Goal: Information Seeking & Learning: Learn about a topic

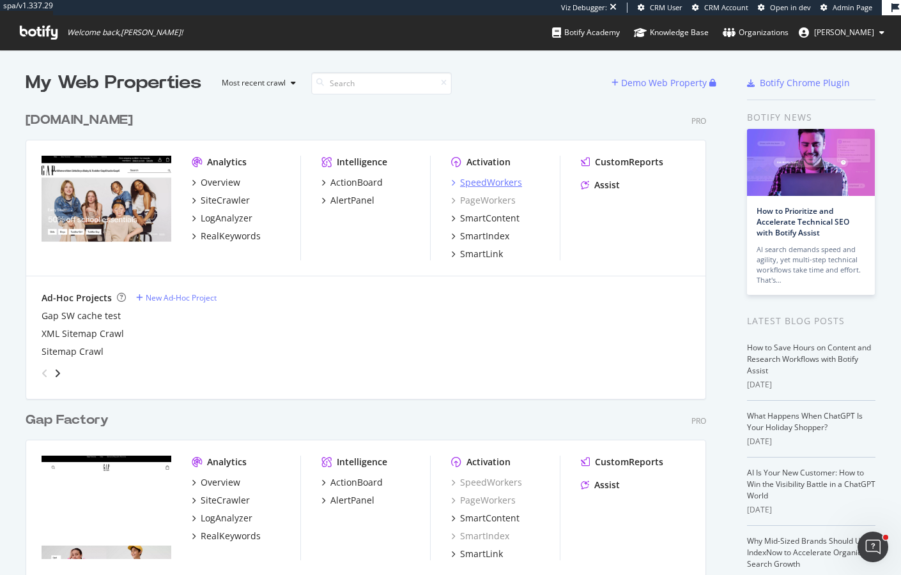
click at [487, 183] on div "SpeedWorkers" at bounding box center [491, 182] width 62 height 13
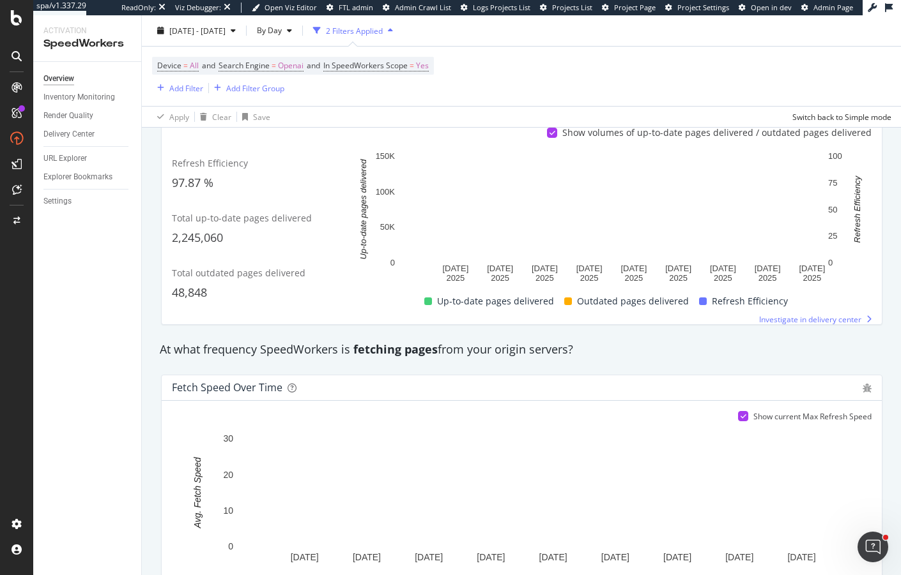
scroll to position [553, 0]
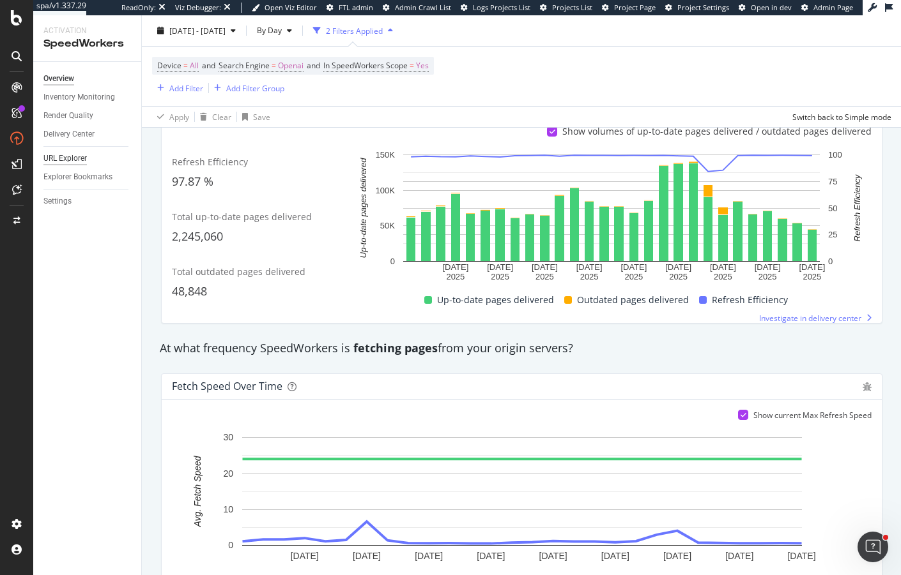
click at [65, 165] on div "URL Explorer" at bounding box center [64, 158] width 43 height 13
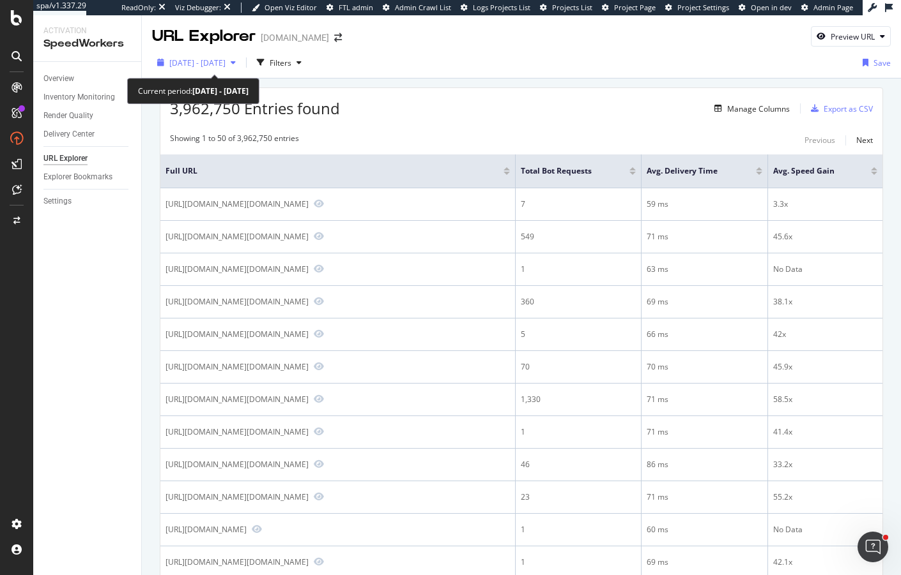
click at [225, 61] on span "2025 Aug. 20th - Sep. 16th" at bounding box center [197, 62] width 56 height 11
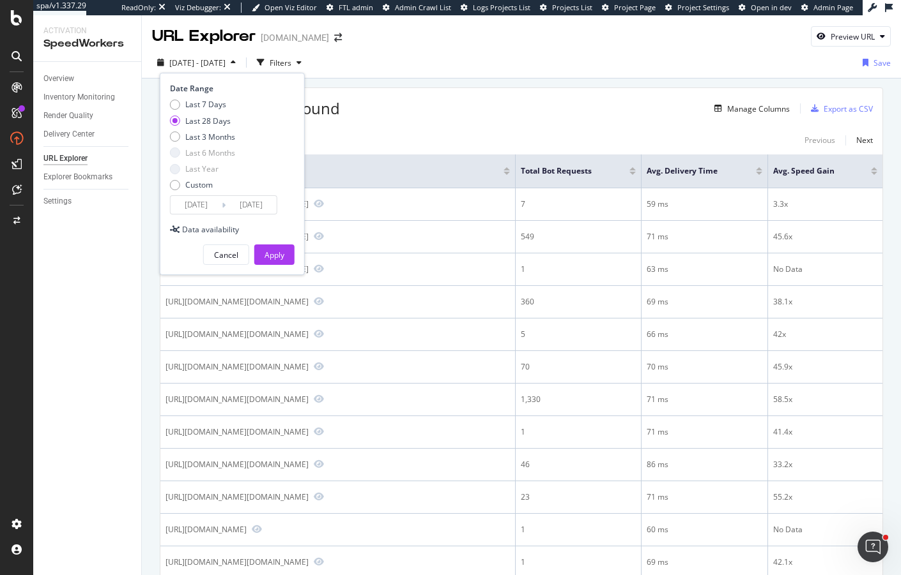
scroll to position [22, 0]
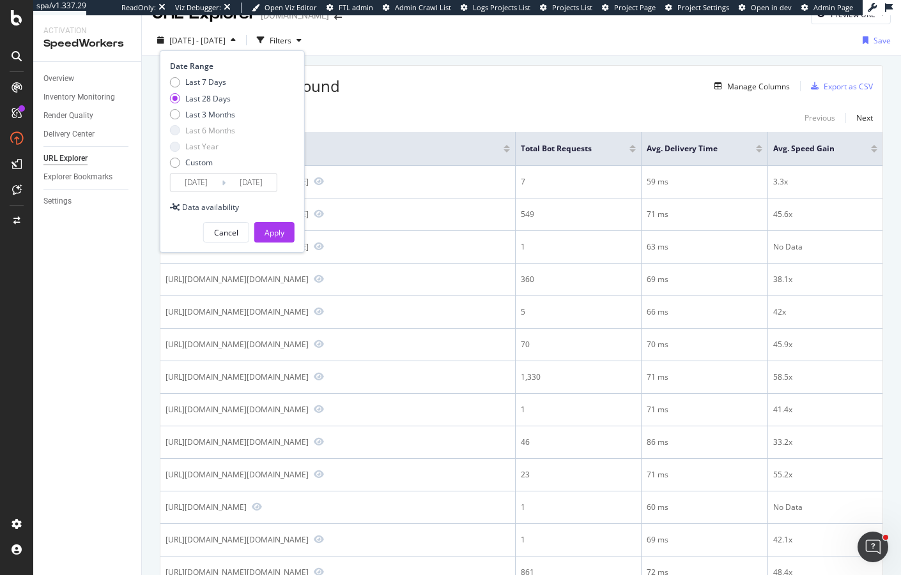
click at [241, 181] on input "2025/09/16" at bounding box center [250, 183] width 51 height 18
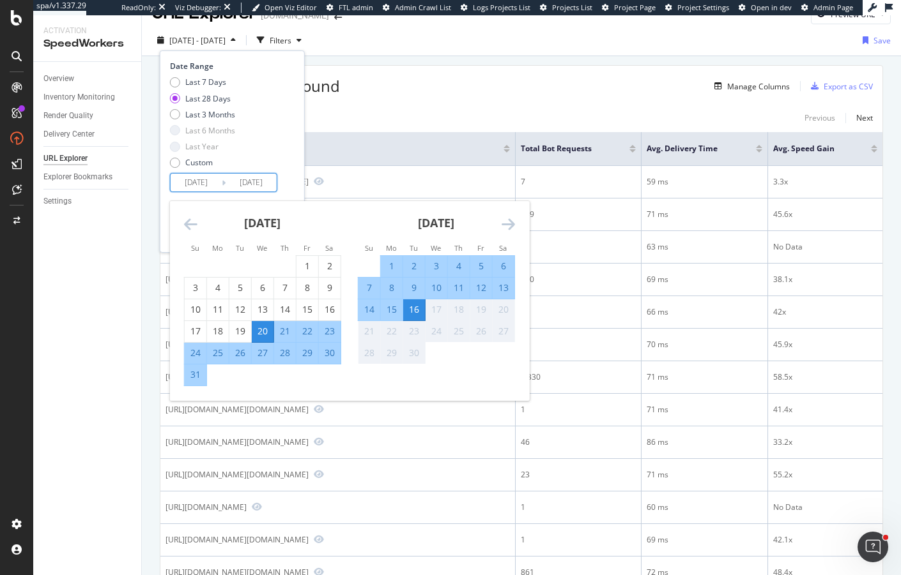
click at [191, 219] on icon "Move backward to switch to the previous month." at bounding box center [190, 224] width 13 height 15
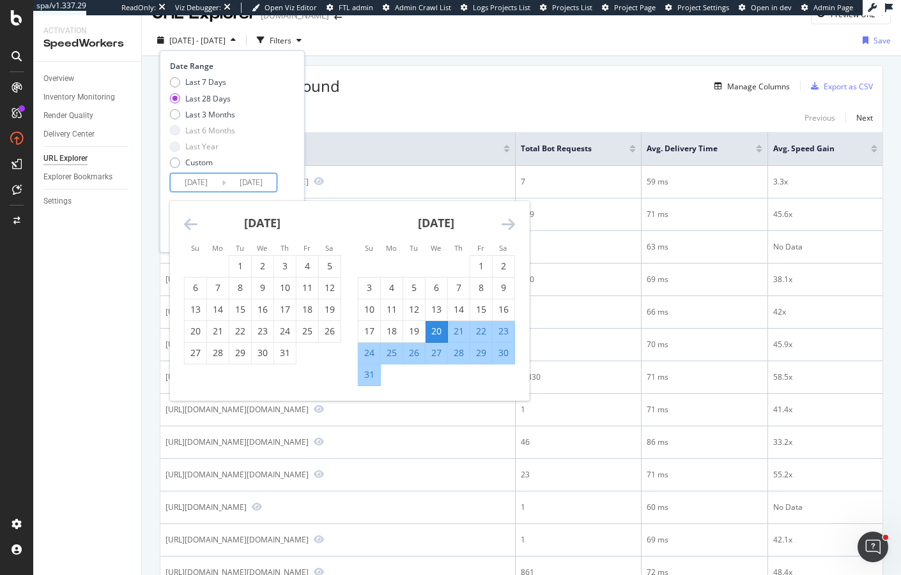
click at [191, 219] on icon "Move backward to switch to the previous month." at bounding box center [190, 224] width 13 height 15
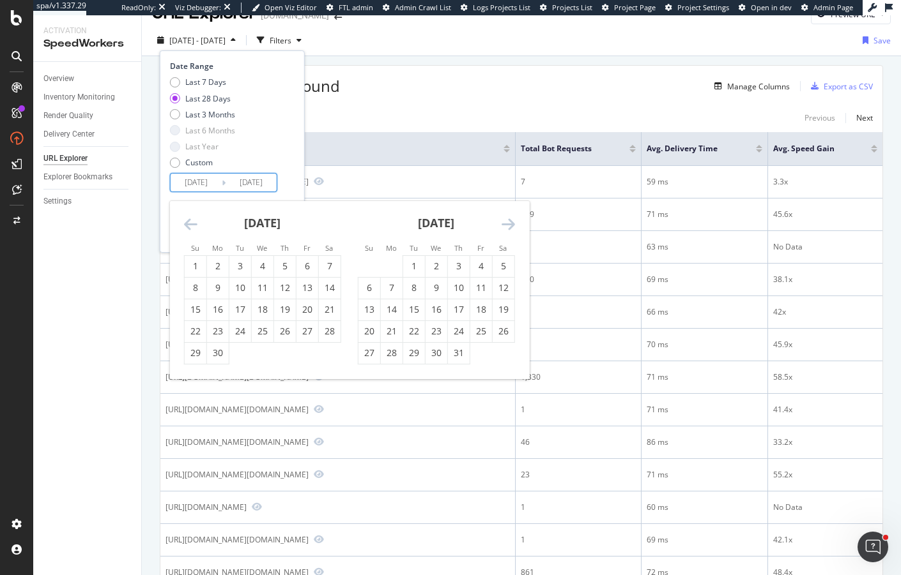
click at [191, 219] on icon "Move backward to switch to the previous month." at bounding box center [190, 224] width 13 height 15
click at [280, 265] on div "3" at bounding box center [285, 266] width 22 height 13
type input "2025/04/03"
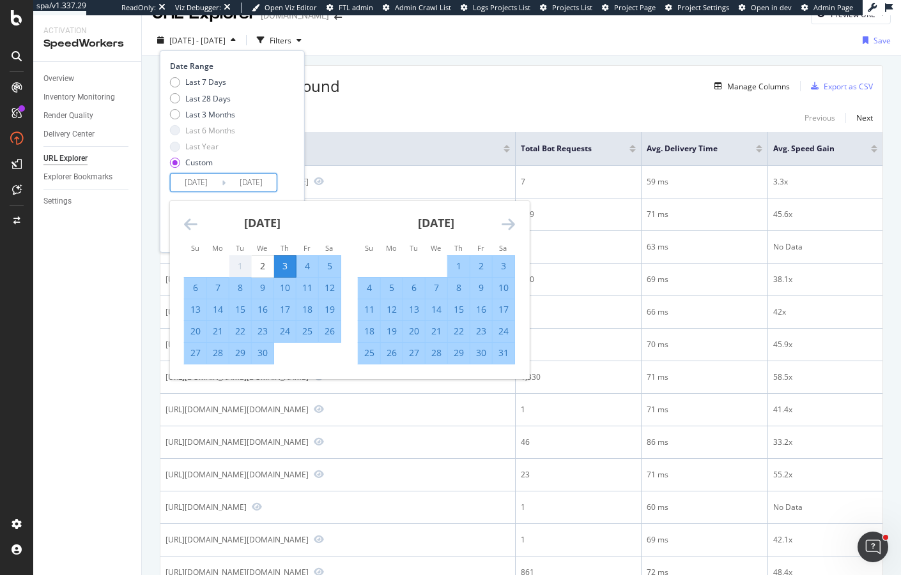
click at [259, 349] on div "30" at bounding box center [263, 353] width 22 height 13
type input "2025/04/30"
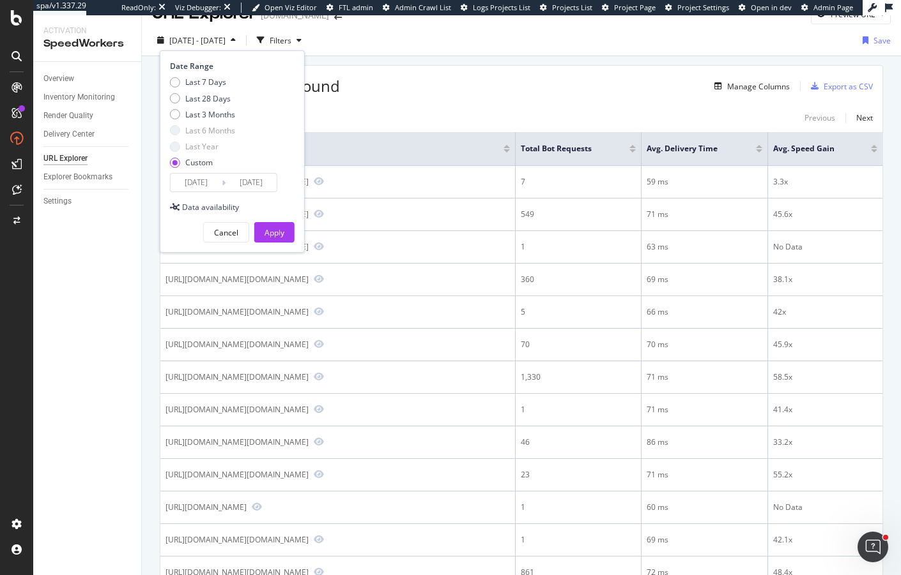
scroll to position [0, 0]
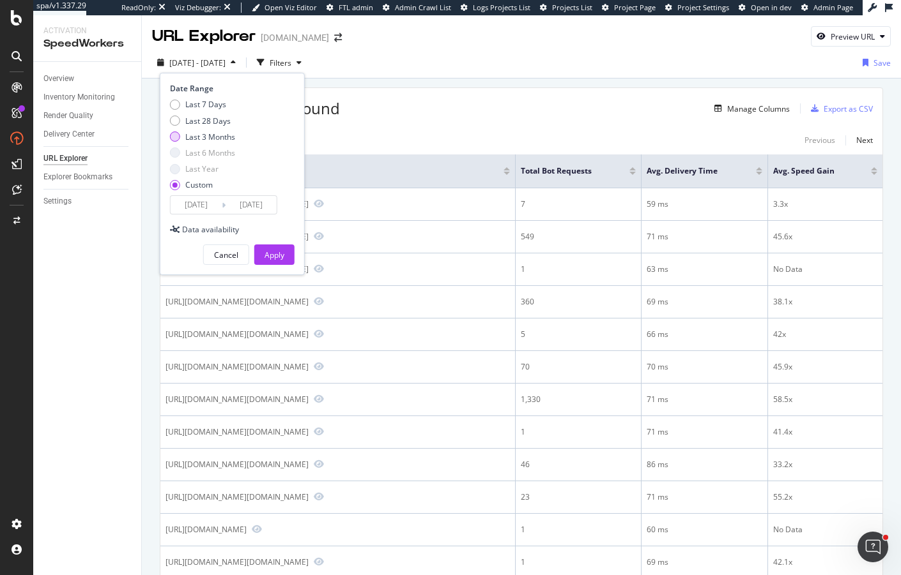
click at [176, 133] on div "Last 3 Months" at bounding box center [175, 137] width 10 height 10
type input "2025/06/17"
type input "2025/09/16"
click at [194, 206] on input "2025/06/17" at bounding box center [196, 205] width 51 height 18
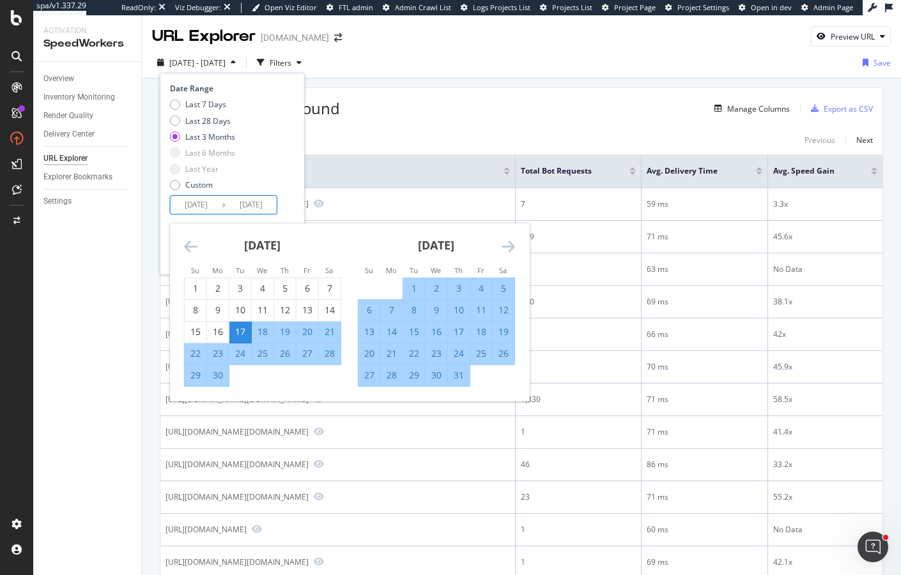
click at [187, 239] on icon "Move backward to switch to the previous month." at bounding box center [190, 246] width 13 height 15
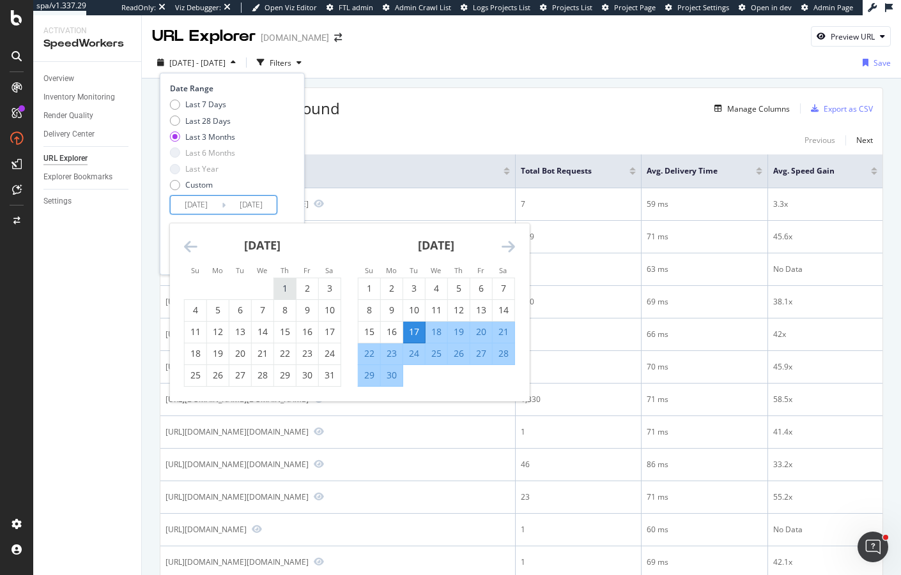
click at [280, 293] on div "1" at bounding box center [285, 288] width 22 height 13
type input "2025/05/01"
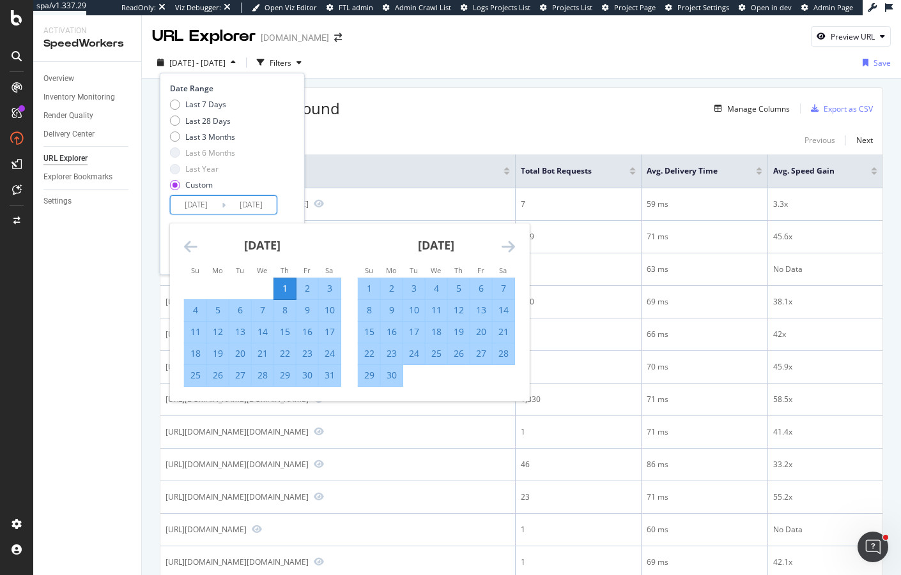
click at [508, 242] on icon "Move forward to switch to the next month." at bounding box center [507, 246] width 13 height 15
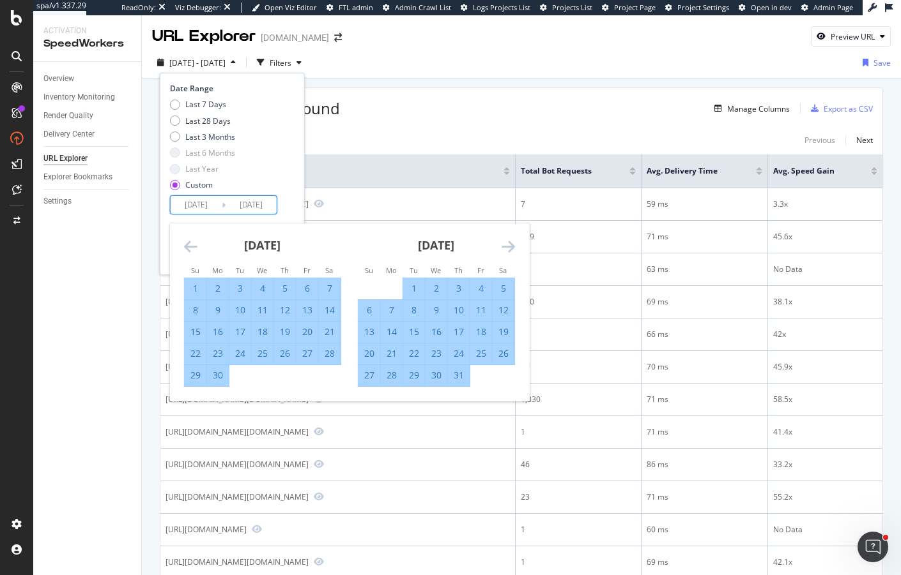
click at [508, 242] on icon "Move forward to switch to the next month." at bounding box center [507, 246] width 13 height 15
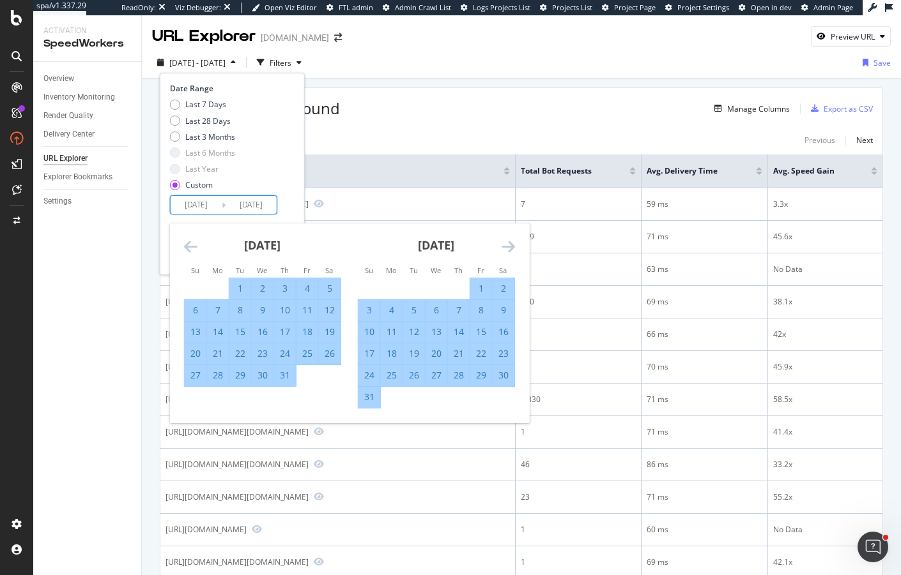
click at [508, 242] on icon "Move forward to switch to the next month." at bounding box center [507, 246] width 13 height 15
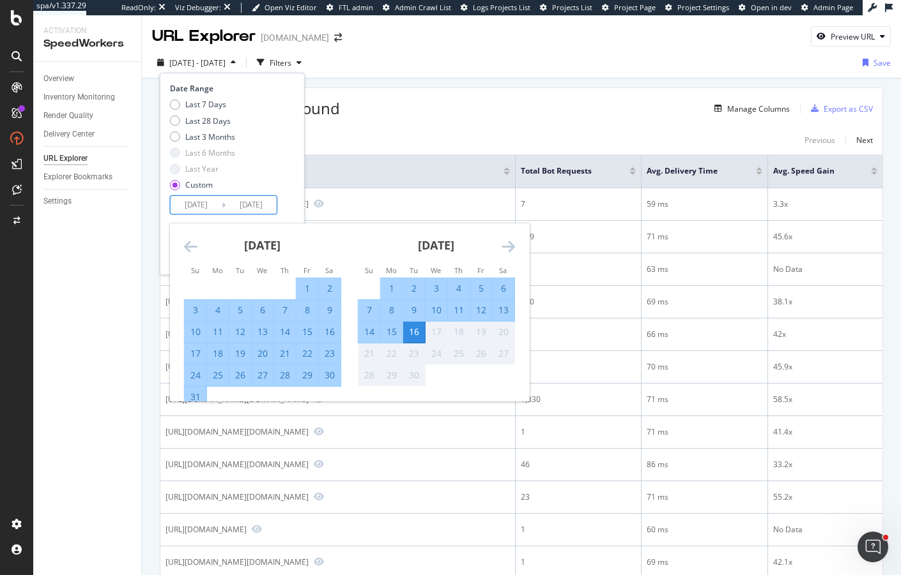
click at [416, 330] on div "16" at bounding box center [414, 332] width 22 height 13
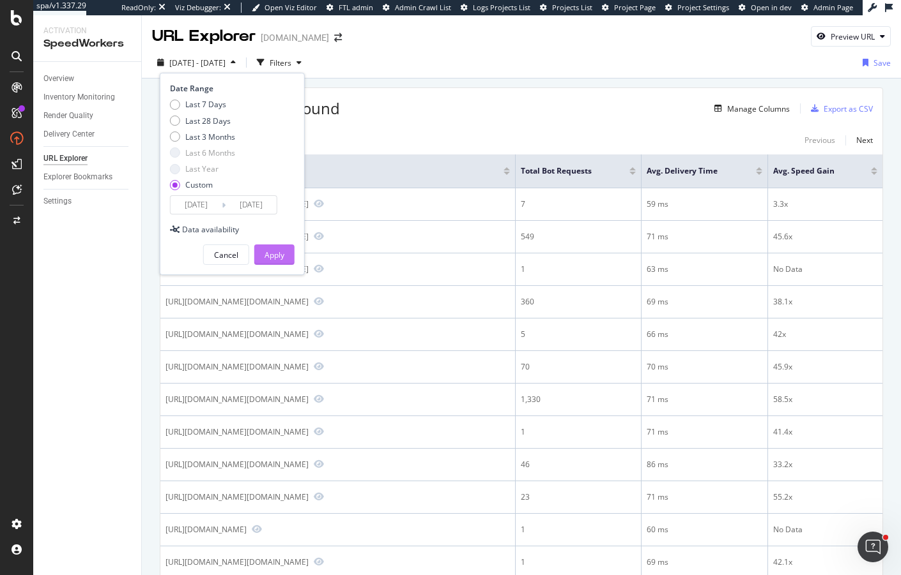
click at [264, 247] on div "Apply" at bounding box center [274, 254] width 20 height 19
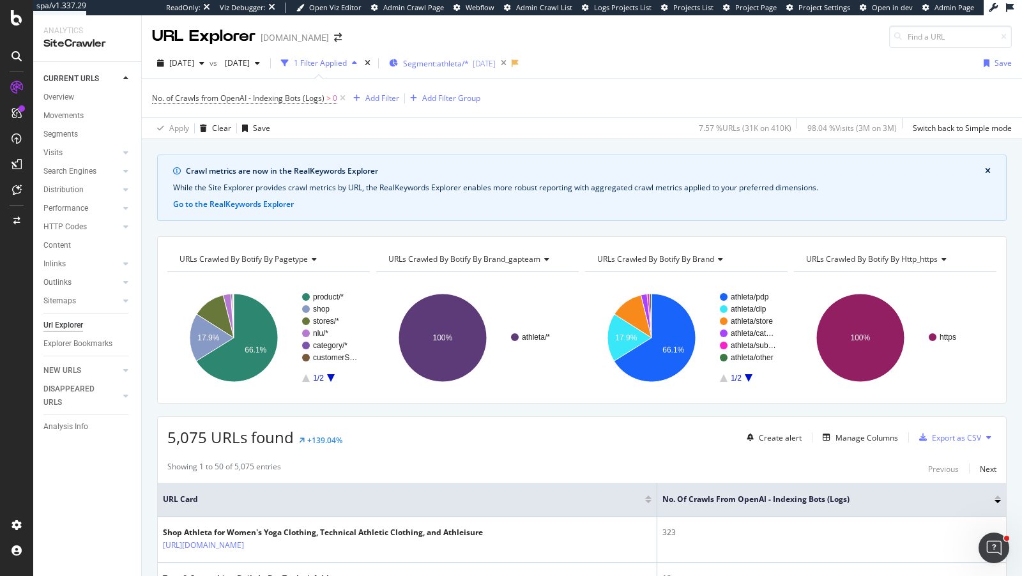
click at [469, 64] on span "Segment: athleta/*" at bounding box center [436, 63] width 66 height 11
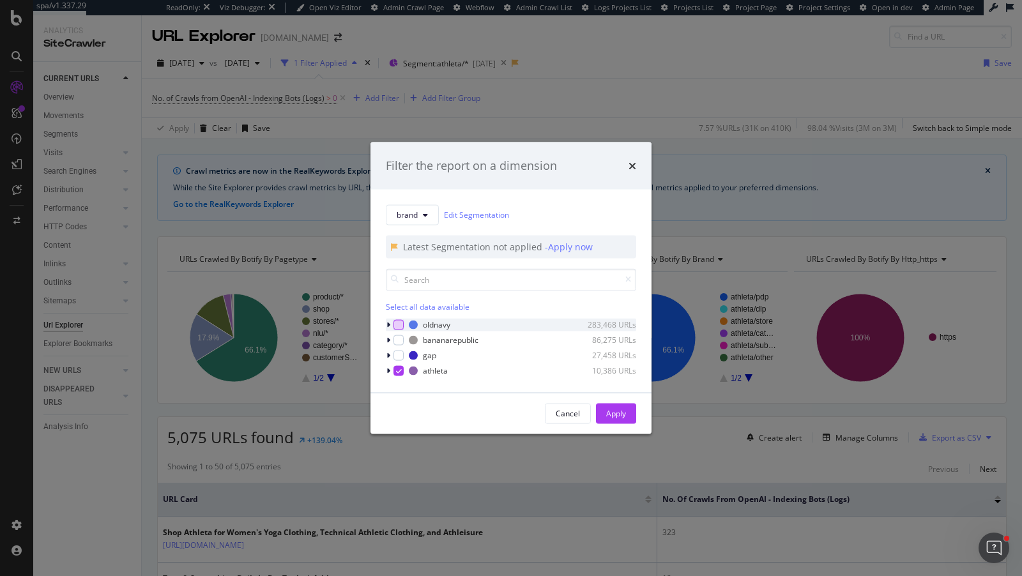
click at [399, 329] on div "modal" at bounding box center [398, 324] width 10 height 10
click at [397, 374] on div "modal" at bounding box center [398, 370] width 10 height 10
click at [615, 409] on div "Apply" at bounding box center [616, 413] width 20 height 11
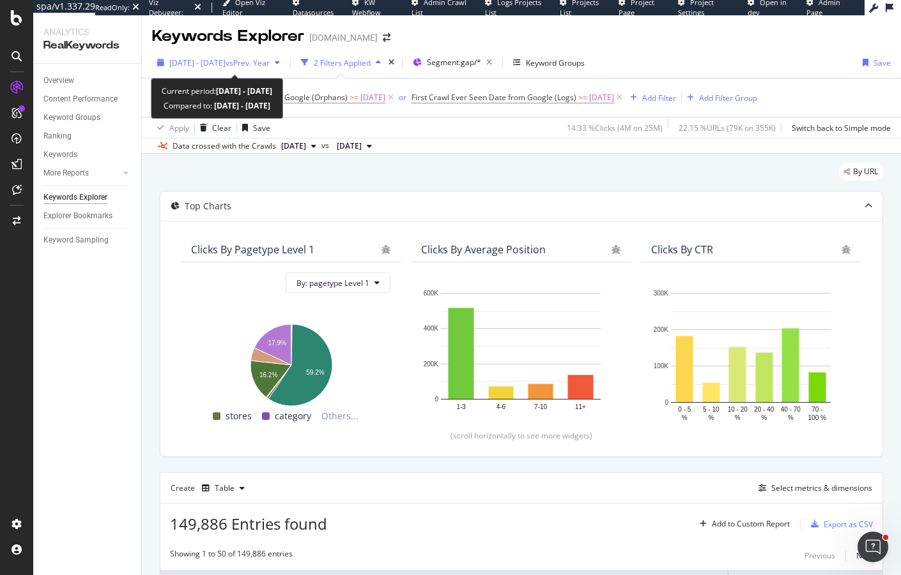
click at [197, 67] on span "[DATE] - [DATE]" at bounding box center [197, 62] width 56 height 11
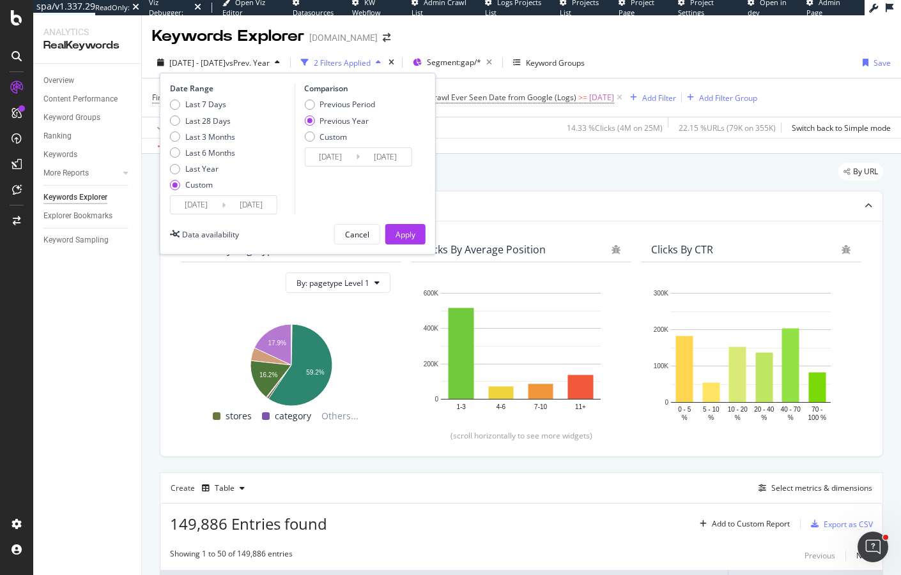
click at [198, 210] on input "[DATE]" at bounding box center [196, 205] width 51 height 18
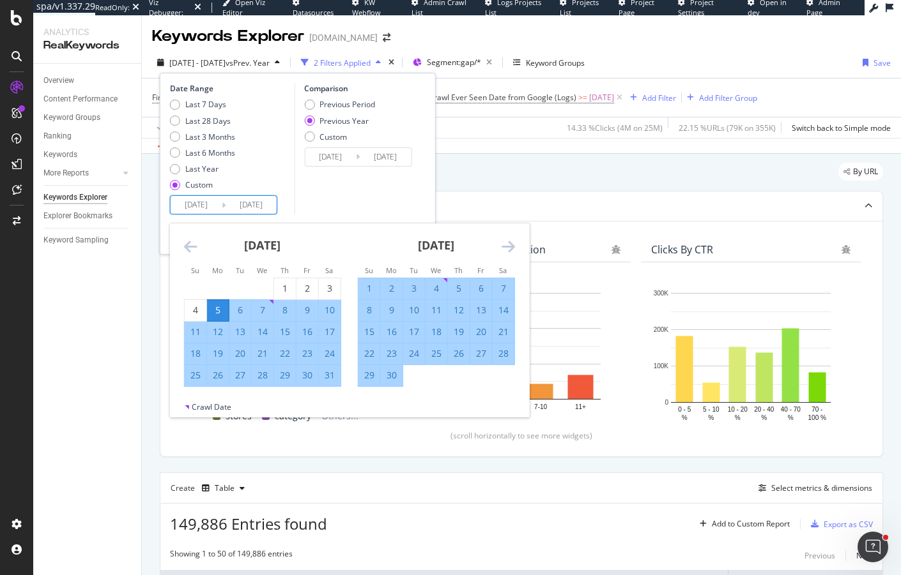
click at [505, 246] on icon "Move forward to switch to the next month." at bounding box center [507, 246] width 13 height 15
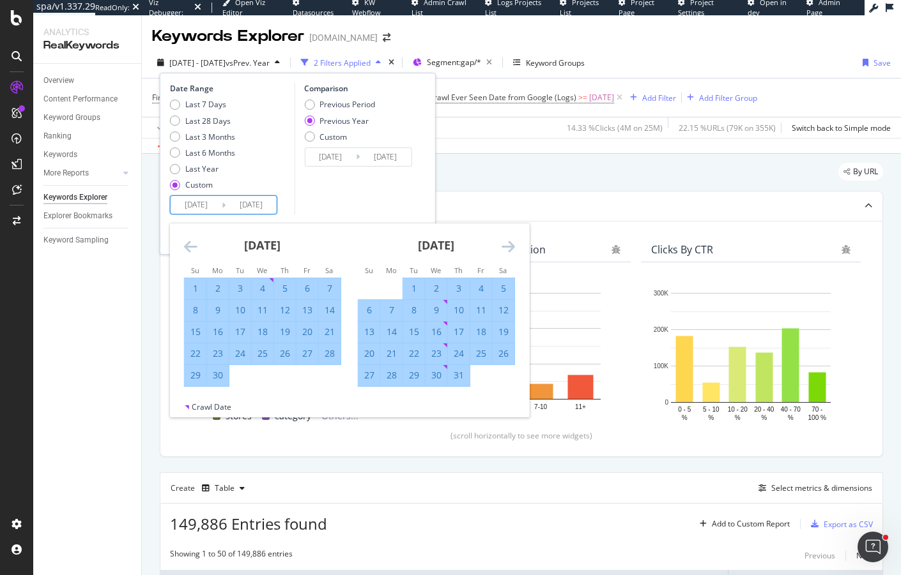
click at [505, 246] on icon "Move forward to switch to the next month." at bounding box center [507, 246] width 13 height 15
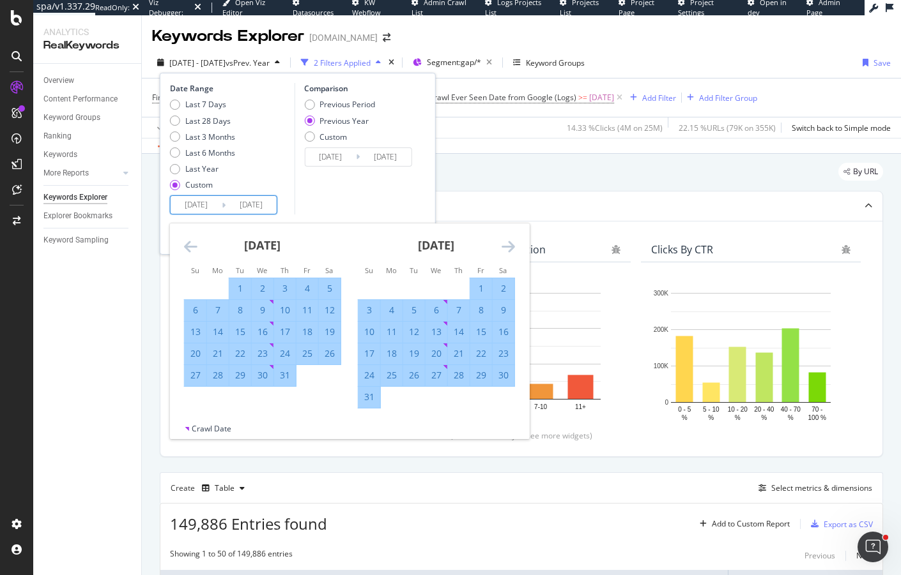
click at [476, 291] on div "1" at bounding box center [481, 288] width 22 height 13
type input "[DATE]"
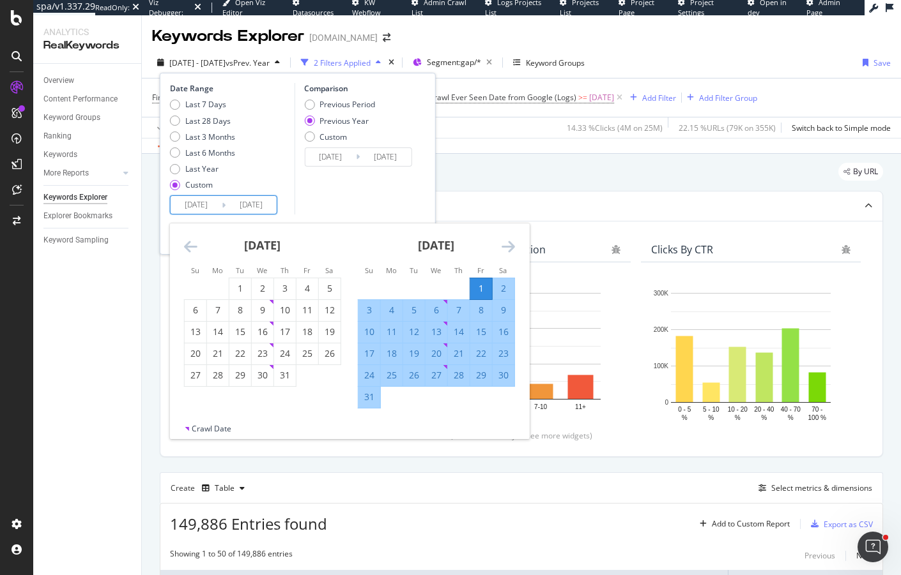
click at [368, 394] on div "31" at bounding box center [369, 397] width 22 height 13
type input "[DATE]"
type input "2024/09/01"
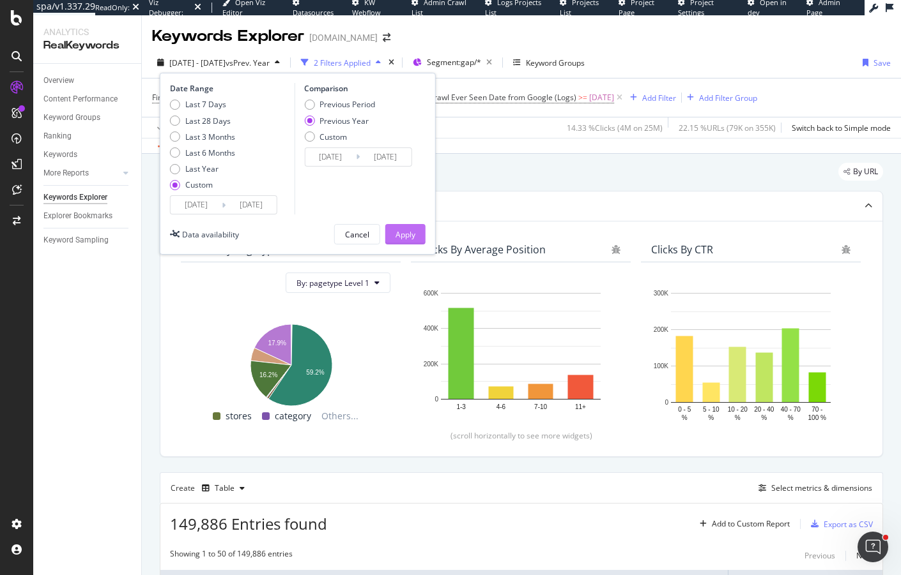
click at [404, 237] on div "Apply" at bounding box center [405, 234] width 20 height 11
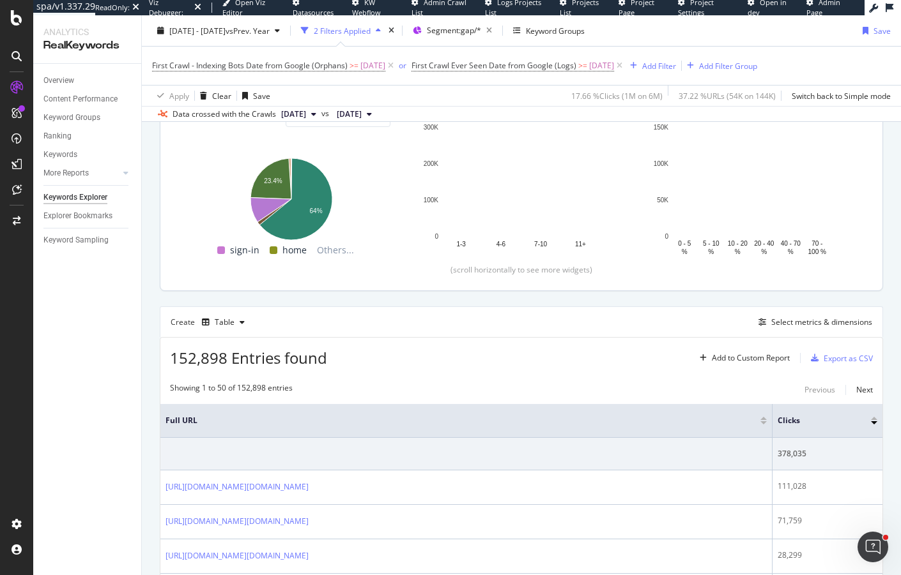
scroll to position [182, 0]
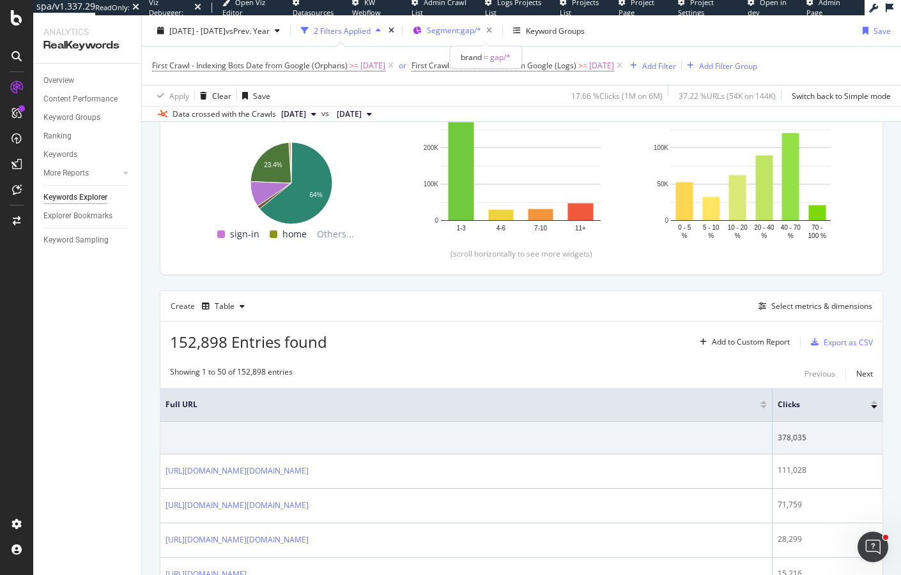
click at [467, 38] on div "Segment: gap/*" at bounding box center [462, 31] width 70 height 18
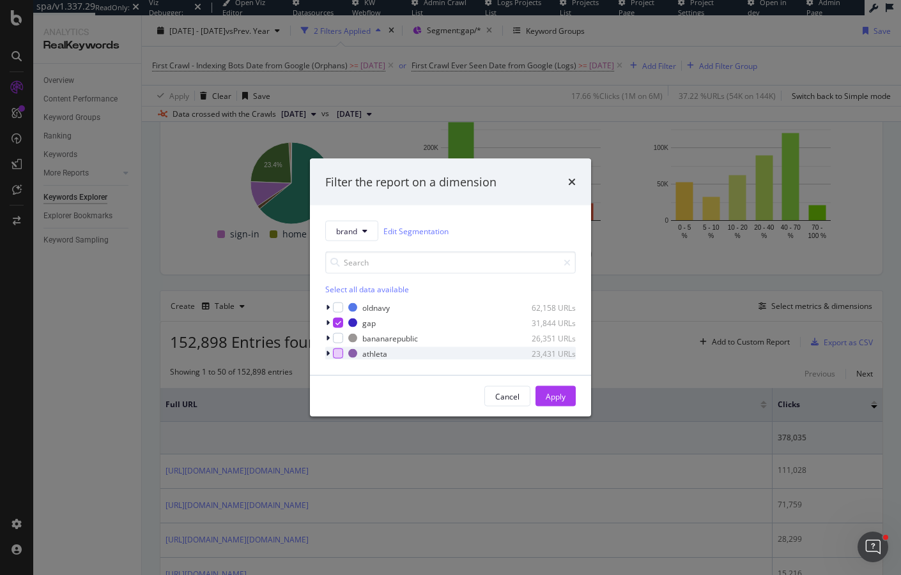
click at [341, 354] on div "modal" at bounding box center [338, 354] width 10 height 10
click at [340, 327] on div "modal" at bounding box center [338, 323] width 10 height 10
click at [547, 393] on div "Apply" at bounding box center [555, 396] width 20 height 11
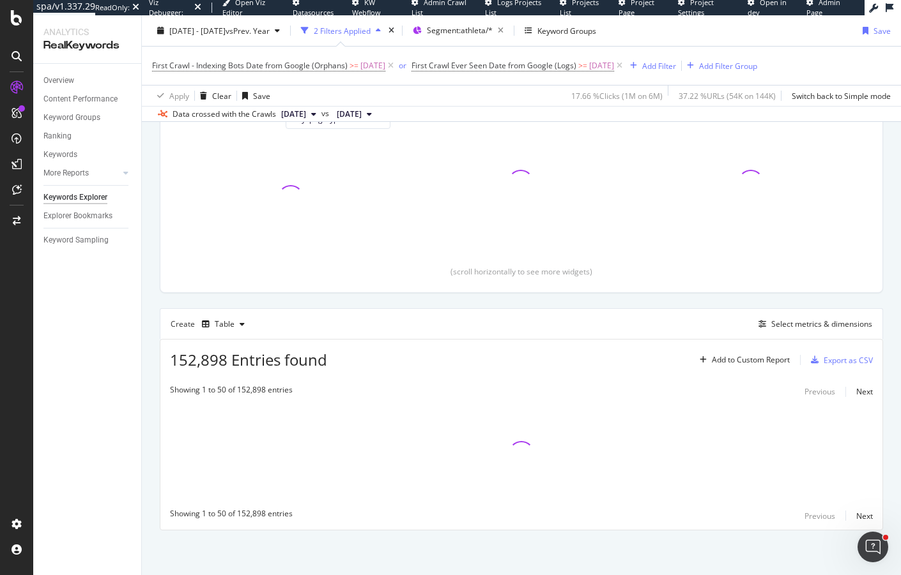
scroll to position [162, 0]
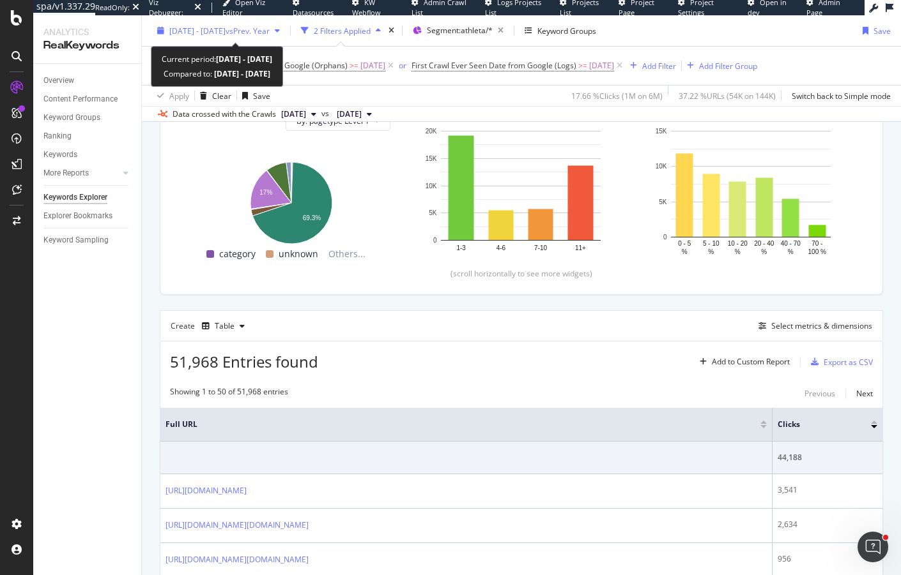
click at [221, 32] on span "[DATE] - [DATE]" at bounding box center [197, 30] width 56 height 11
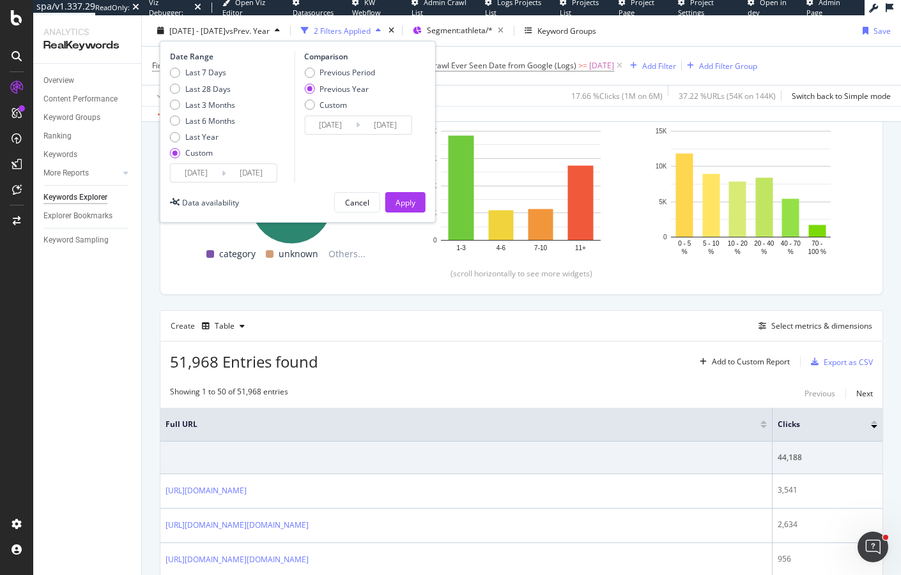
click at [200, 170] on input "[DATE]" at bounding box center [196, 173] width 51 height 18
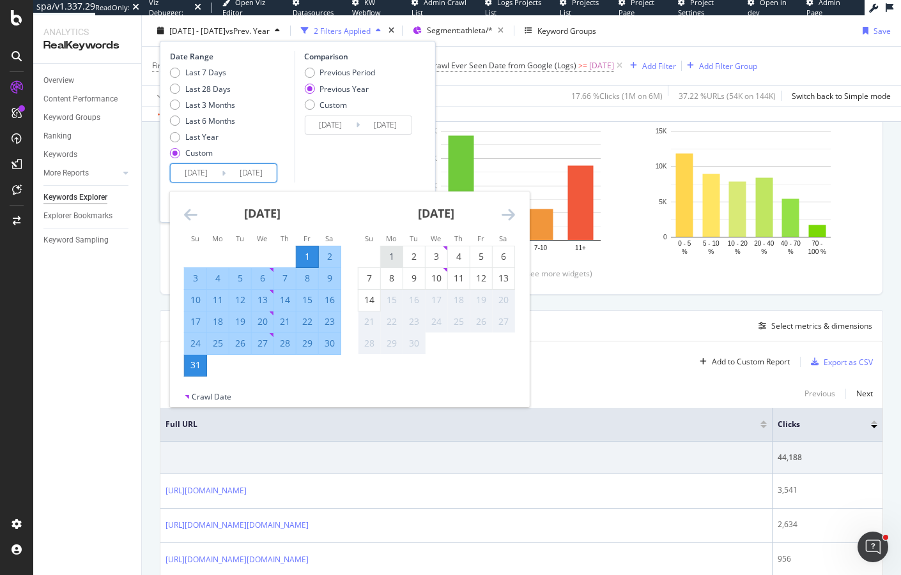
click at [387, 258] on div "1" at bounding box center [392, 256] width 22 height 13
type input "[DATE]"
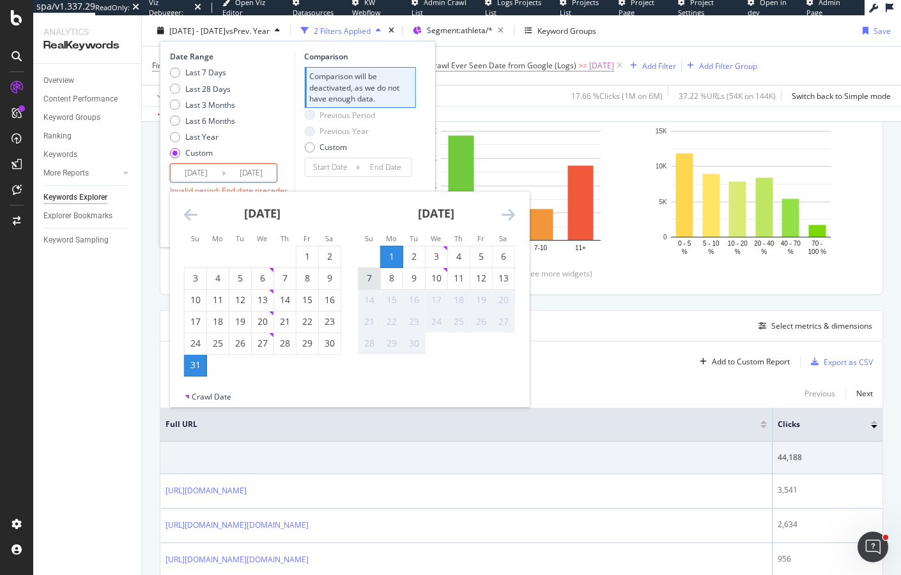
click at [372, 283] on div "7" at bounding box center [369, 278] width 22 height 13
type input "[DATE]"
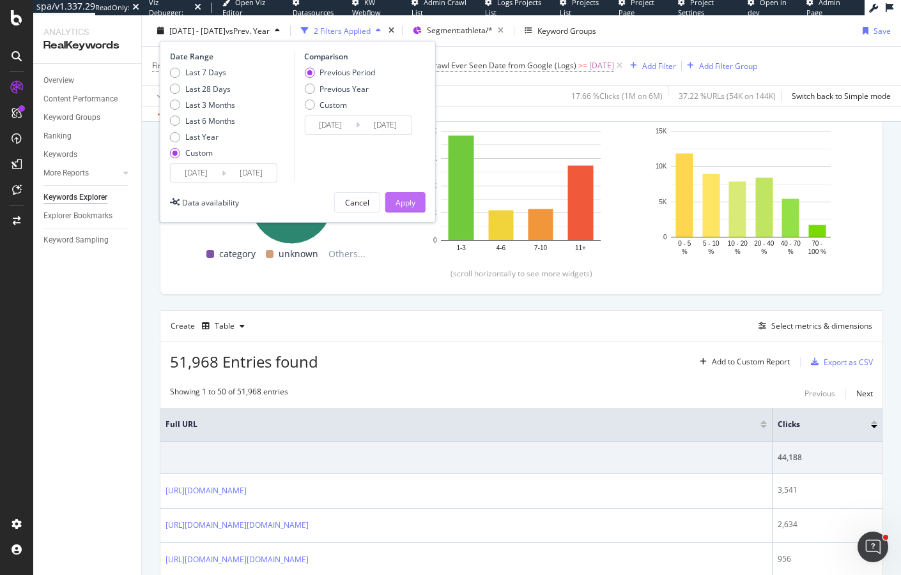
click at [405, 203] on div "Apply" at bounding box center [405, 202] width 20 height 11
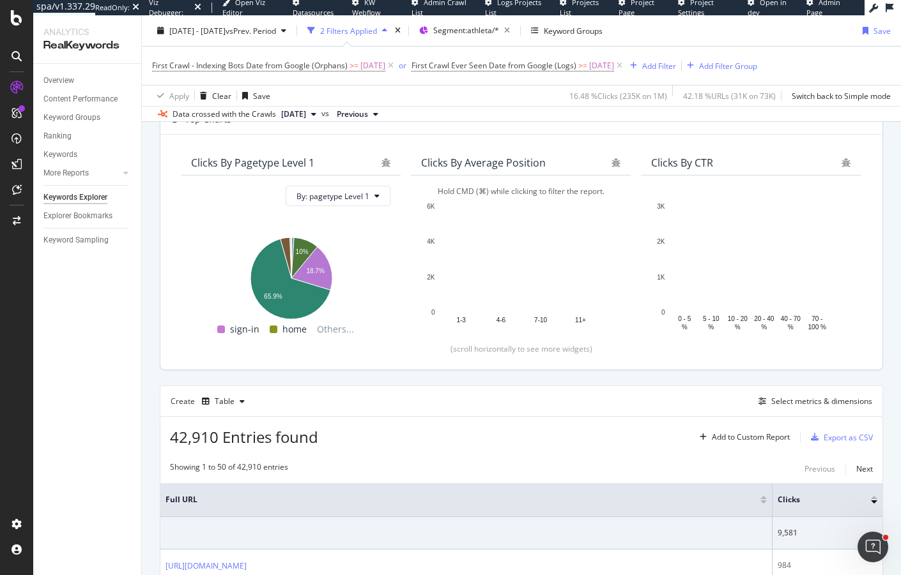
scroll to position [109, 0]
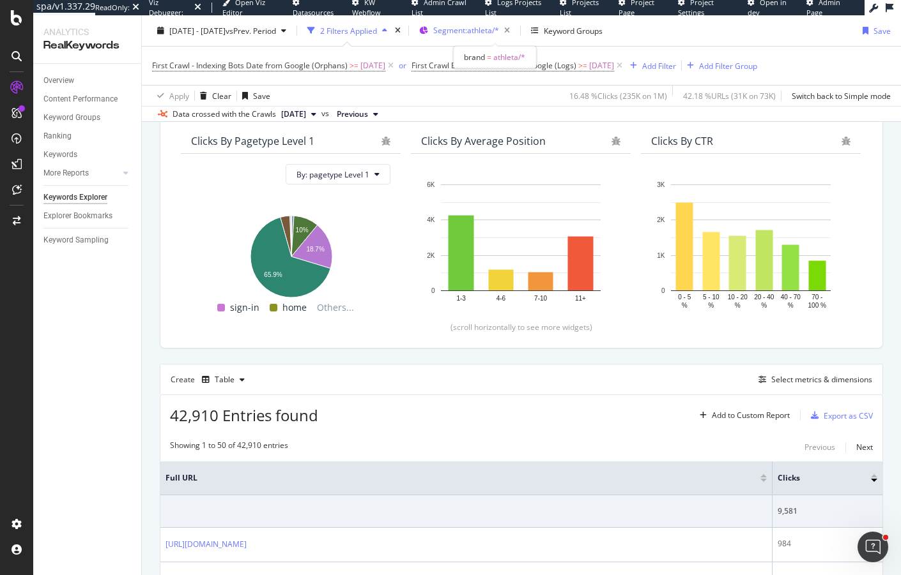
click at [499, 33] on span "Segment: athleta/*" at bounding box center [466, 30] width 66 height 11
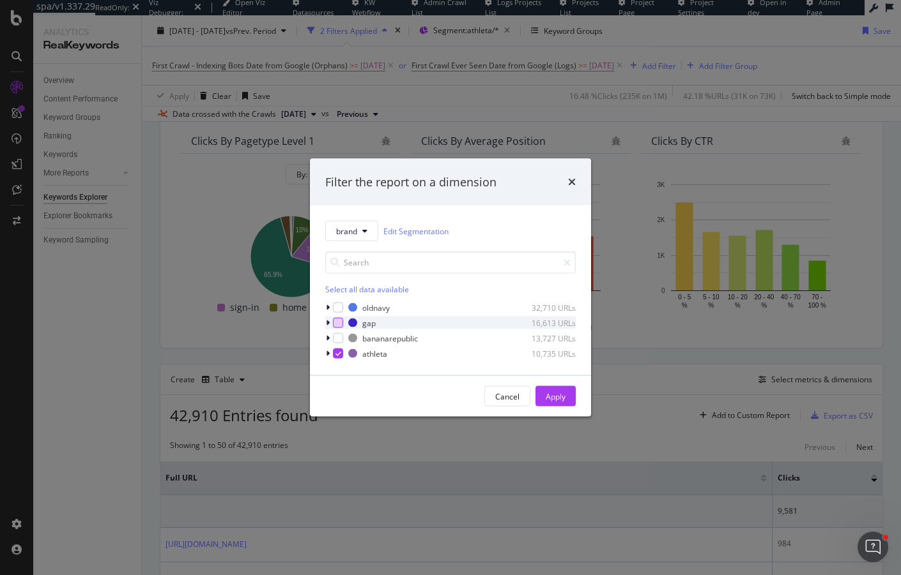
click at [337, 323] on div "modal" at bounding box center [338, 323] width 10 height 10
click at [337, 351] on icon "modal" at bounding box center [338, 354] width 6 height 6
click at [563, 393] on div "Apply" at bounding box center [555, 396] width 20 height 11
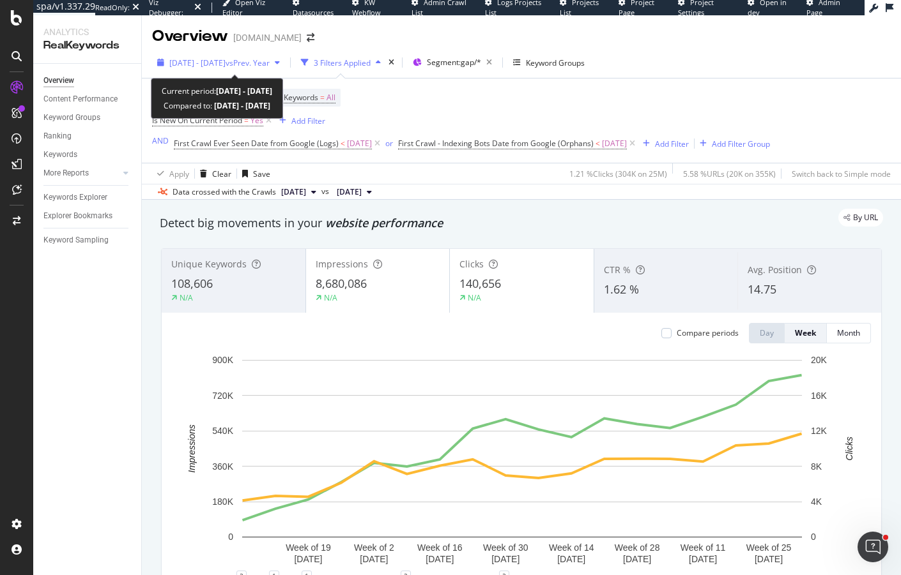
click at [265, 59] on span "vs Prev. Year" at bounding box center [247, 62] width 44 height 11
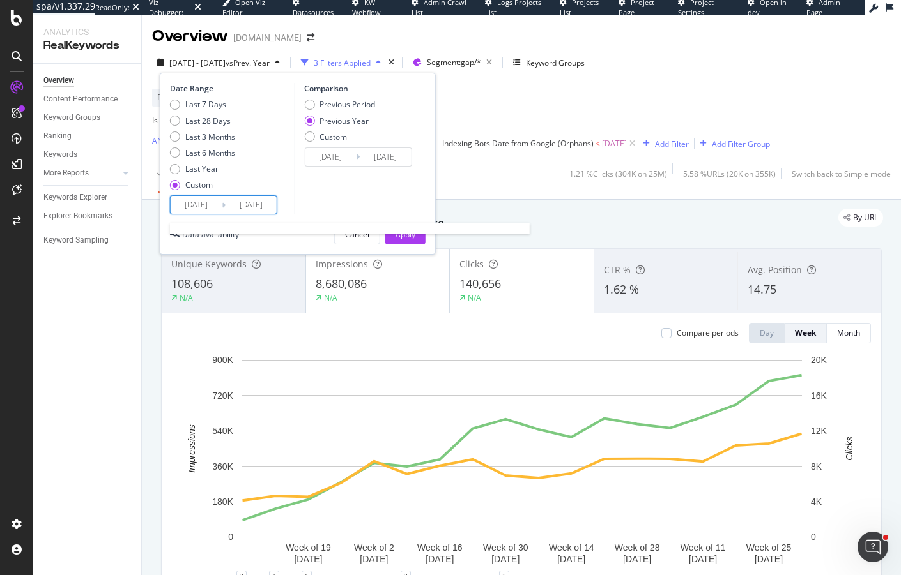
click at [229, 199] on input "[DATE]" at bounding box center [250, 205] width 51 height 18
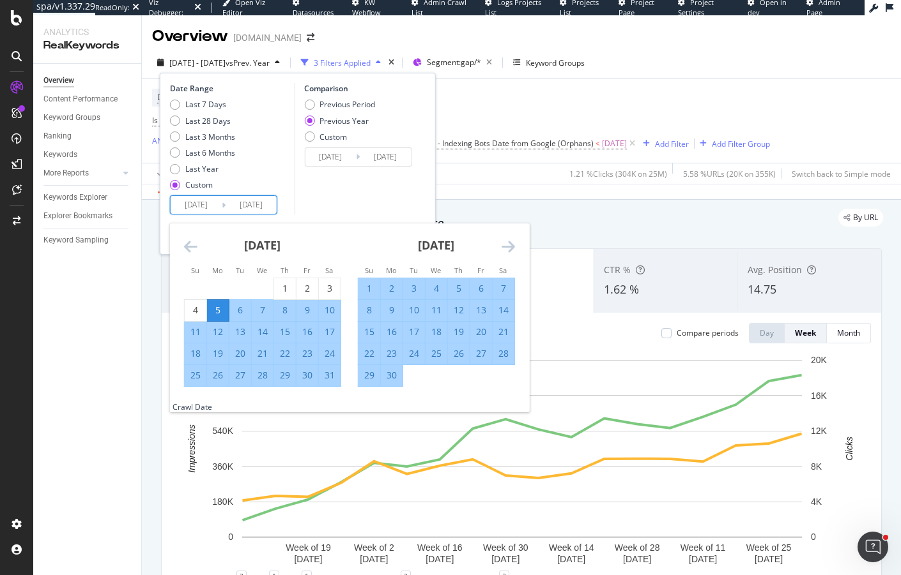
click at [510, 247] on icon "Move forward to switch to the next month." at bounding box center [507, 246] width 13 height 15
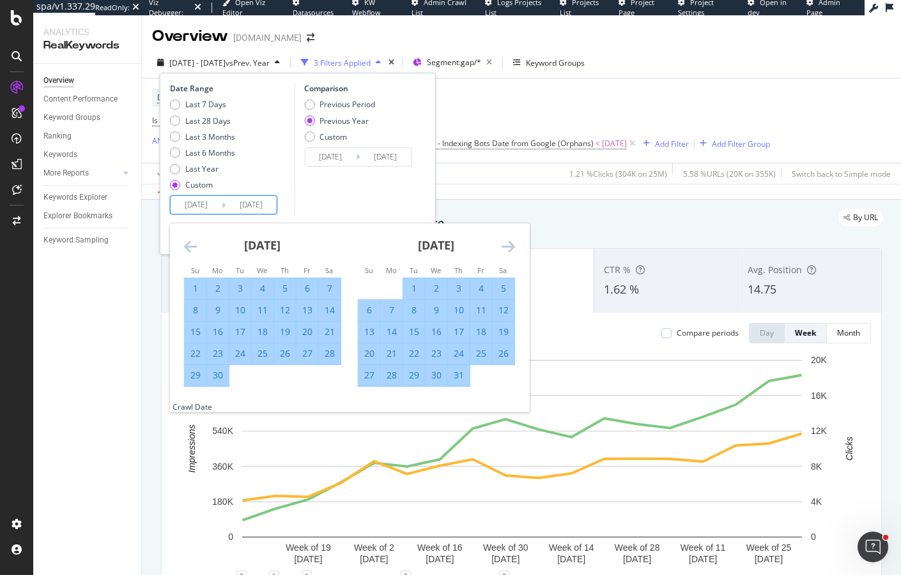
click at [510, 247] on icon "Move forward to switch to the next month." at bounding box center [507, 246] width 13 height 15
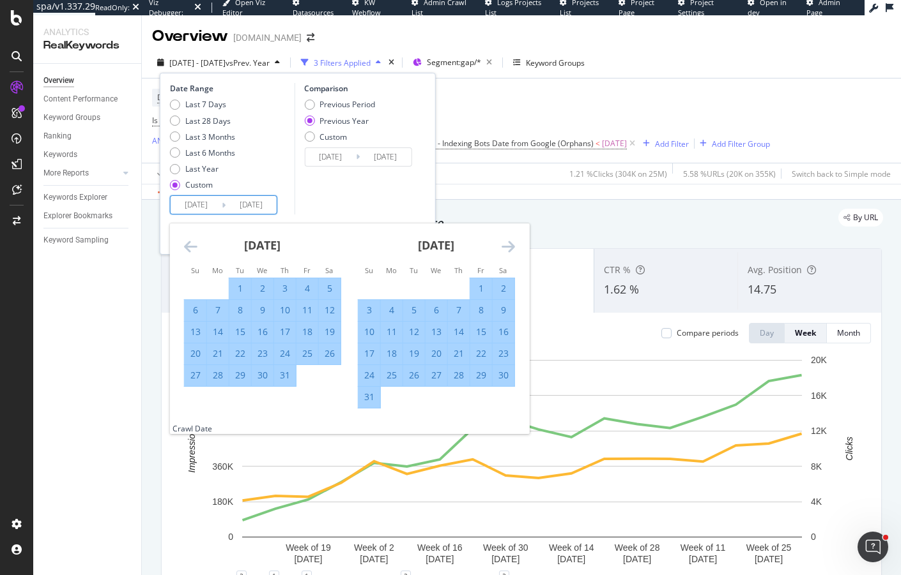
click at [474, 289] on div "1" at bounding box center [481, 288] width 22 height 13
type input "[DATE]"
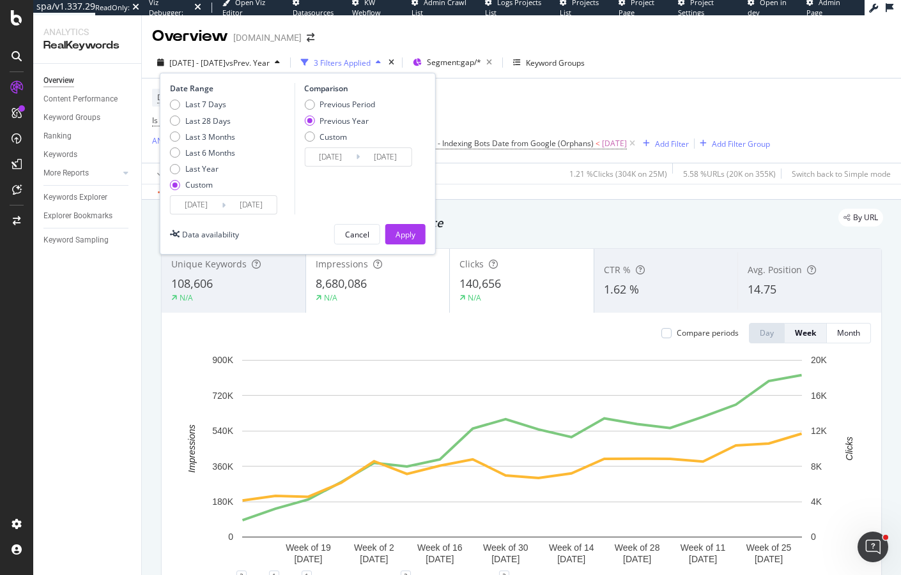
click at [235, 211] on input "[DATE]" at bounding box center [250, 205] width 51 height 18
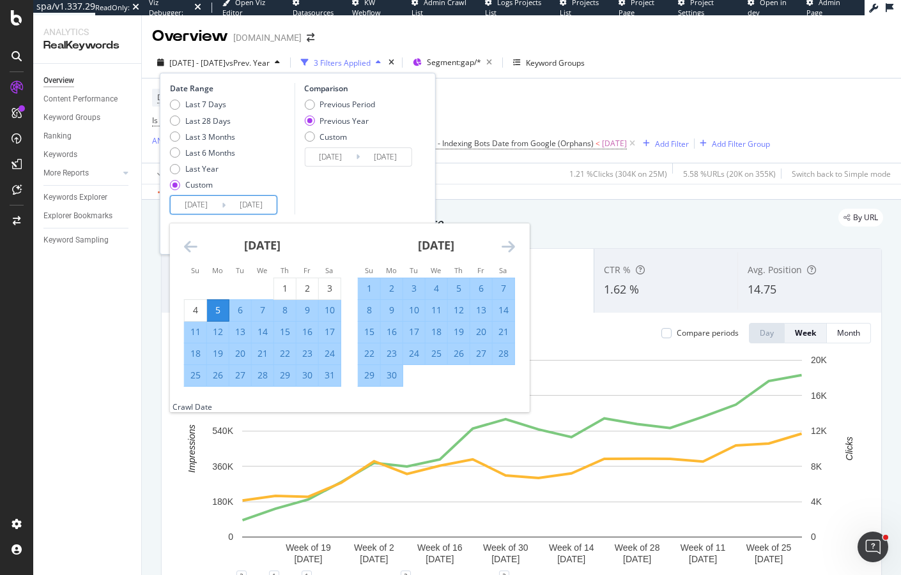
click at [503, 239] on icon "Move forward to switch to the next month." at bounding box center [507, 246] width 13 height 15
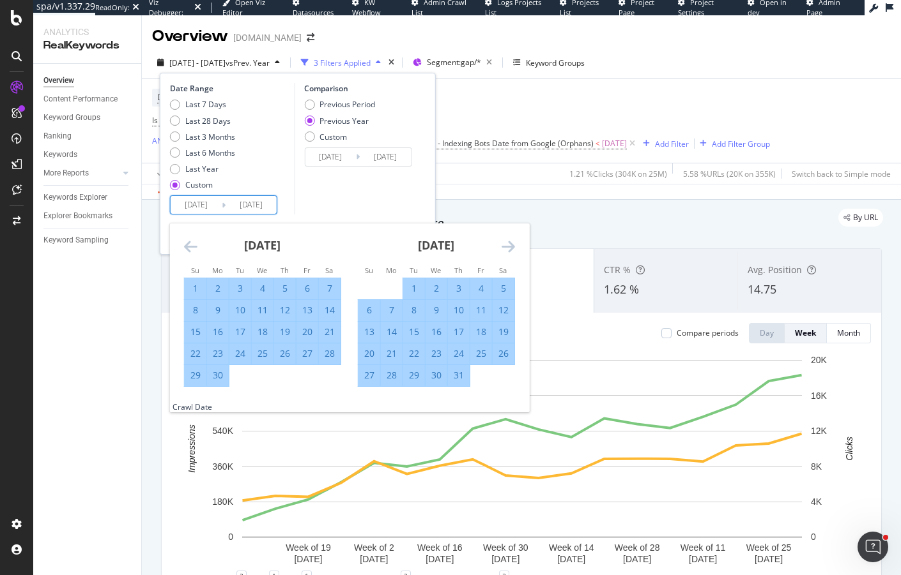
click at [503, 239] on icon "Move forward to switch to the next month." at bounding box center [507, 246] width 13 height 15
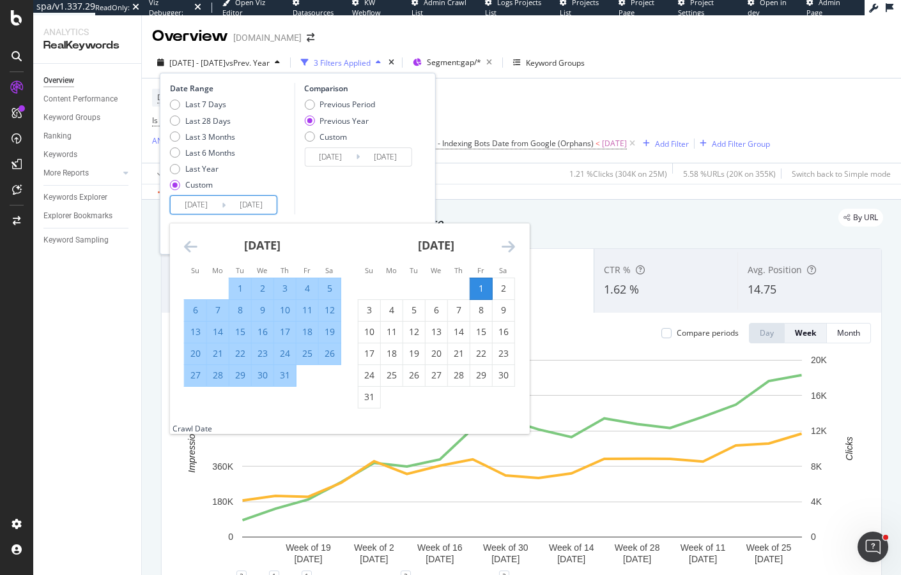
click at [473, 293] on div "1" at bounding box center [481, 288] width 22 height 13
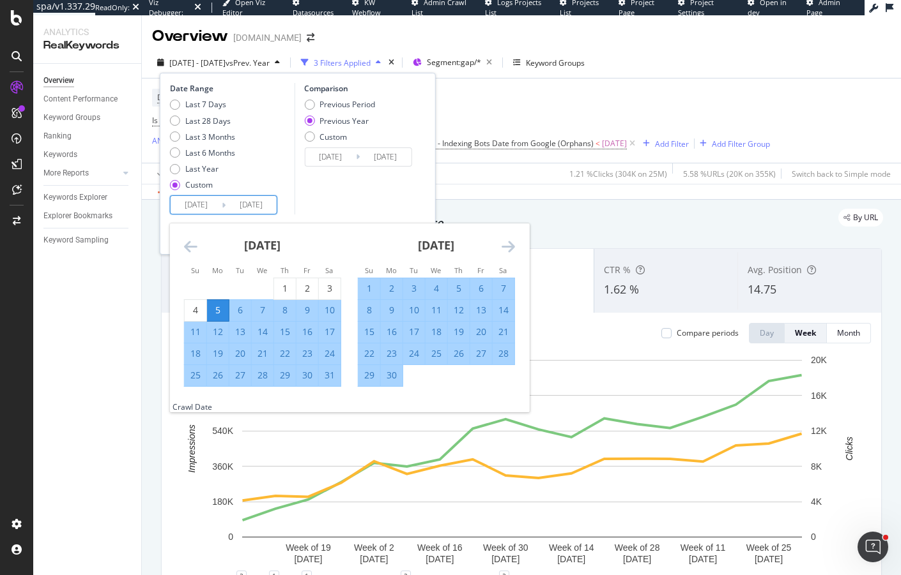
click at [205, 202] on input "[DATE]" at bounding box center [196, 205] width 51 height 18
click at [507, 239] on icon "Move forward to switch to the next month." at bounding box center [507, 246] width 13 height 15
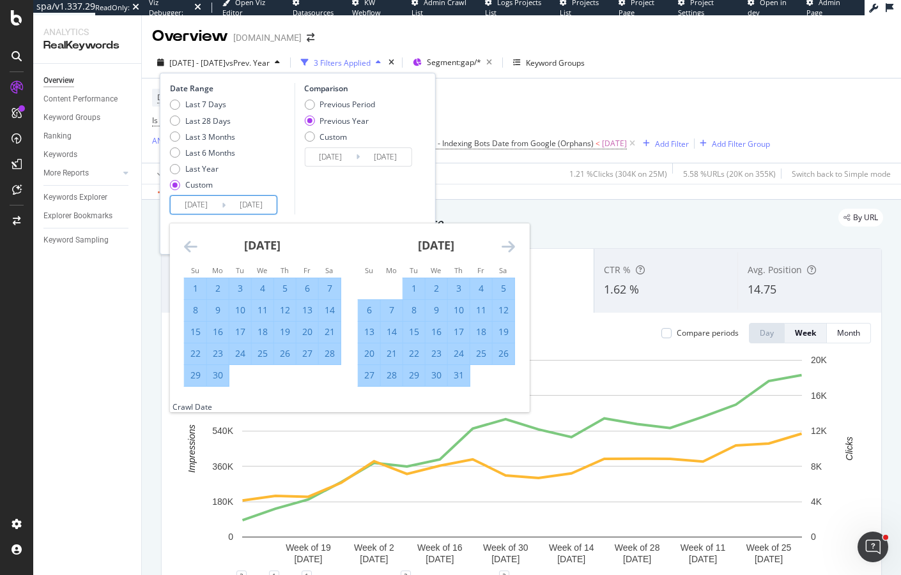
click at [507, 239] on icon "Move forward to switch to the next month." at bounding box center [507, 246] width 13 height 15
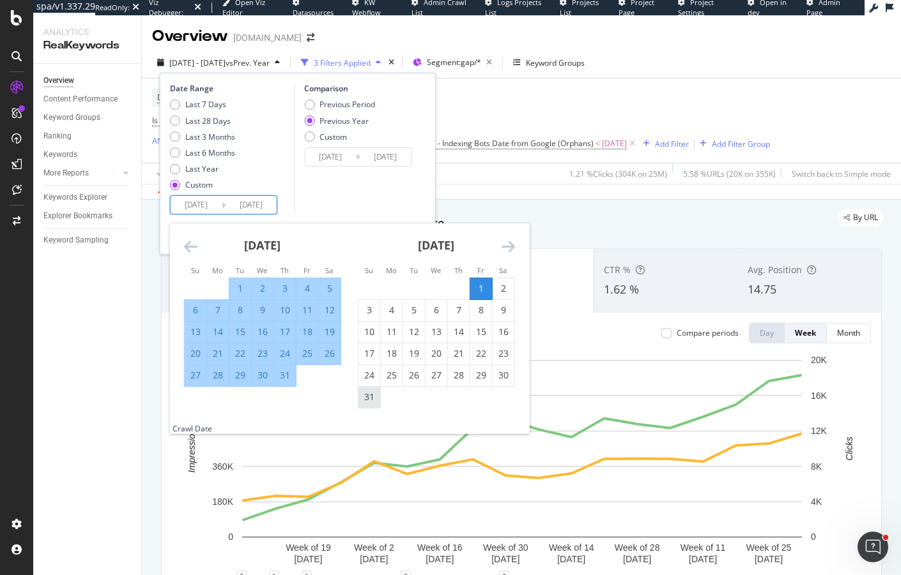
click at [366, 400] on div "31" at bounding box center [369, 397] width 22 height 13
type input "[DATE]"
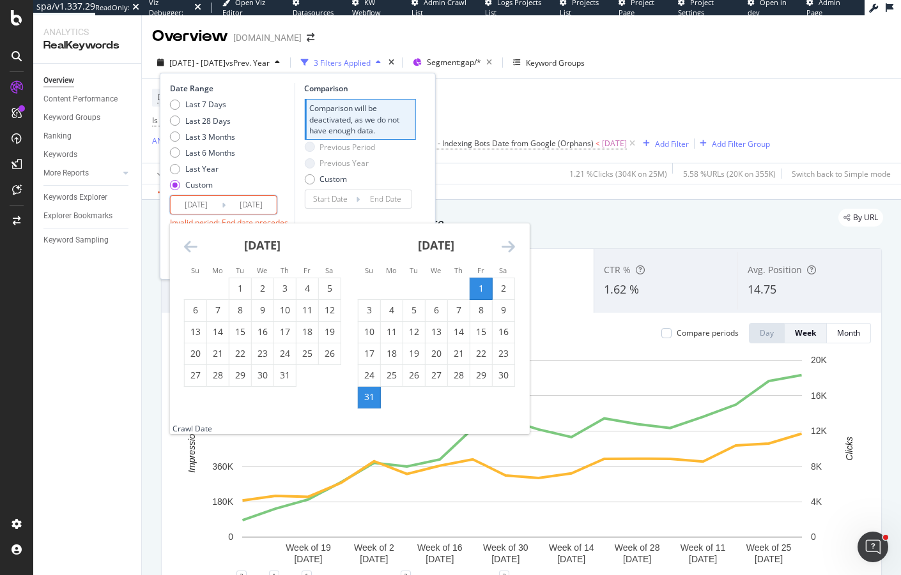
click at [480, 288] on div "1" at bounding box center [481, 288] width 22 height 13
type input "[DATE]"
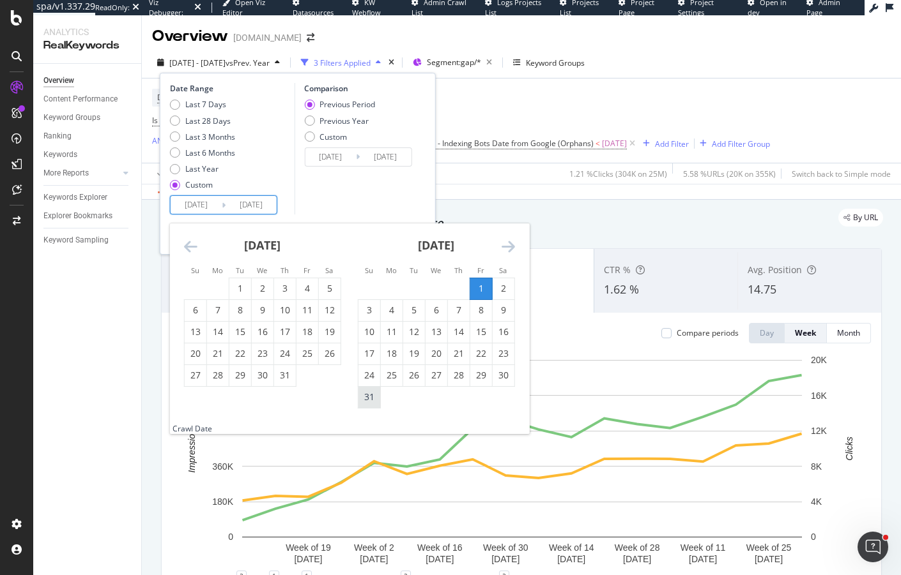
click at [369, 399] on div "31" at bounding box center [369, 397] width 22 height 13
type input "[DATE]"
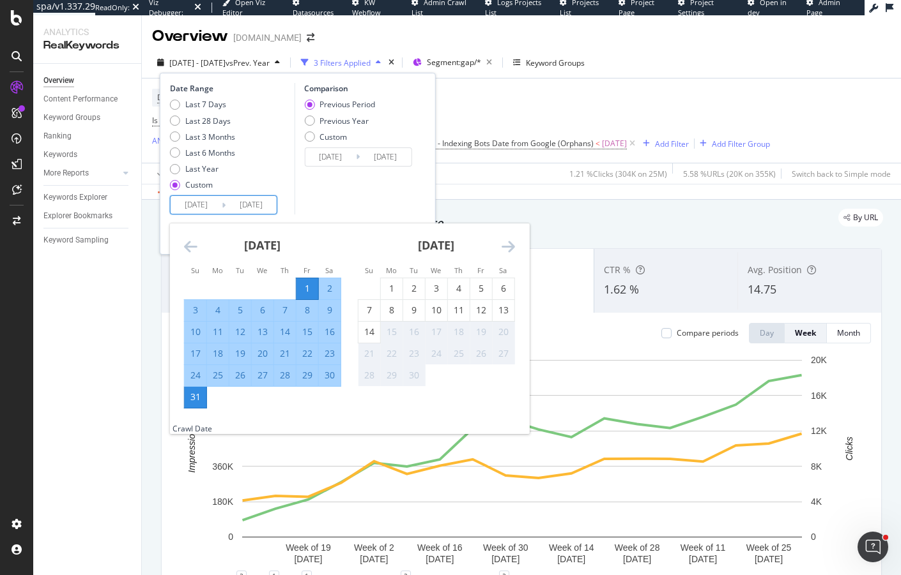
click at [204, 207] on input "[DATE]" at bounding box center [196, 205] width 51 height 18
click at [334, 209] on div "Comparison Previous Period Previous Year Custom 2025/07/01 Navigate forward to …" at bounding box center [354, 149] width 121 height 132
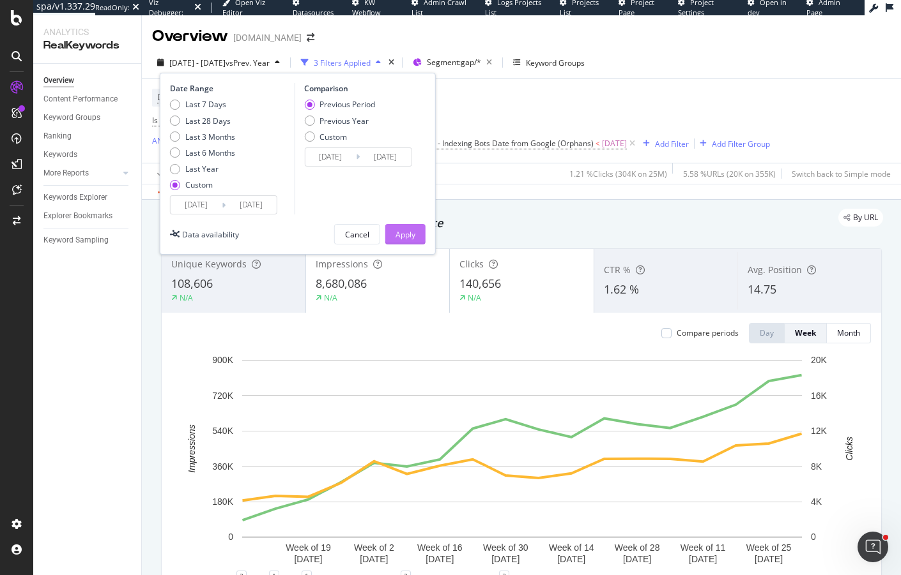
click at [404, 238] on div "Apply" at bounding box center [405, 234] width 20 height 11
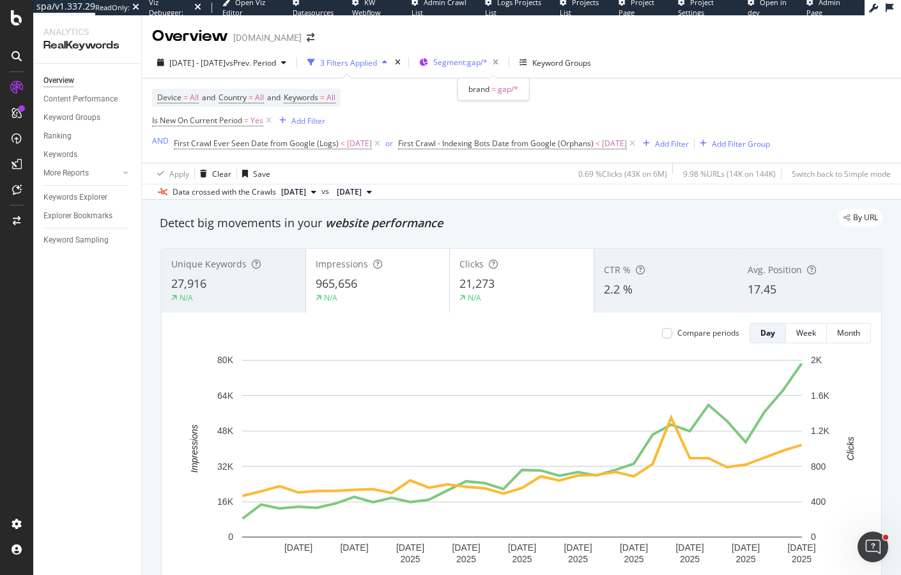
click at [487, 63] on span "Segment: gap/*" at bounding box center [460, 62] width 54 height 11
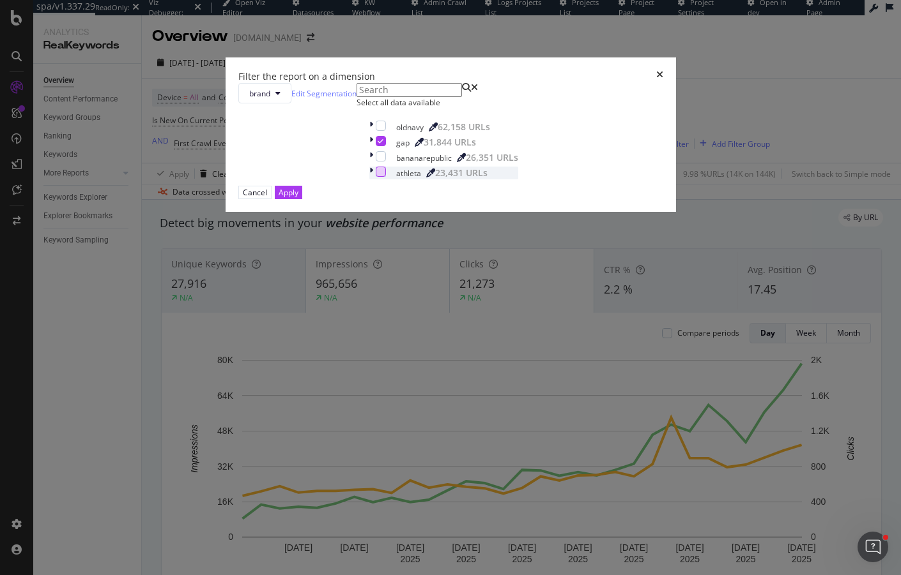
click at [376, 177] on div "modal" at bounding box center [381, 172] width 10 height 10
click at [377, 144] on icon "modal" at bounding box center [380, 141] width 6 height 6
click at [298, 198] on div "Apply" at bounding box center [288, 192] width 20 height 11
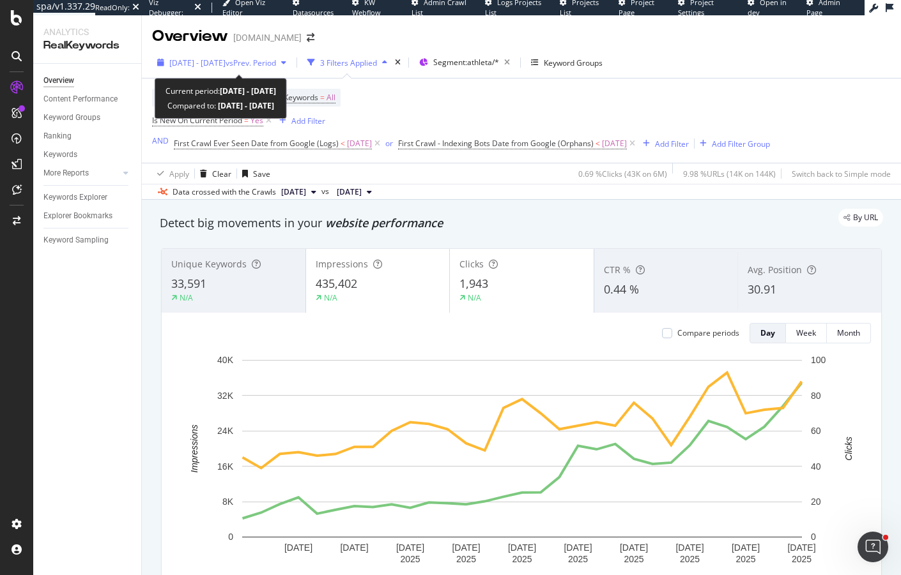
click at [225, 59] on span "[DATE] - [DATE]" at bounding box center [197, 62] width 56 height 11
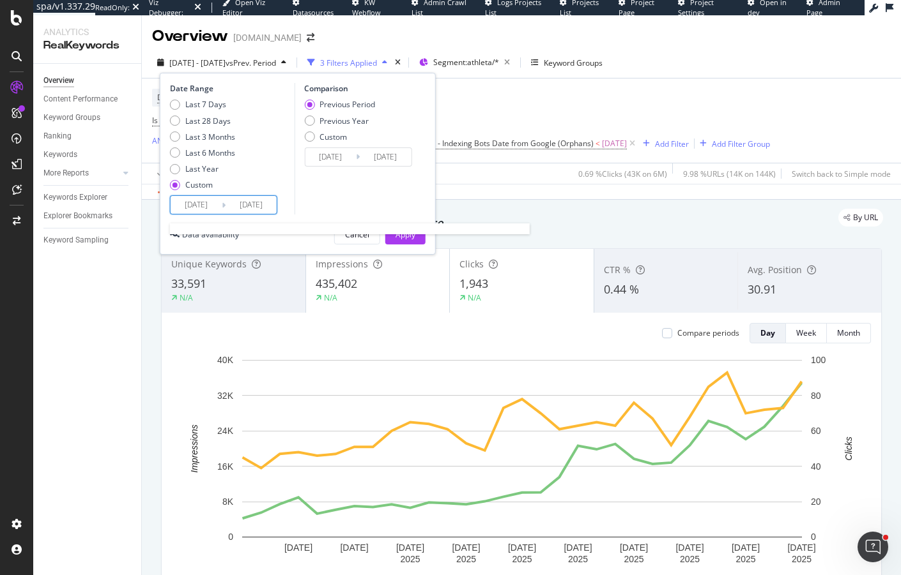
click at [210, 210] on input "[DATE]" at bounding box center [196, 205] width 51 height 18
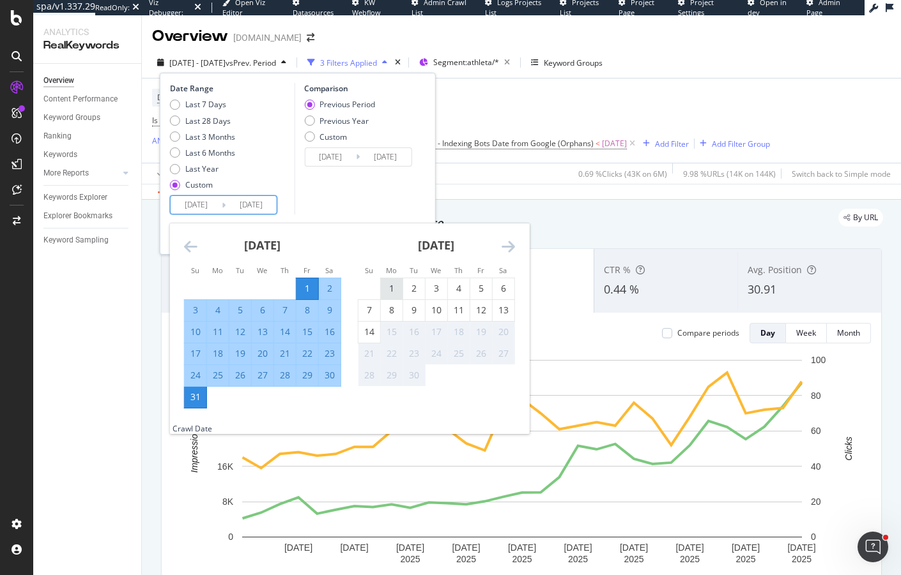
click at [389, 282] on div "1" at bounding box center [392, 288] width 22 height 13
type input "[DATE]"
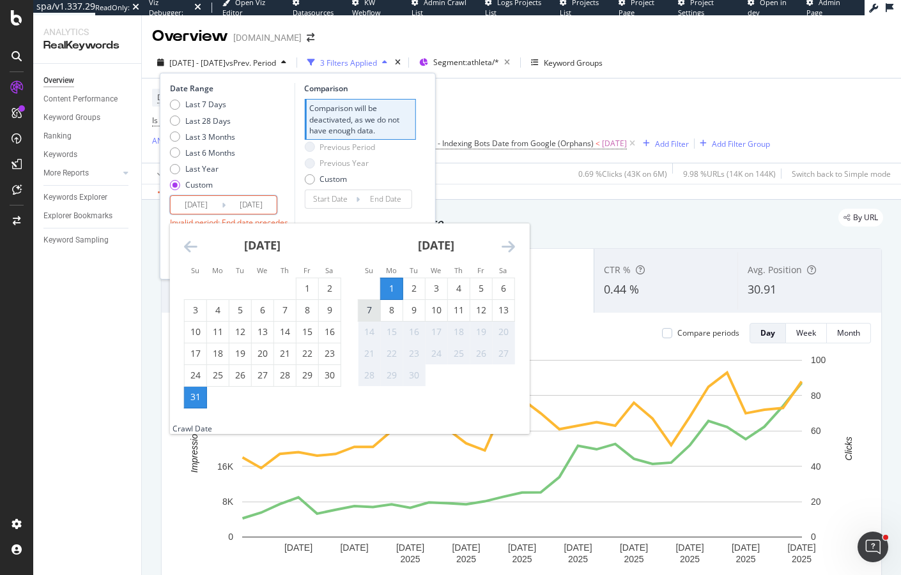
click at [370, 310] on div "7" at bounding box center [369, 310] width 22 height 13
type input "2025/09/07"
type input "2025/08/25"
type input "2025/08/31"
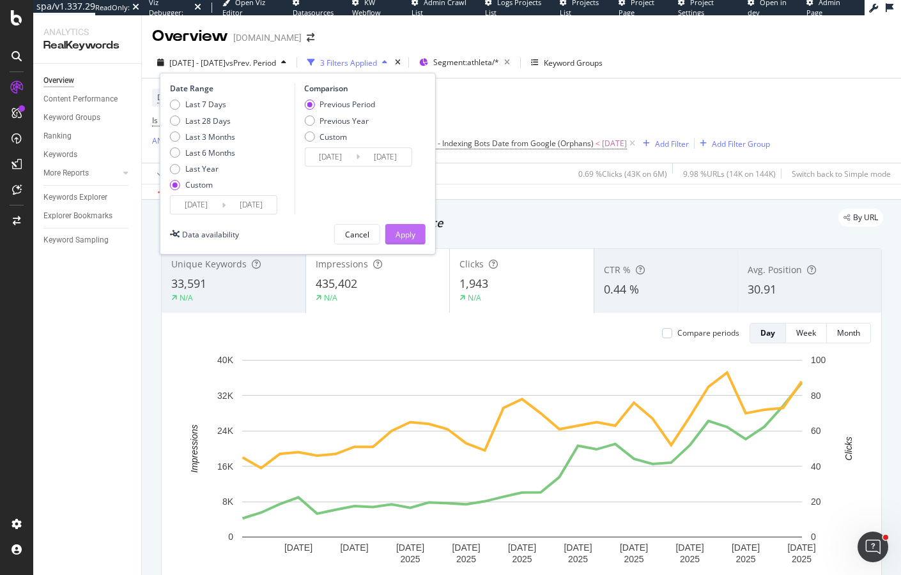
click at [400, 233] on div "Apply" at bounding box center [405, 234] width 20 height 11
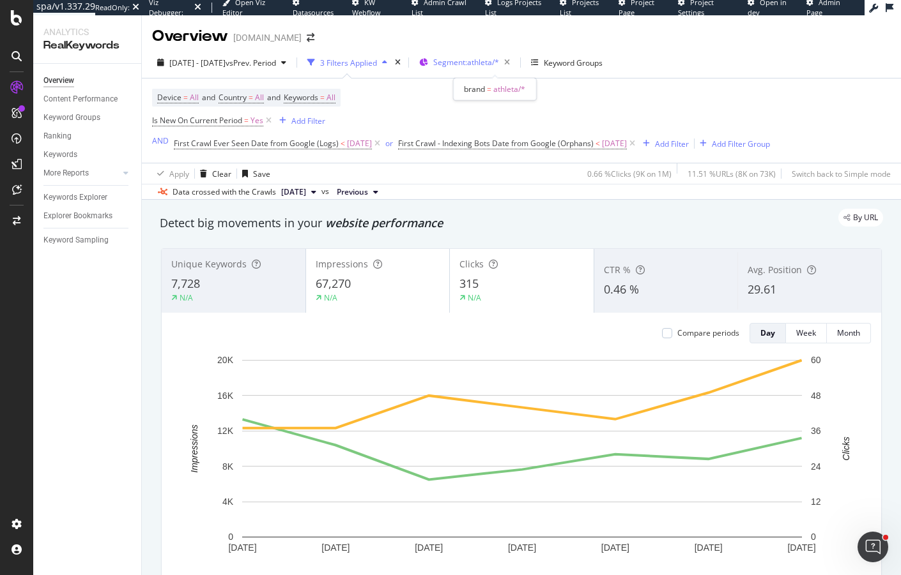
click at [499, 61] on span "Segment: athleta/*" at bounding box center [466, 62] width 66 height 11
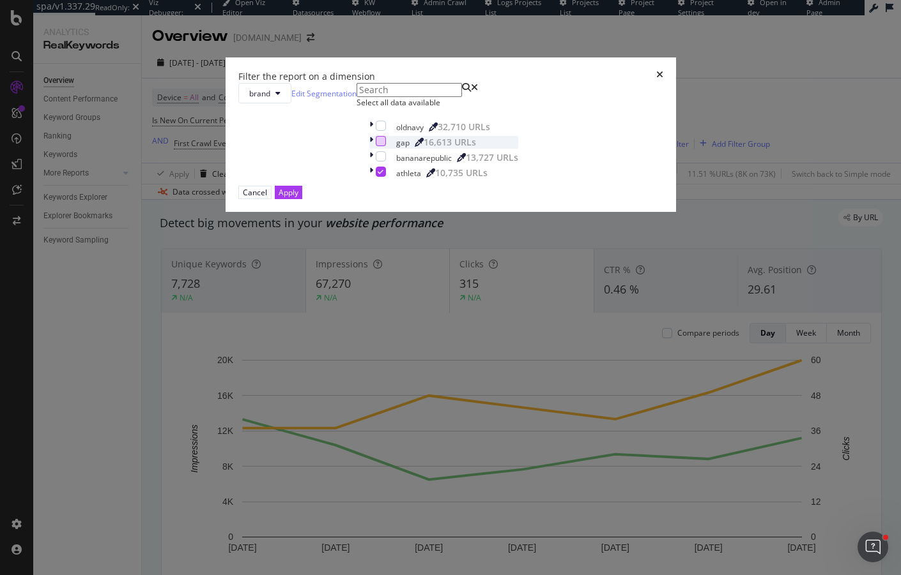
click at [376, 146] on div "modal" at bounding box center [381, 141] width 10 height 10
click at [376, 177] on div "modal" at bounding box center [381, 172] width 10 height 10
click at [298, 198] on div "Apply" at bounding box center [288, 192] width 20 height 11
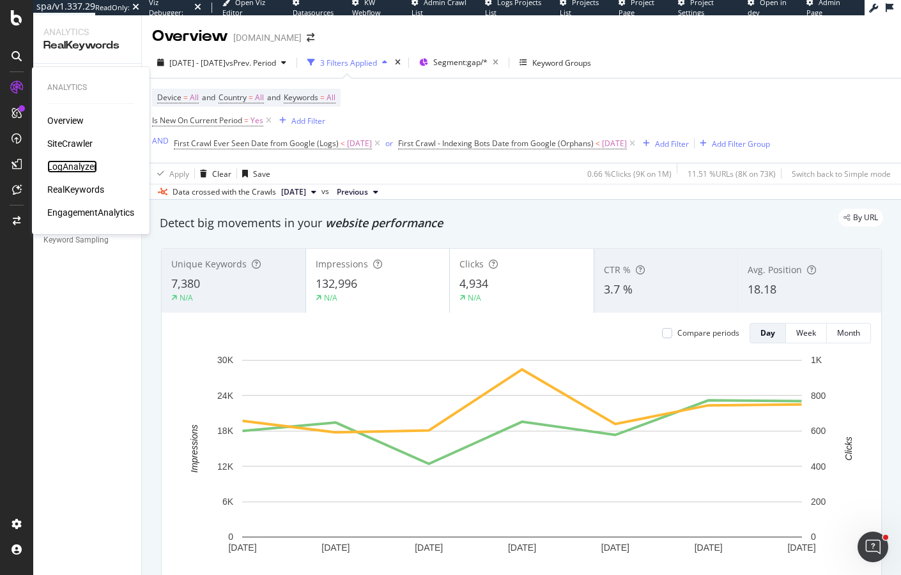
click at [68, 164] on div "LogAnalyzer" at bounding box center [72, 166] width 50 height 13
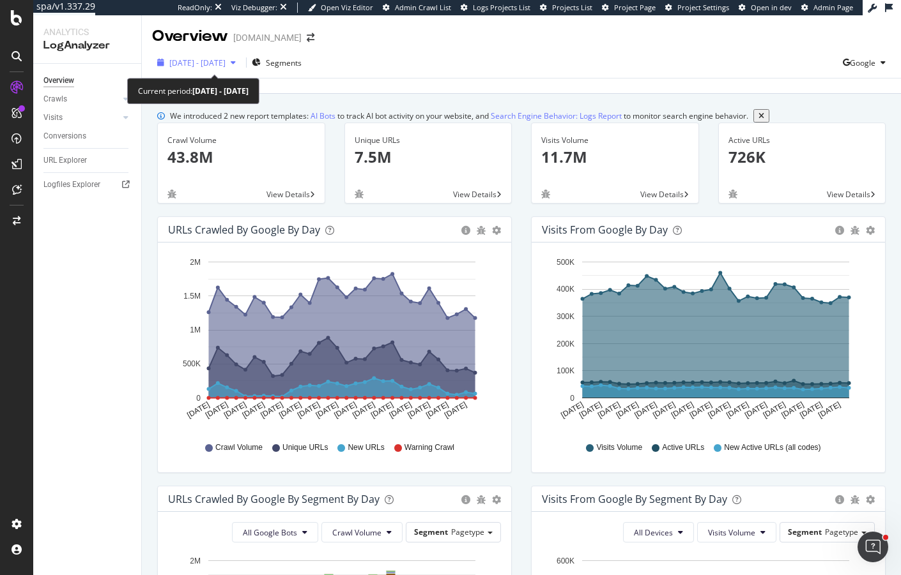
click at [201, 61] on span "2025 Aug. 17th - Sep. 15th" at bounding box center [197, 62] width 56 height 11
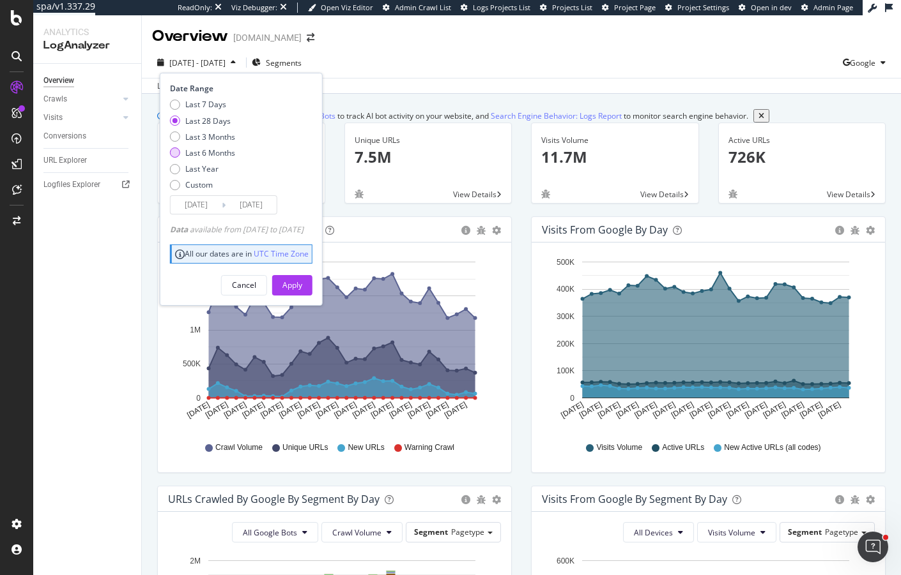
click at [178, 151] on div "Last 6 Months" at bounding box center [175, 153] width 10 height 10
type input "2025/03/16"
click at [302, 288] on div "Apply" at bounding box center [292, 285] width 20 height 11
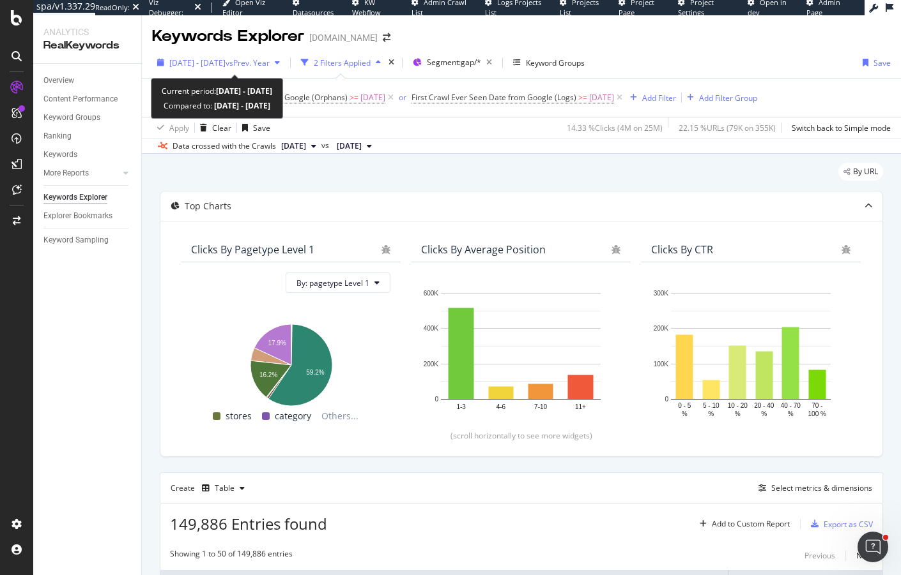
click at [208, 68] on div "[DATE] - [DATE] vs Prev. Year" at bounding box center [219, 62] width 100 height 11
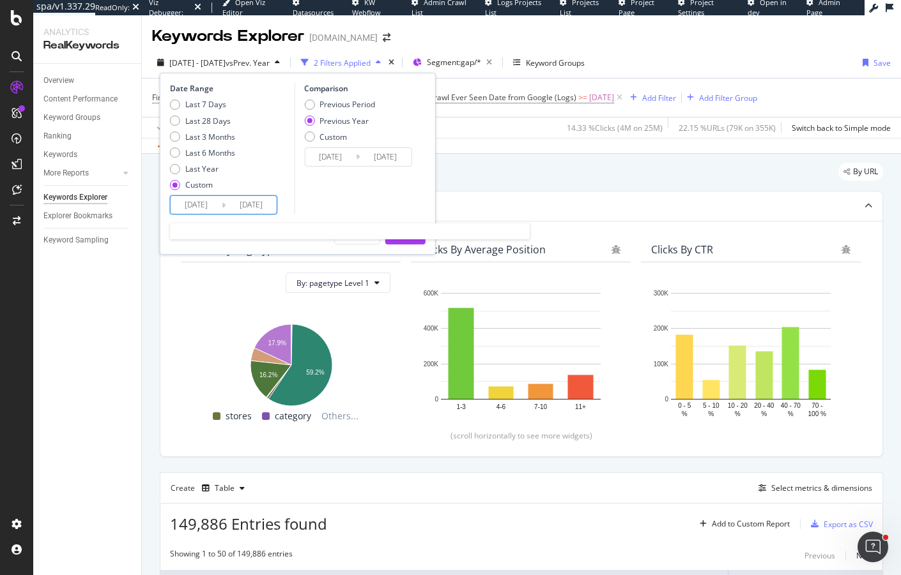
click at [206, 199] on input "[DATE]" at bounding box center [196, 205] width 51 height 18
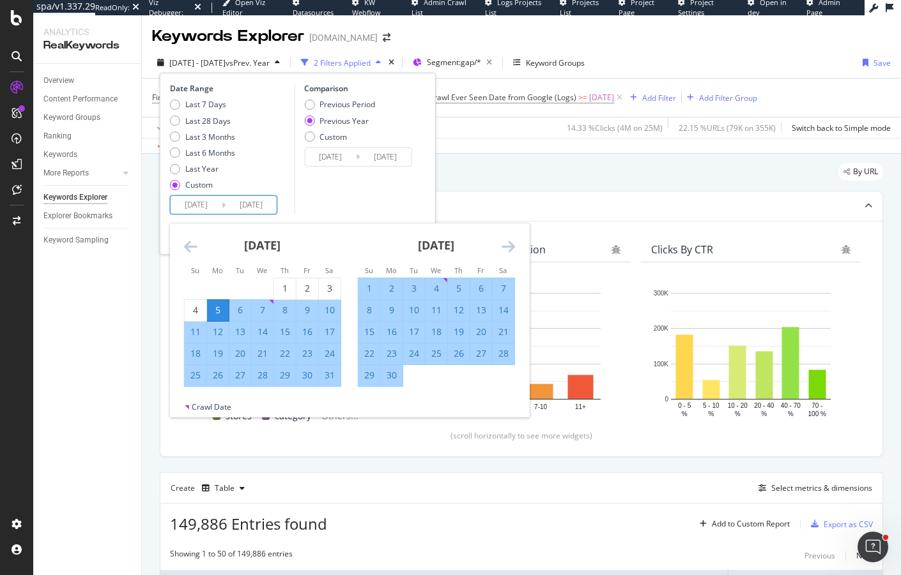
click at [327, 379] on div "31" at bounding box center [330, 375] width 22 height 13
type input "[DATE]"
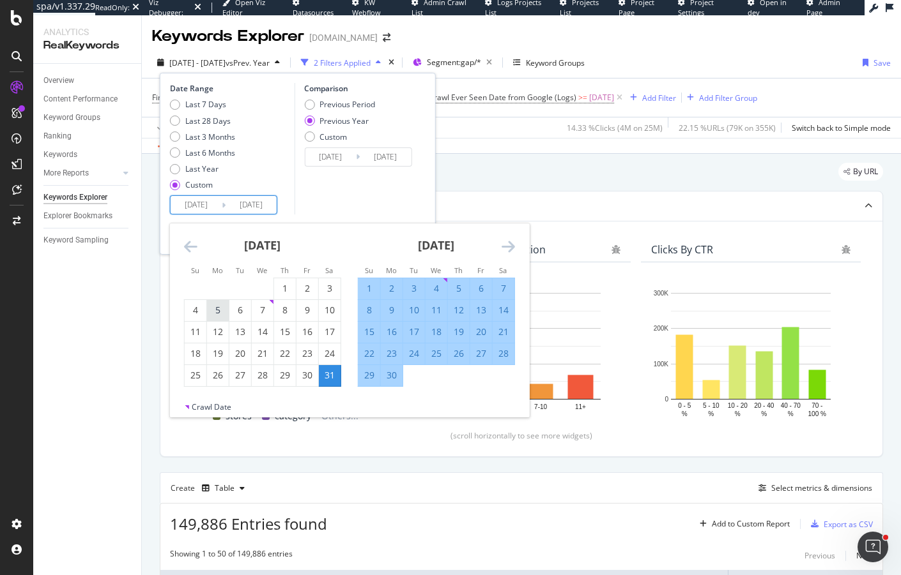
click at [216, 316] on div "5" at bounding box center [218, 310] width 22 height 13
type input "[DATE]"
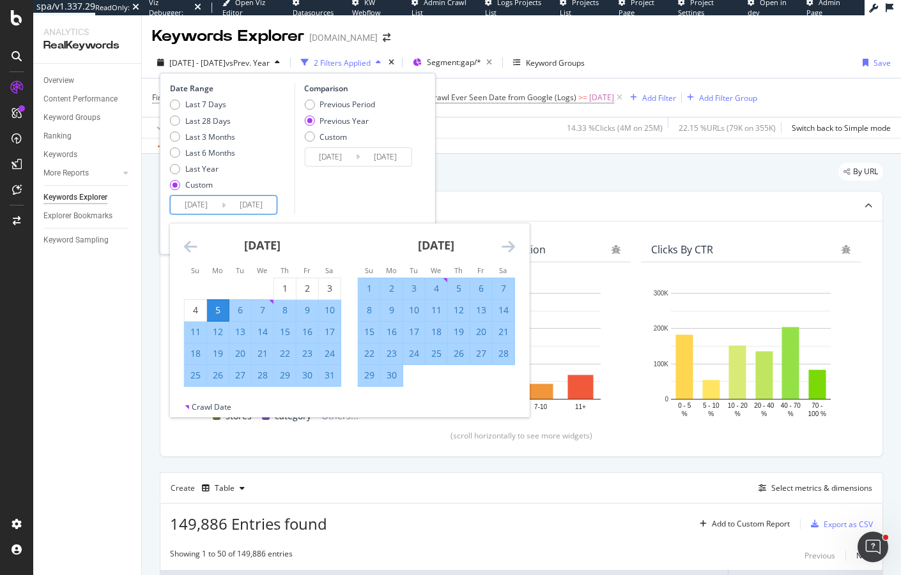
click at [332, 376] on div "31" at bounding box center [330, 375] width 22 height 13
type input "[DATE]"
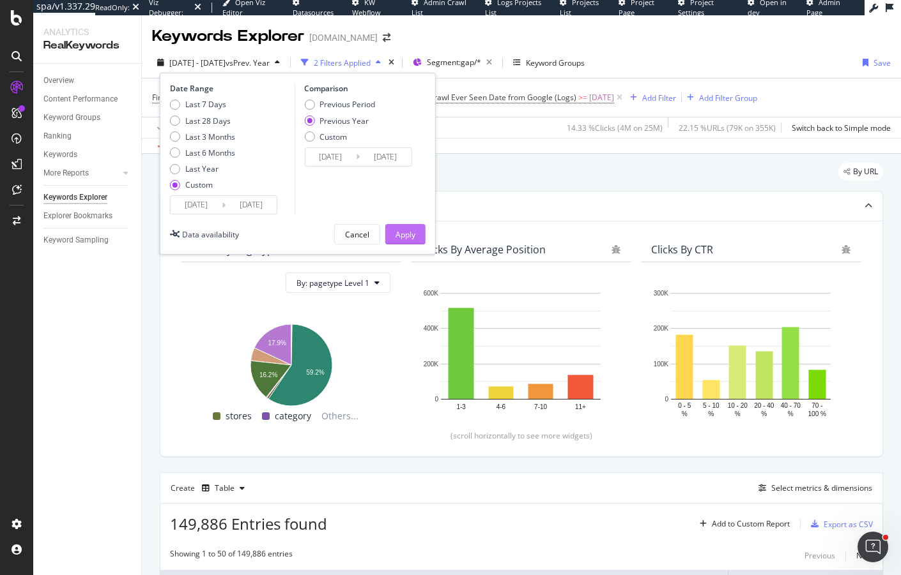
click at [396, 229] on div "Apply" at bounding box center [405, 234] width 20 height 11
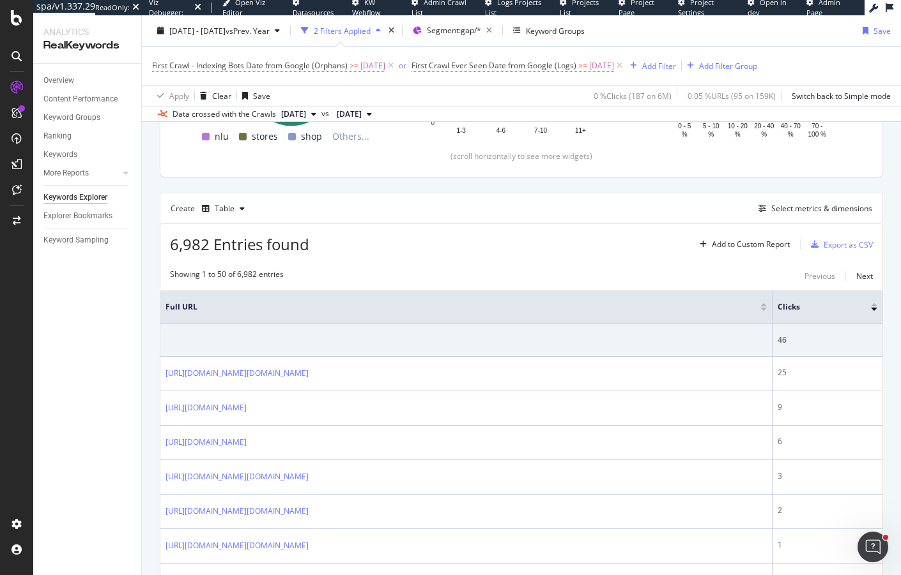
scroll to position [283, 0]
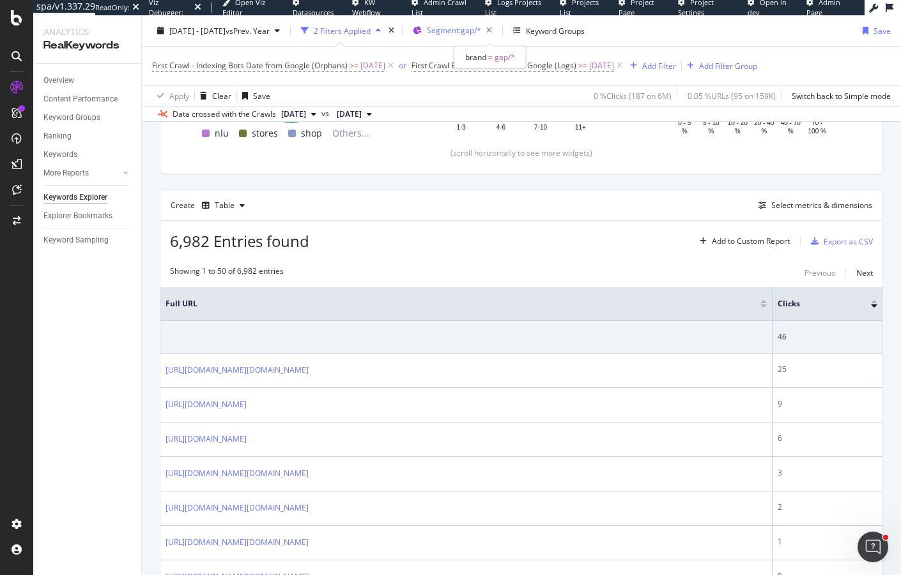
click at [473, 38] on div "Segment: gap/*" at bounding box center [462, 31] width 70 height 18
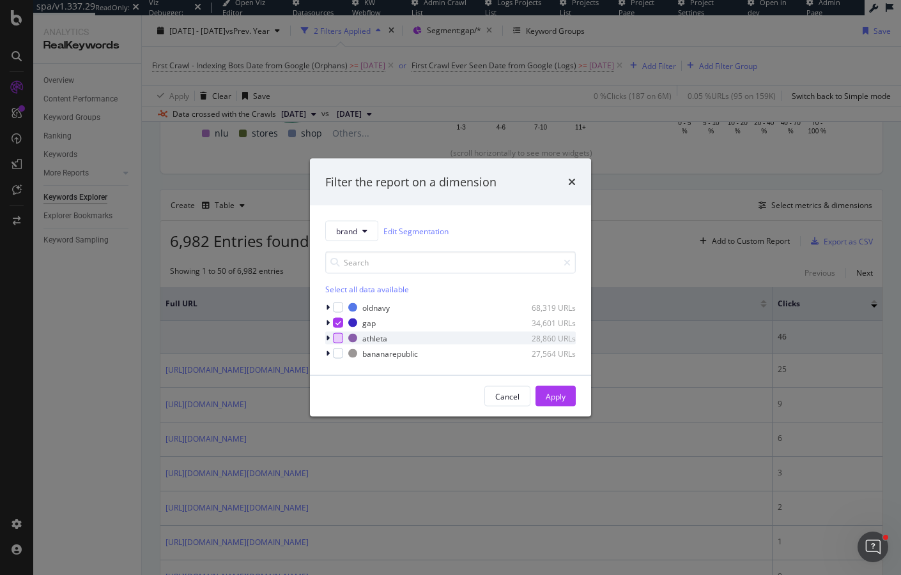
click at [333, 337] on div "modal" at bounding box center [338, 338] width 10 height 10
click at [335, 321] on icon "modal" at bounding box center [338, 323] width 6 height 6
click at [544, 395] on button "Apply" at bounding box center [555, 396] width 40 height 20
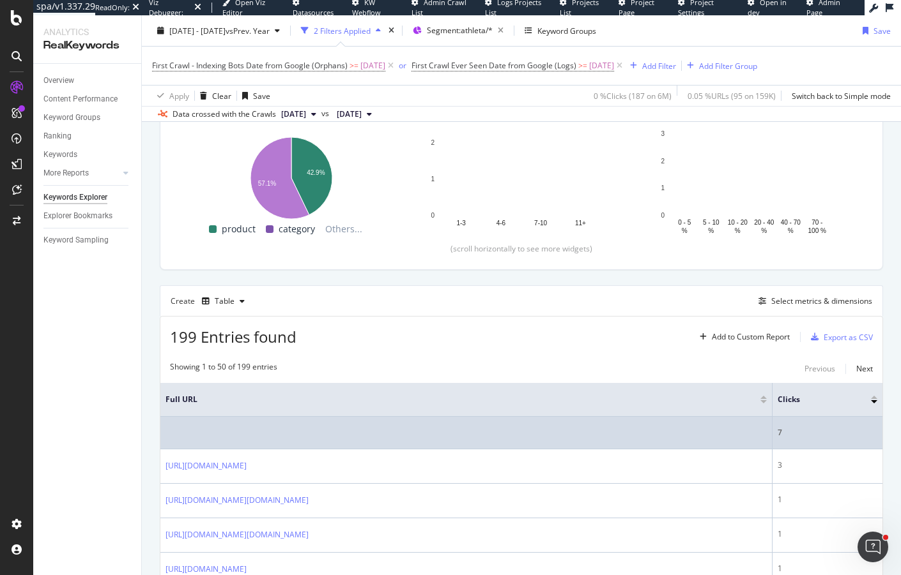
scroll to position [192, 0]
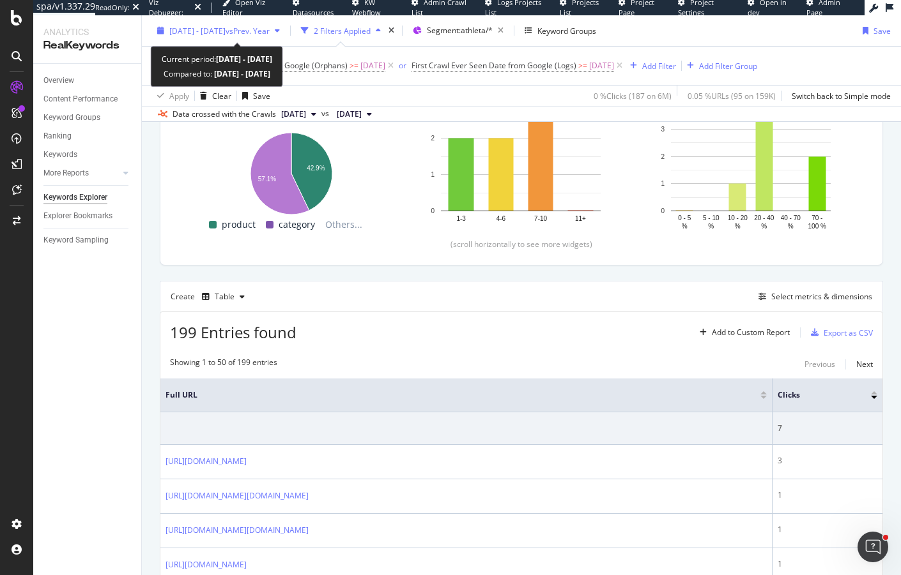
click at [211, 36] on div "[DATE] - [DATE] vs Prev. Year" at bounding box center [218, 30] width 133 height 19
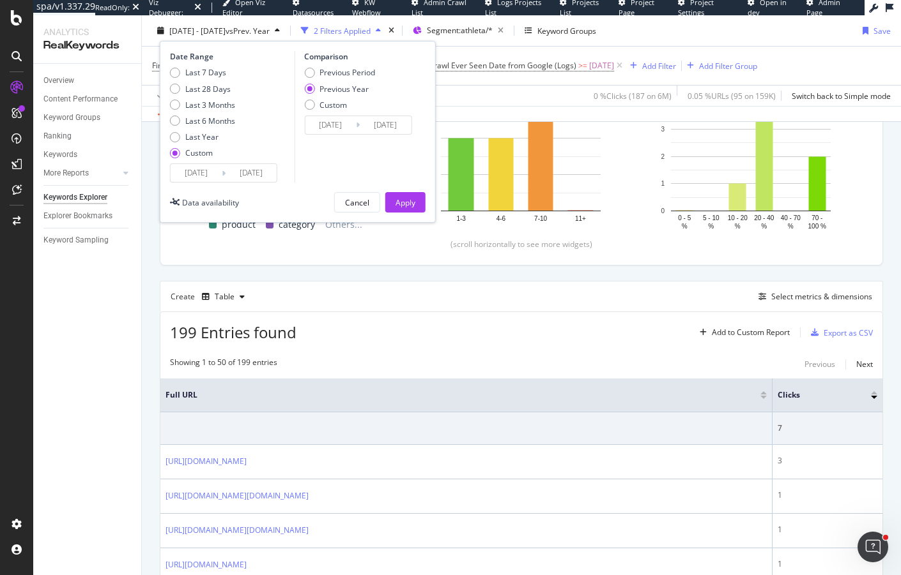
click at [208, 171] on input "[DATE]" at bounding box center [196, 173] width 51 height 18
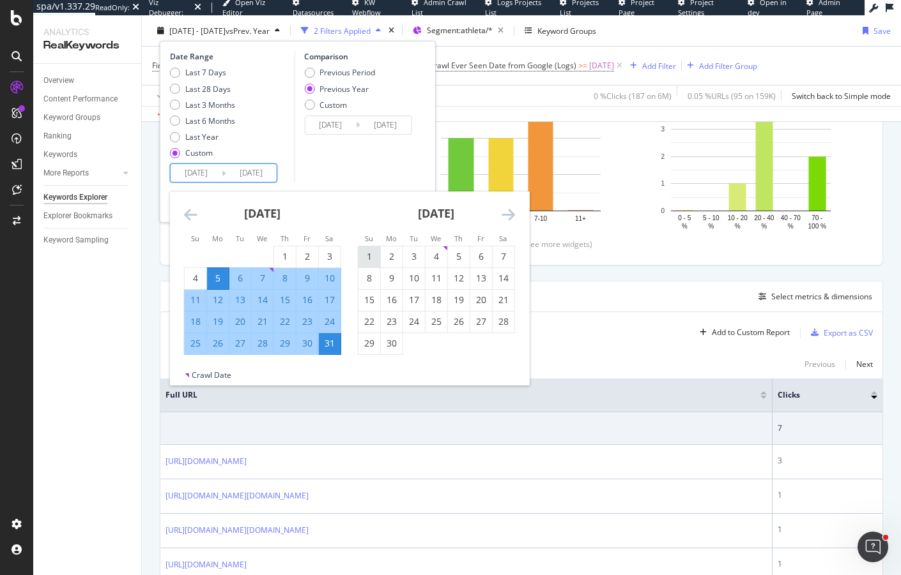
click at [362, 256] on div "1" at bounding box center [369, 256] width 22 height 13
type input "[DATE]"
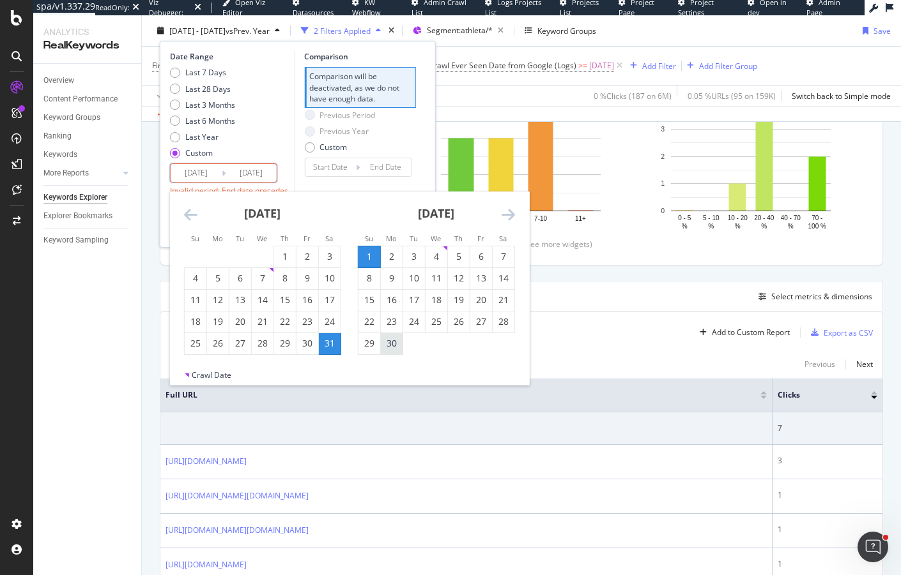
click at [390, 347] on div "30" at bounding box center [392, 343] width 22 height 13
type input "[DATE]"
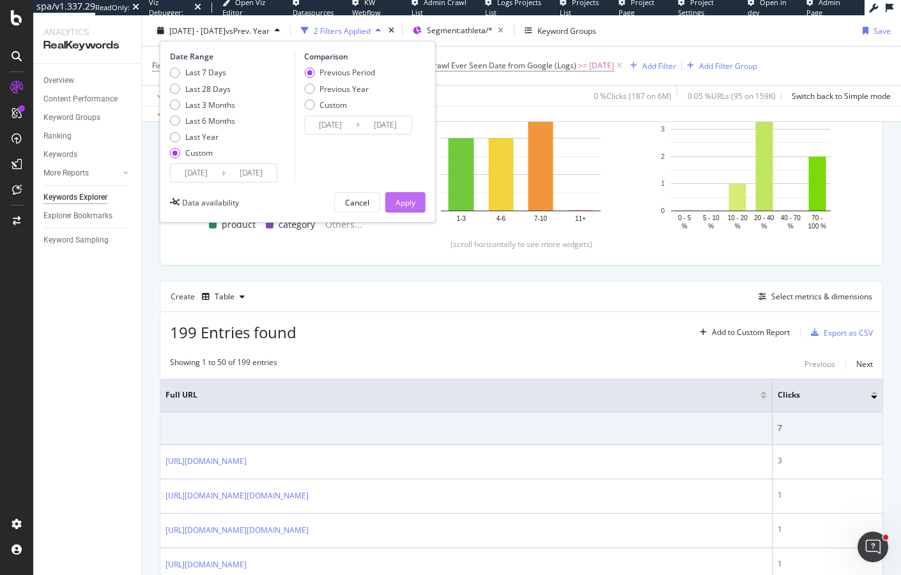
click at [401, 199] on div "Apply" at bounding box center [405, 202] width 20 height 11
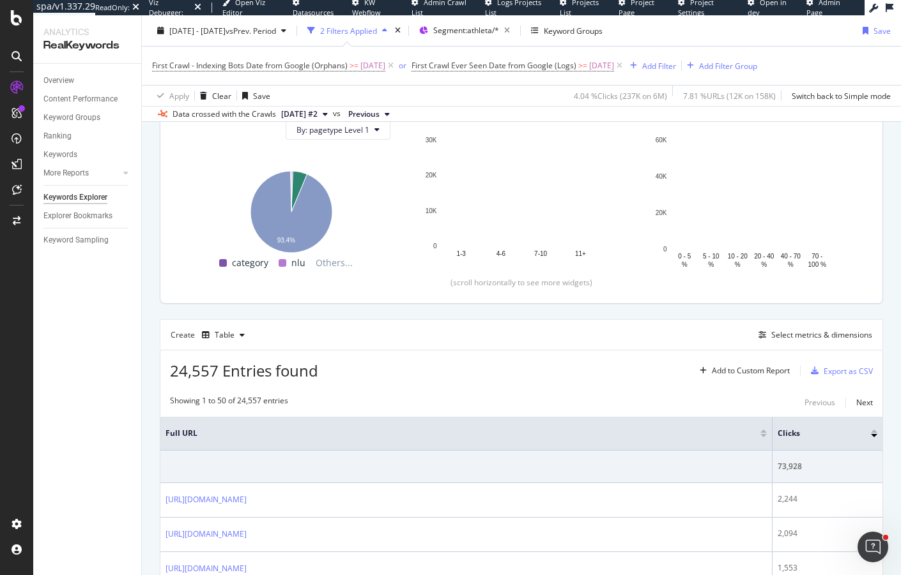
scroll to position [155, 0]
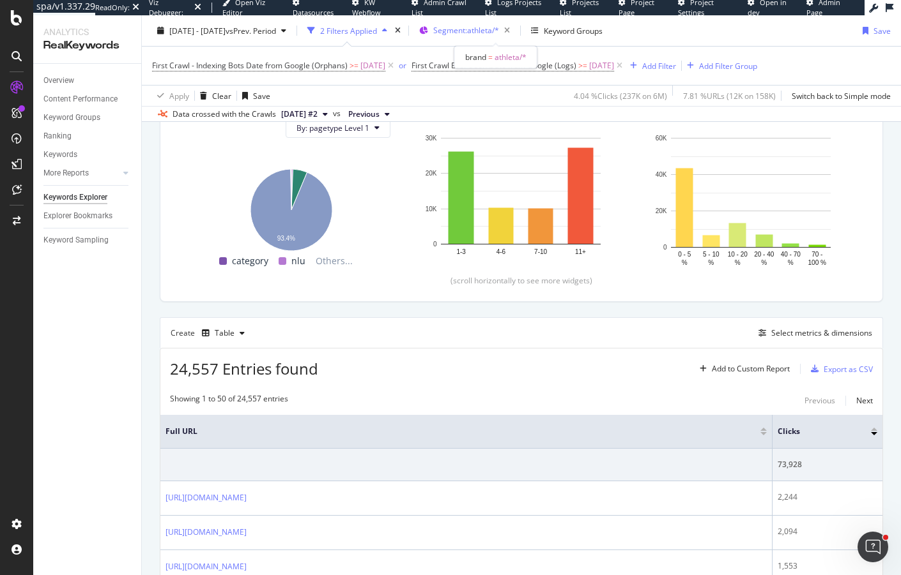
click at [475, 31] on span "Segment: athleta/*" at bounding box center [466, 30] width 66 height 11
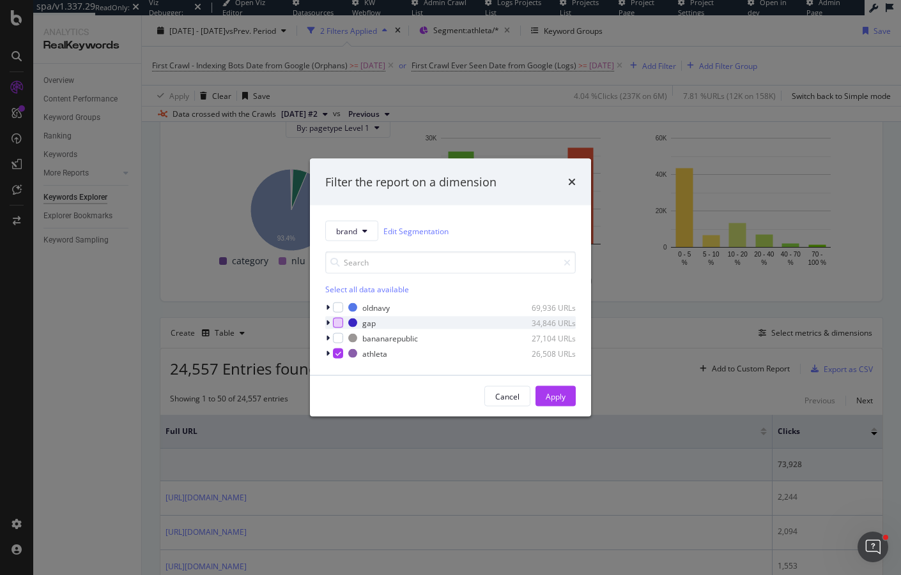
click at [335, 326] on div "modal" at bounding box center [338, 323] width 10 height 10
click at [341, 355] on div "modal" at bounding box center [338, 354] width 10 height 10
click at [550, 395] on div "Apply" at bounding box center [555, 396] width 20 height 11
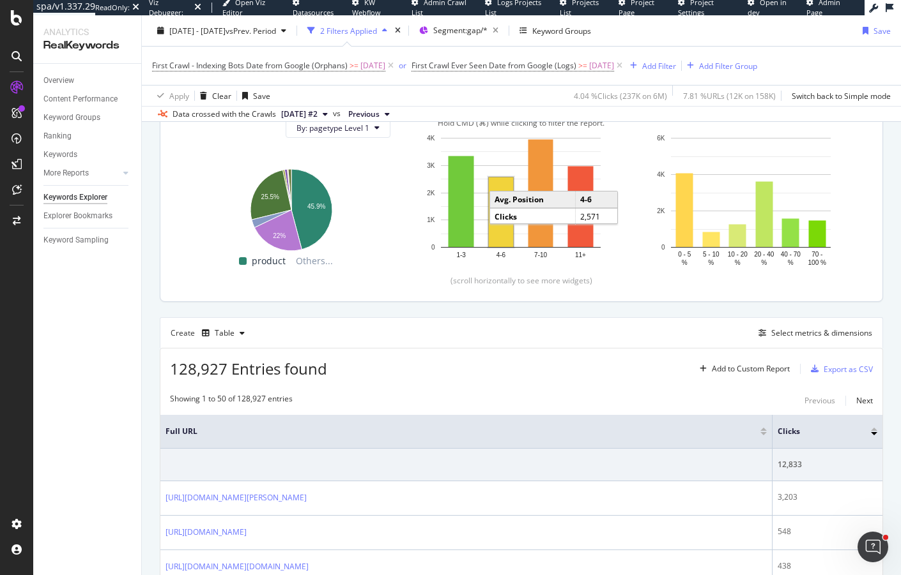
scroll to position [169, 0]
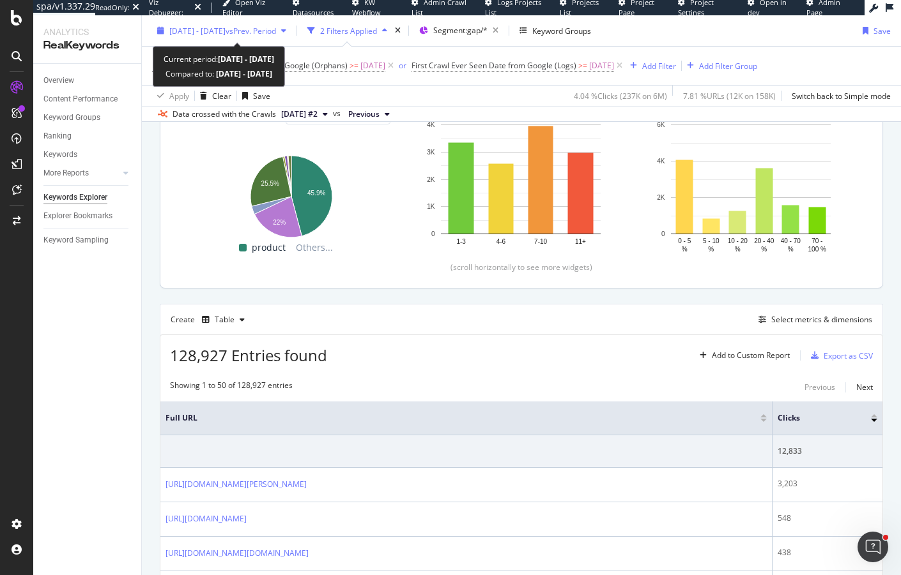
click at [257, 31] on span "vs Prev. Period" at bounding box center [250, 30] width 50 height 11
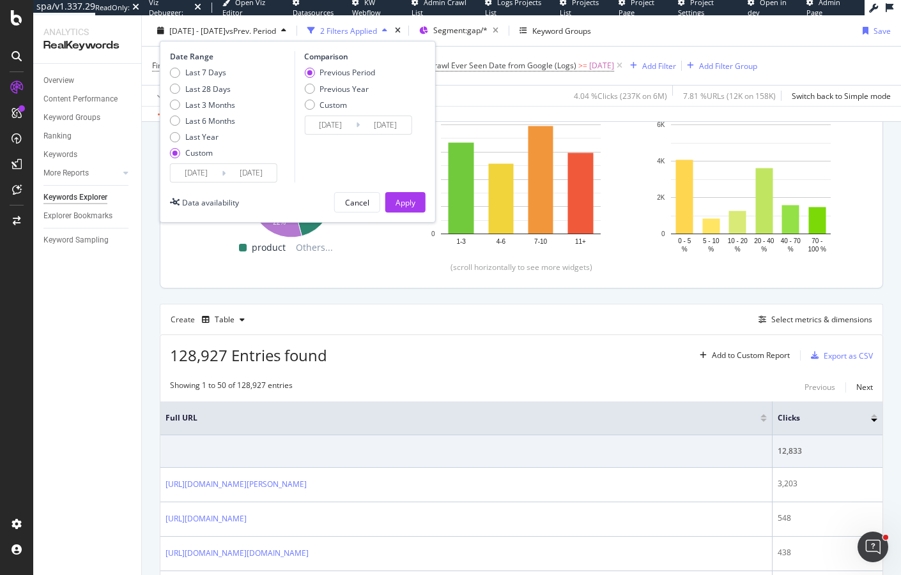
click at [211, 167] on input "2025/06/01" at bounding box center [196, 173] width 51 height 18
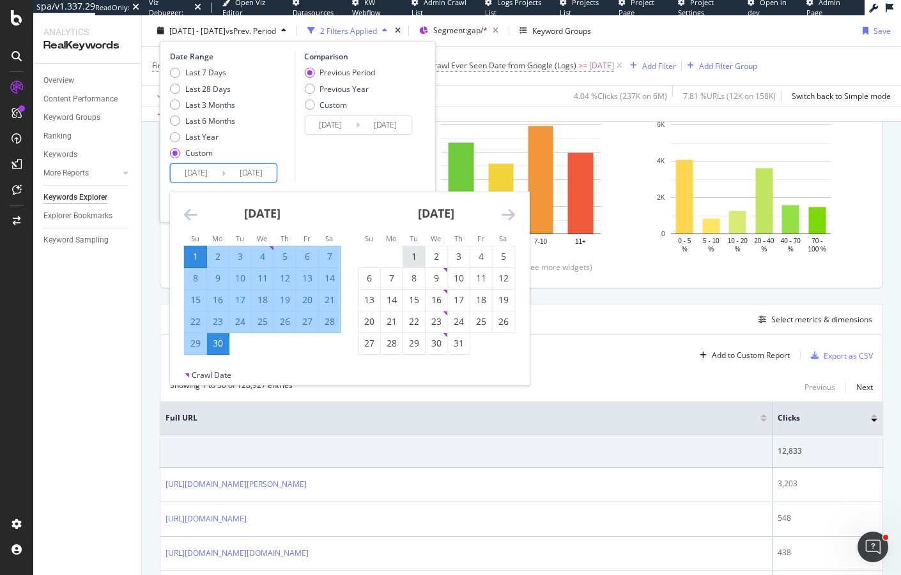
click at [405, 250] on div "1" at bounding box center [414, 256] width 22 height 13
type input "2025/07/01"
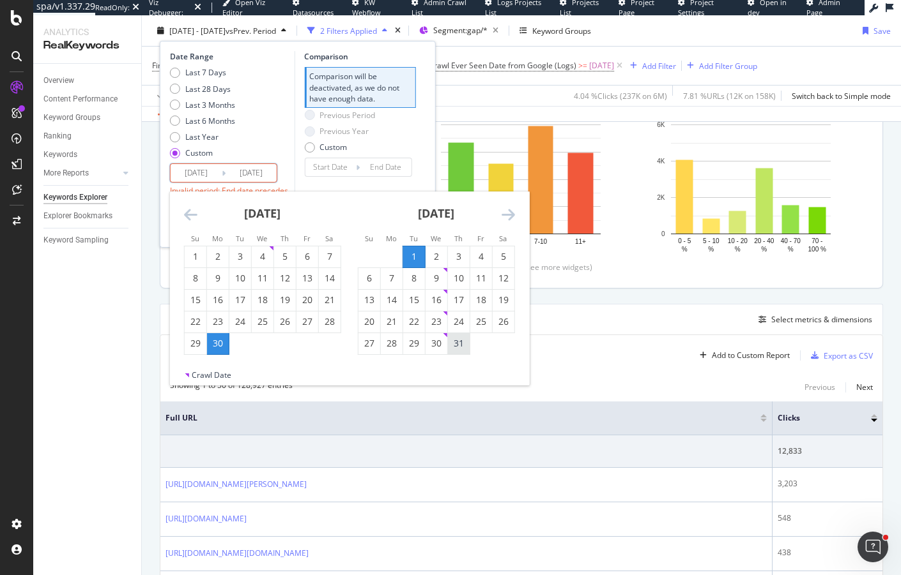
click at [453, 337] on div "31" at bounding box center [459, 343] width 22 height 13
type input "2025/07/31"
type input "2025/05/31"
type input "2025/06/30"
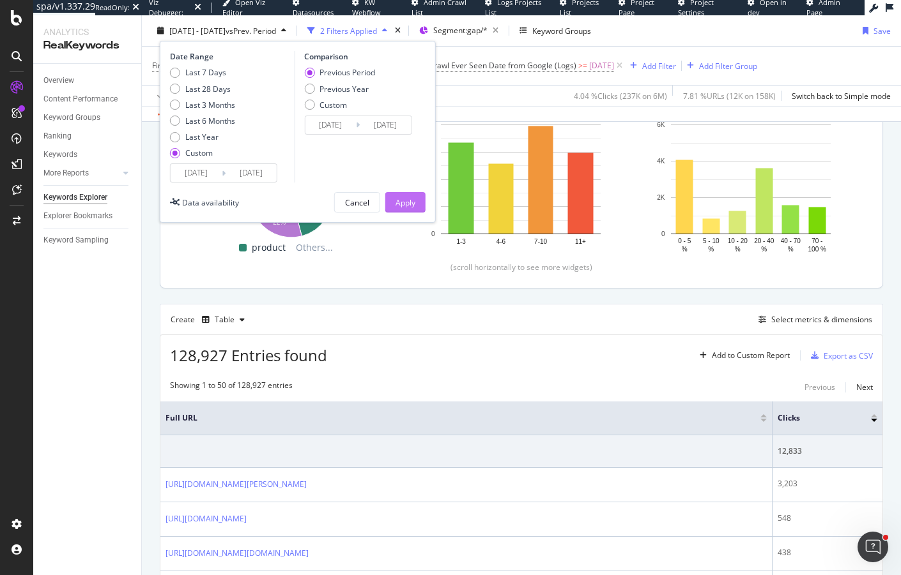
click at [408, 203] on div "Apply" at bounding box center [405, 202] width 20 height 11
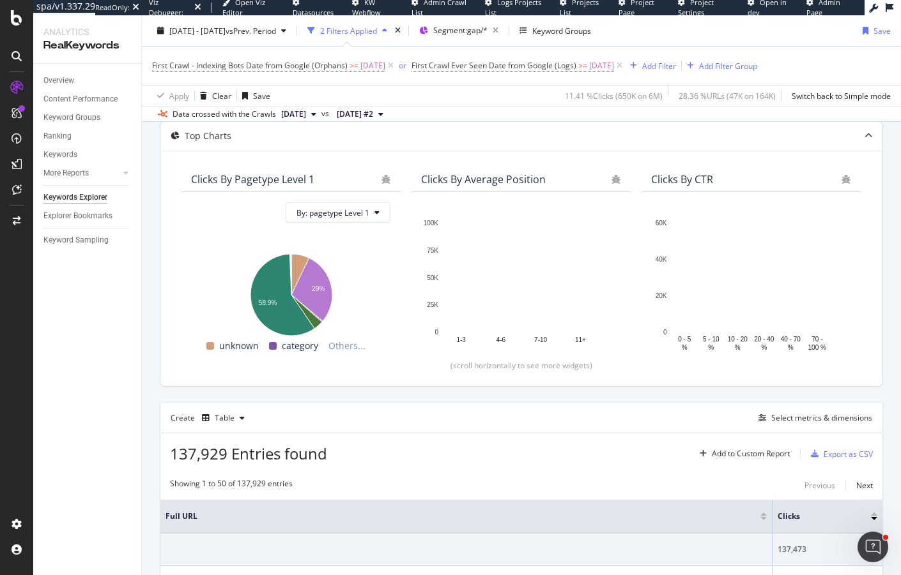
scroll to position [101, 0]
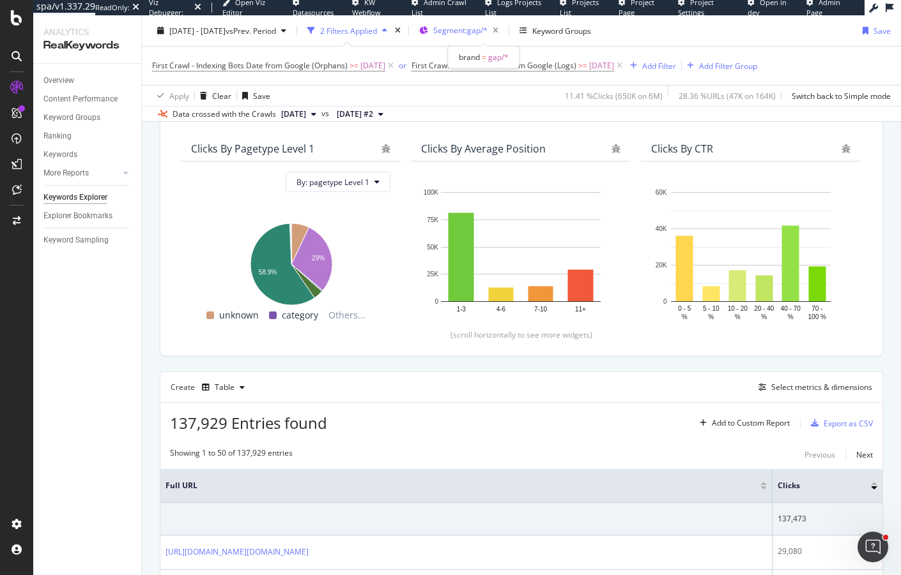
click at [463, 26] on span "Segment: gap/*" at bounding box center [460, 30] width 54 height 11
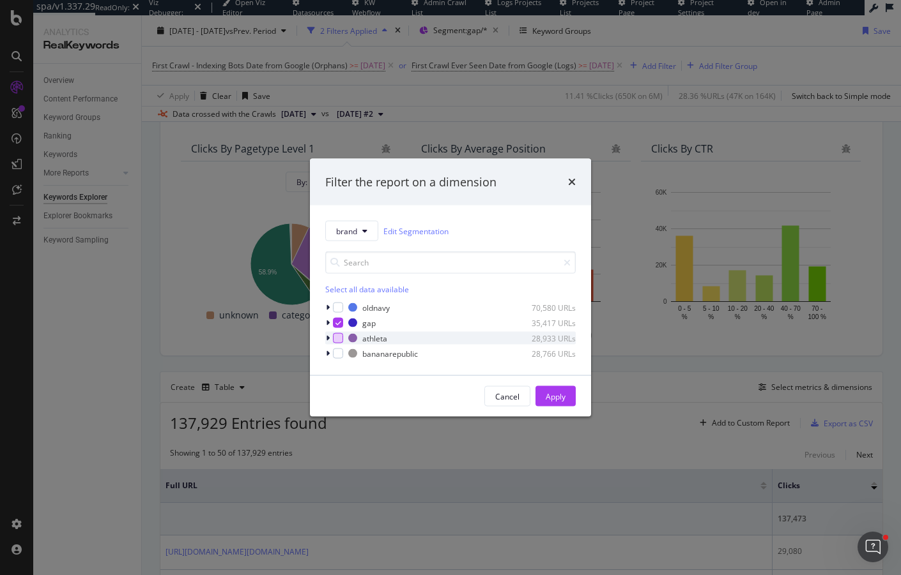
click at [342, 336] on div "modal" at bounding box center [338, 338] width 10 height 10
click at [340, 327] on div "modal" at bounding box center [338, 323] width 10 height 10
click at [549, 395] on div "Apply" at bounding box center [555, 396] width 20 height 11
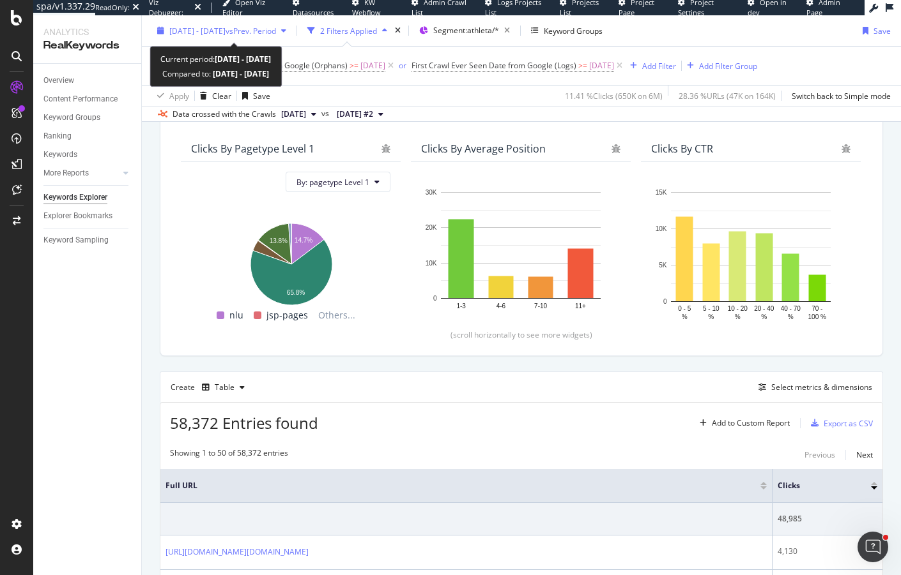
click at [276, 27] on span "vs Prev. Period" at bounding box center [250, 30] width 50 height 11
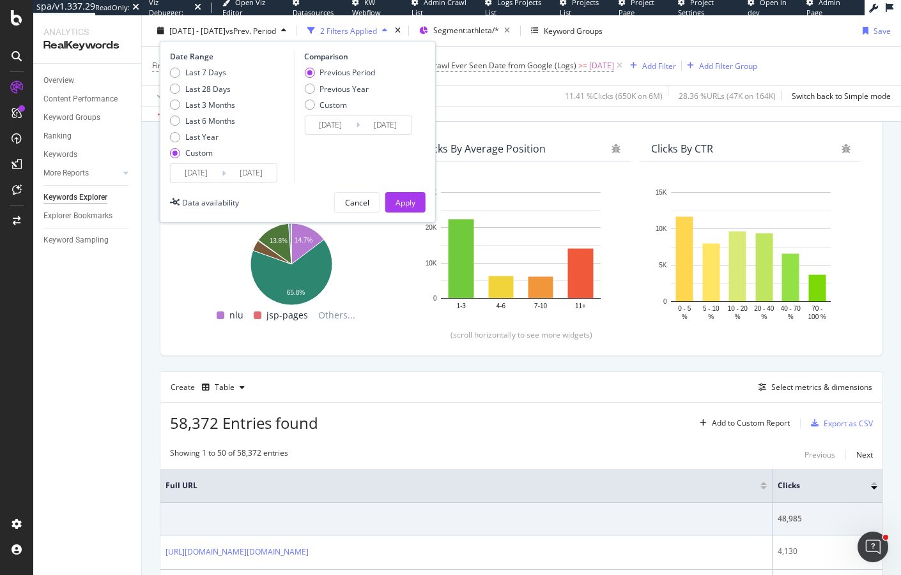
click at [199, 169] on input "2025/07/01" at bounding box center [196, 173] width 51 height 18
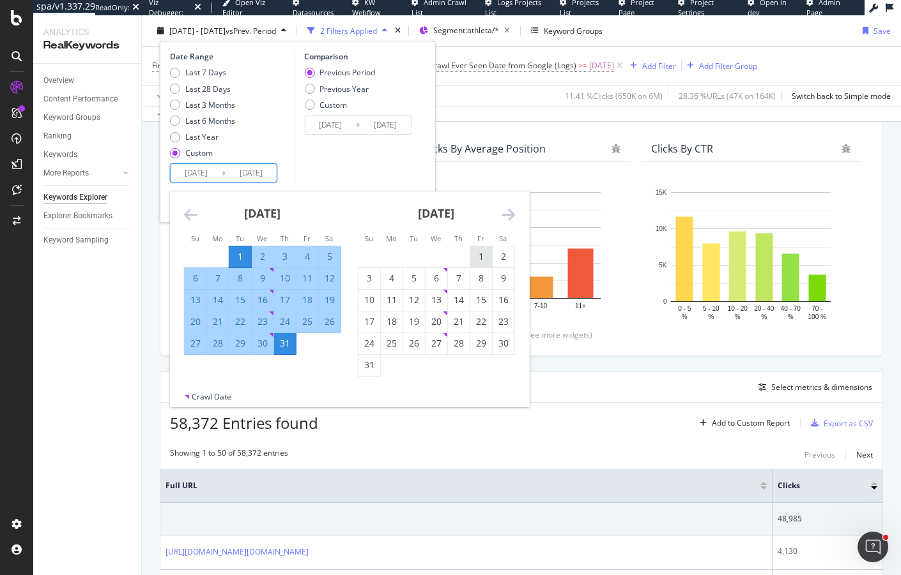
click at [476, 261] on div "1" at bounding box center [481, 256] width 22 height 13
type input "2025/08/01"
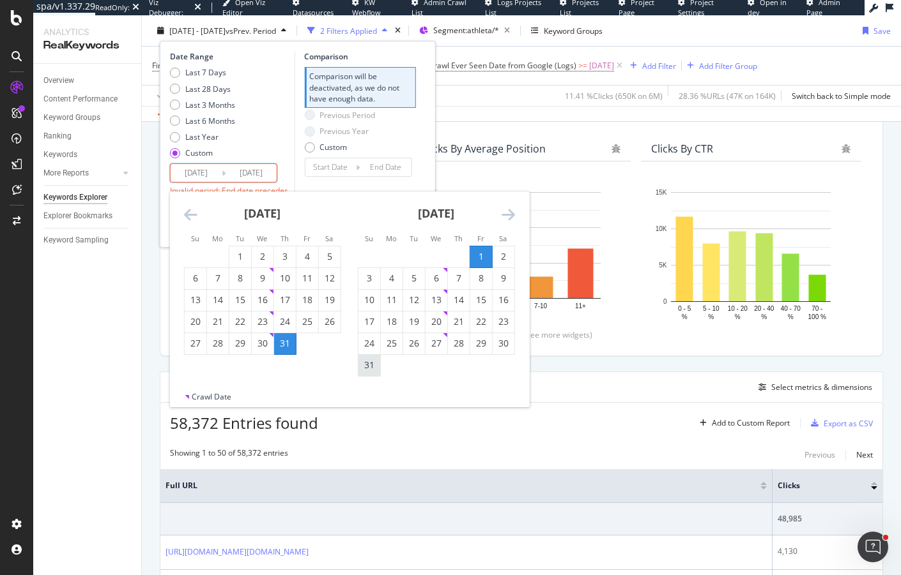
click at [370, 356] on div "31" at bounding box center [369, 365] width 22 height 21
type input "2025/08/31"
type input "2025/07/01"
type input "2025/07/31"
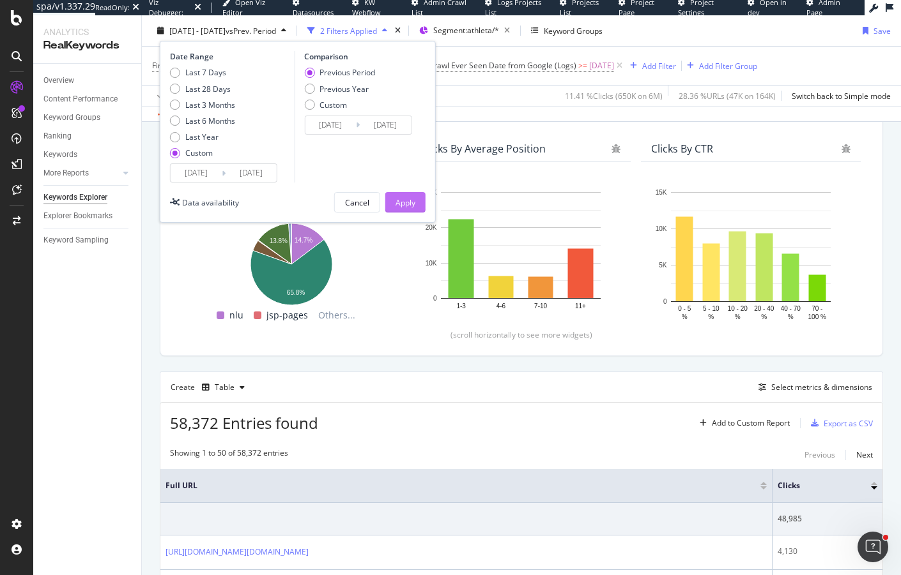
click at [408, 199] on div "Apply" at bounding box center [405, 202] width 20 height 11
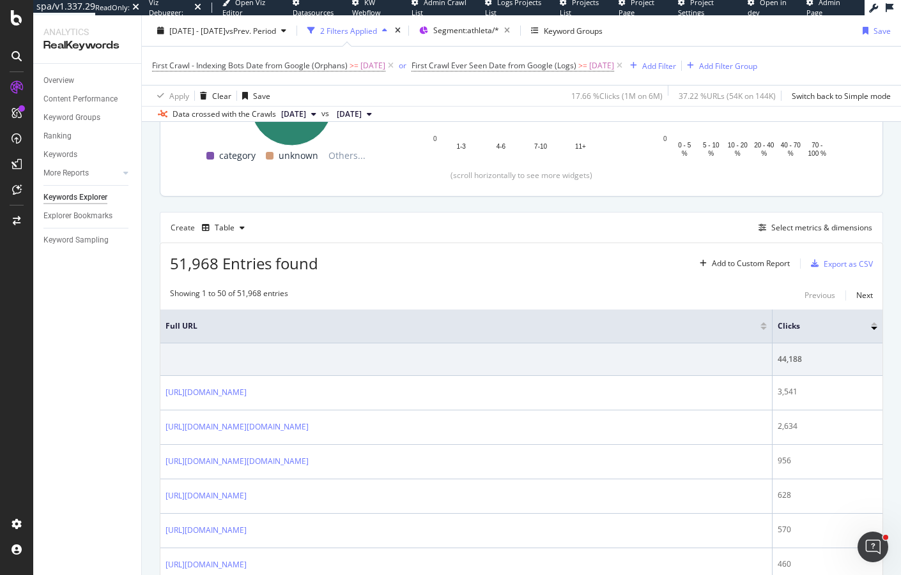
scroll to position [262, 0]
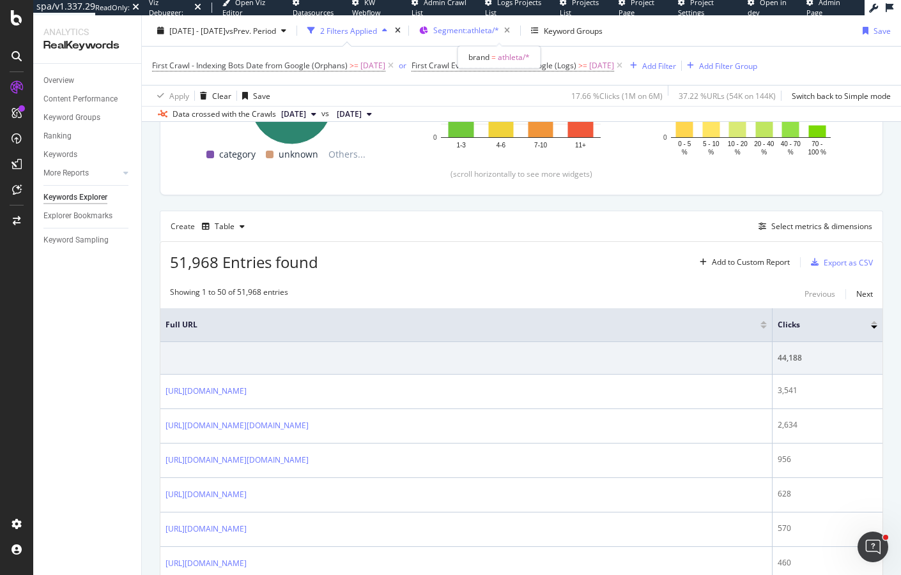
click at [476, 34] on span "Segment: athleta/*" at bounding box center [466, 30] width 66 height 11
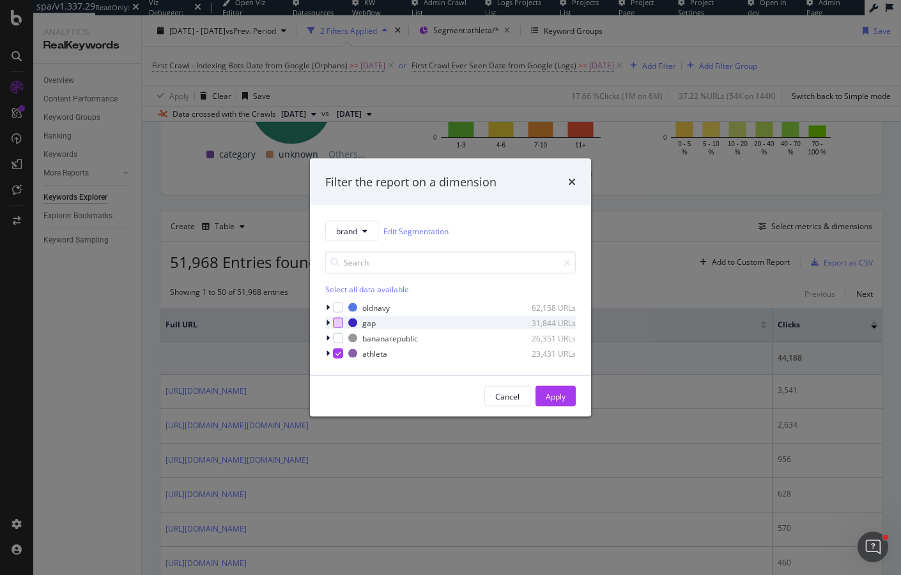
click at [335, 320] on div "modal" at bounding box center [338, 323] width 10 height 10
click at [339, 351] on icon "modal" at bounding box center [338, 354] width 6 height 6
click at [551, 397] on div "Apply" at bounding box center [555, 396] width 20 height 11
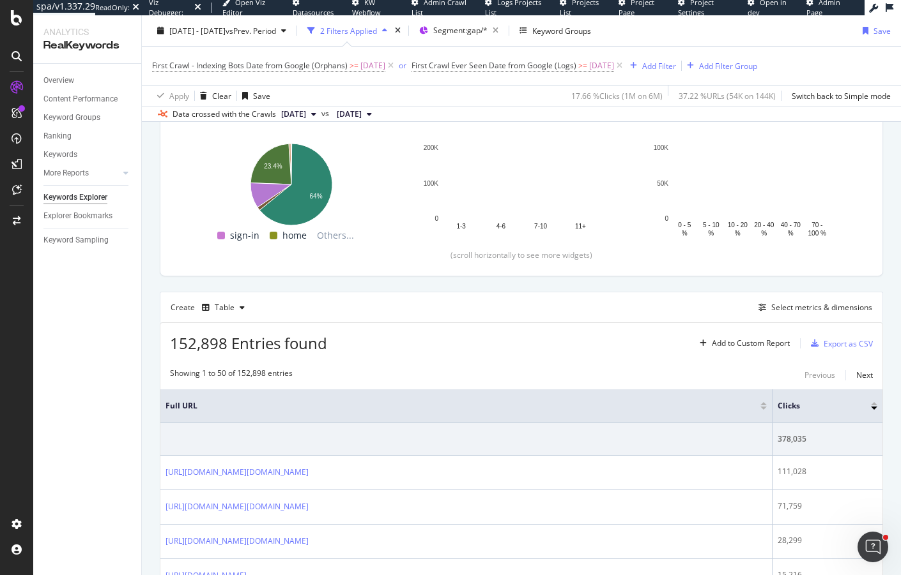
scroll to position [213, 0]
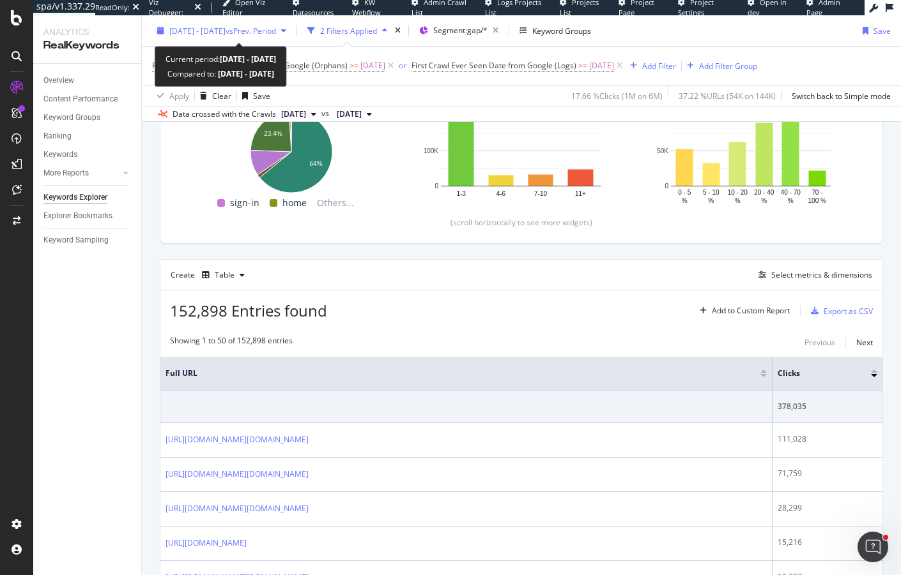
click at [276, 33] on span "vs Prev. Period" at bounding box center [250, 30] width 50 height 11
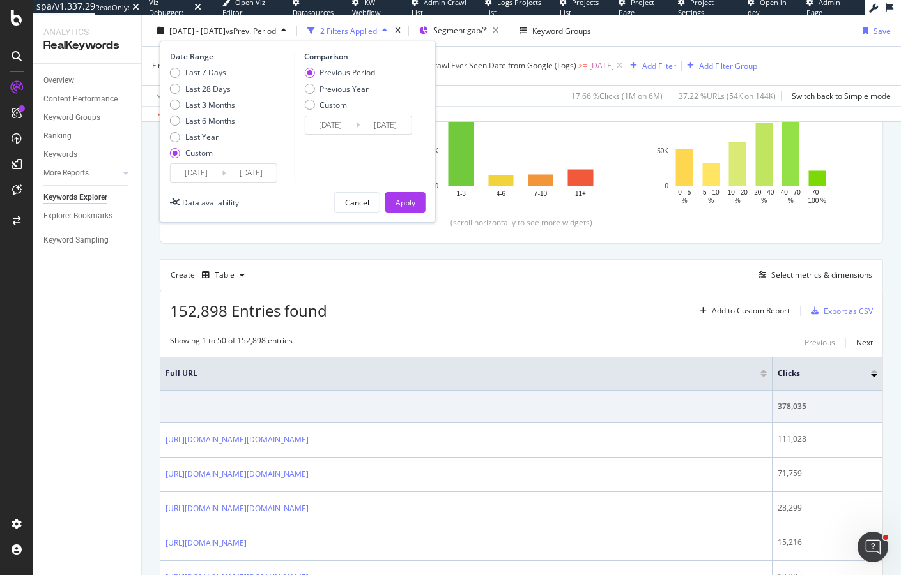
click at [187, 169] on input "2025/08/01" at bounding box center [196, 173] width 51 height 18
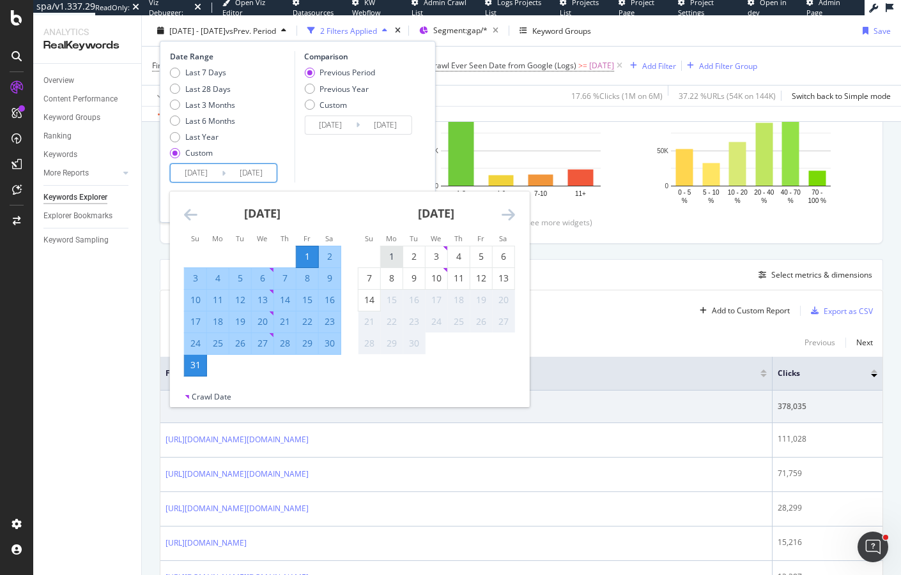
click at [397, 251] on div "1" at bounding box center [392, 256] width 22 height 13
type input "2025/09/01"
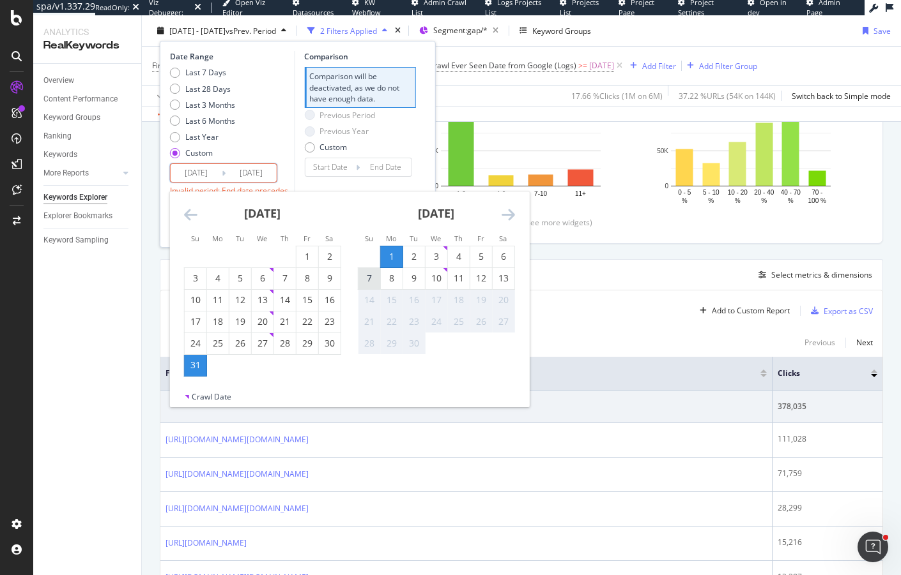
click at [369, 282] on div "7" at bounding box center [369, 278] width 22 height 13
type input "[DATE]"
type input "2025/08/25"
type input "2025/08/31"
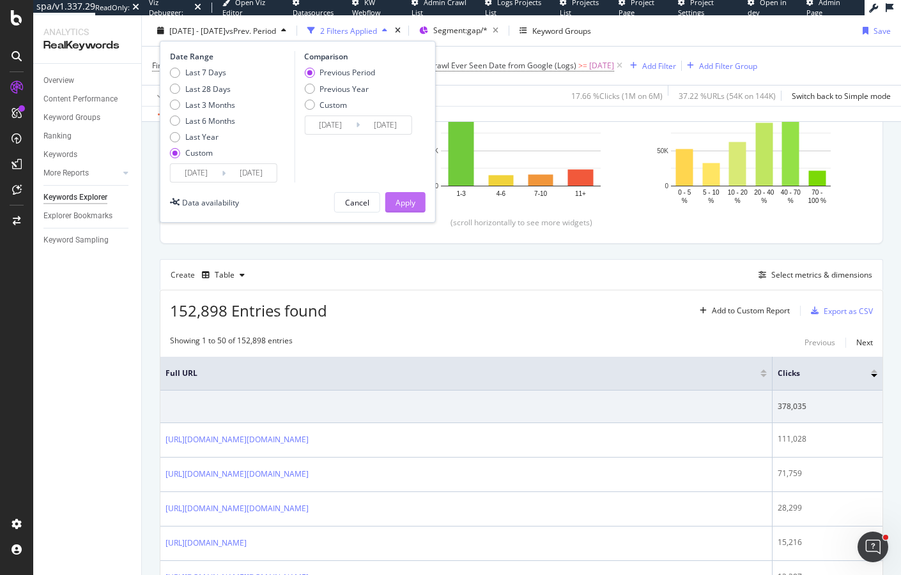
click at [400, 198] on div "Apply" at bounding box center [405, 202] width 20 height 11
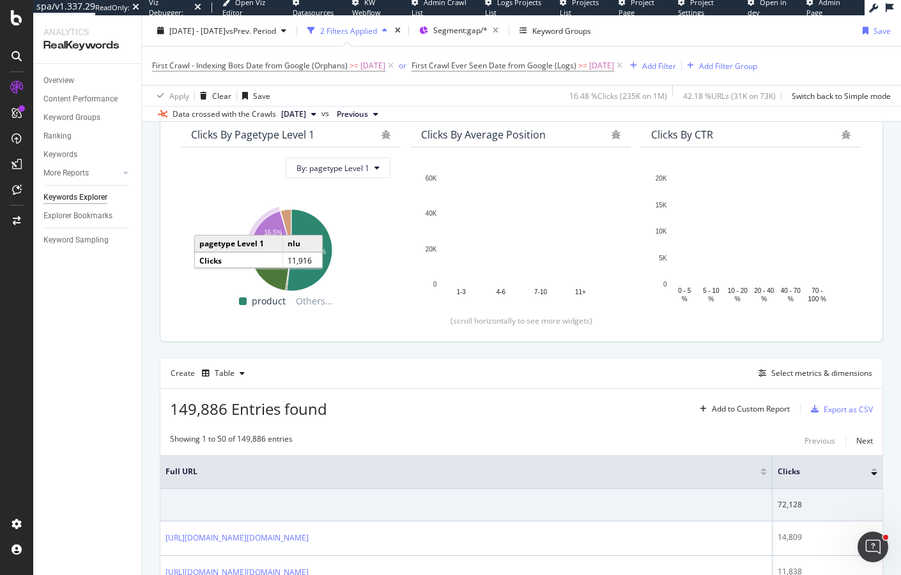
scroll to position [118, 0]
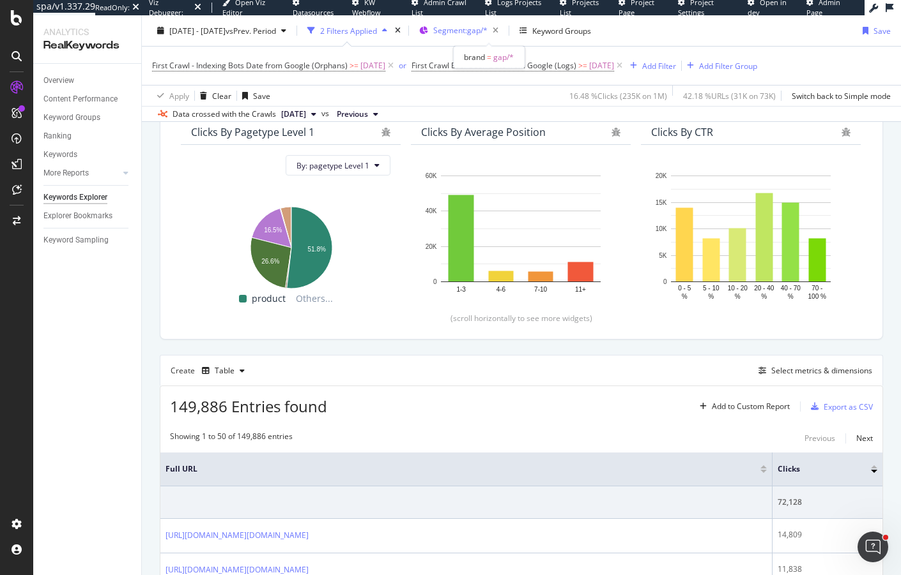
click at [486, 37] on div "Segment: gap/*" at bounding box center [468, 31] width 70 height 18
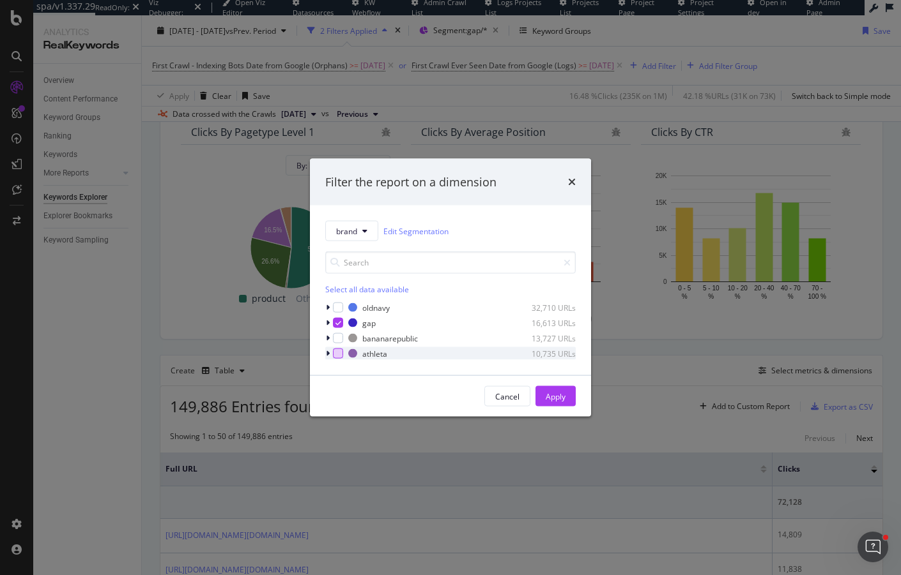
click at [337, 351] on div "modal" at bounding box center [338, 354] width 10 height 10
click at [337, 320] on icon "modal" at bounding box center [338, 323] width 6 height 6
click at [541, 399] on button "Apply" at bounding box center [555, 396] width 40 height 20
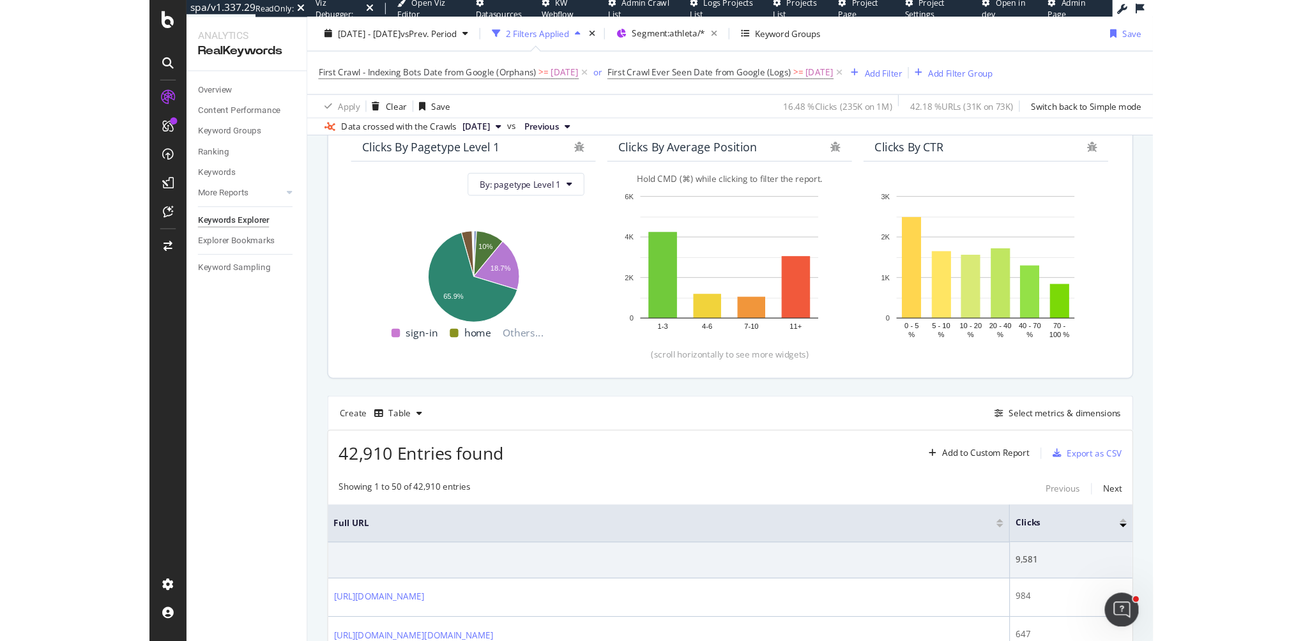
scroll to position [141, 0]
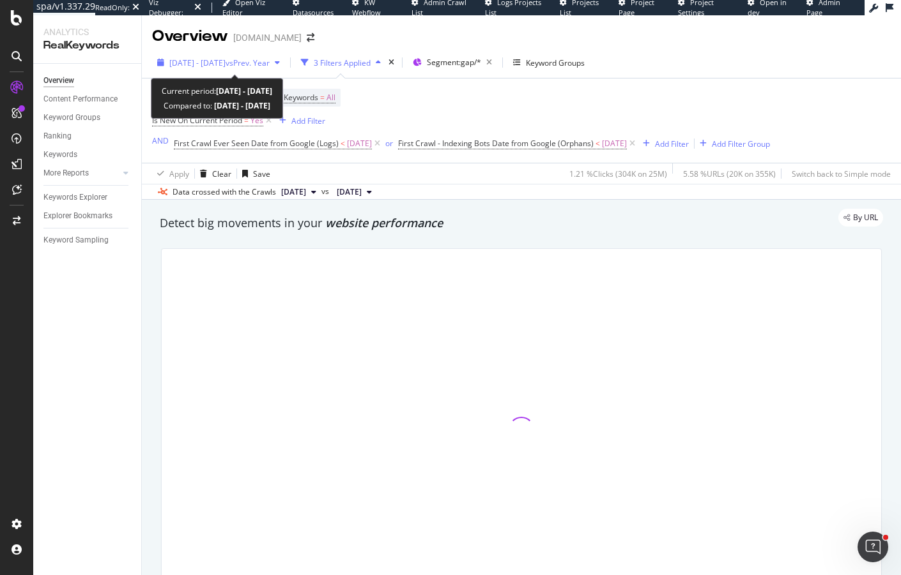
click at [223, 67] on span "[DATE] - [DATE]" at bounding box center [197, 62] width 56 height 11
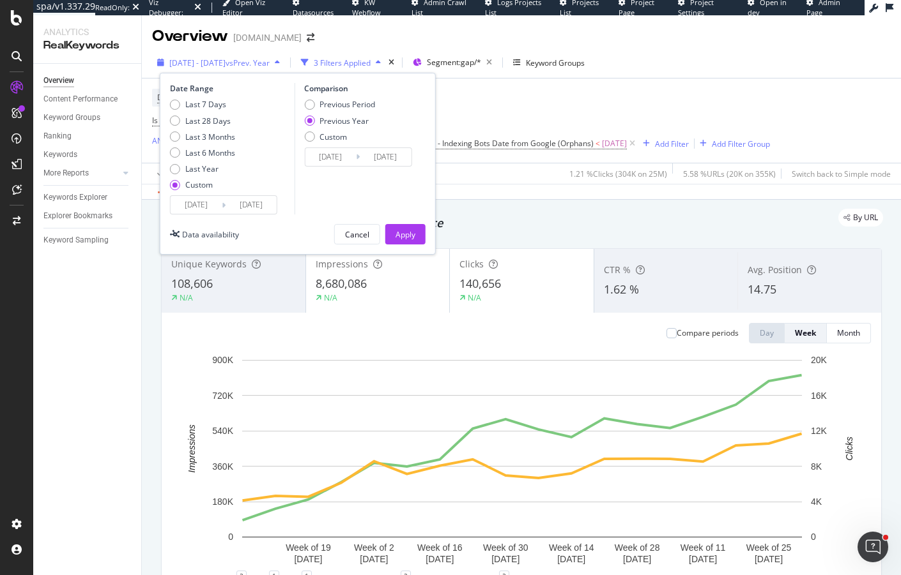
click at [216, 55] on div "[DATE] - [DATE] vs Prev. Year" at bounding box center [218, 62] width 133 height 19
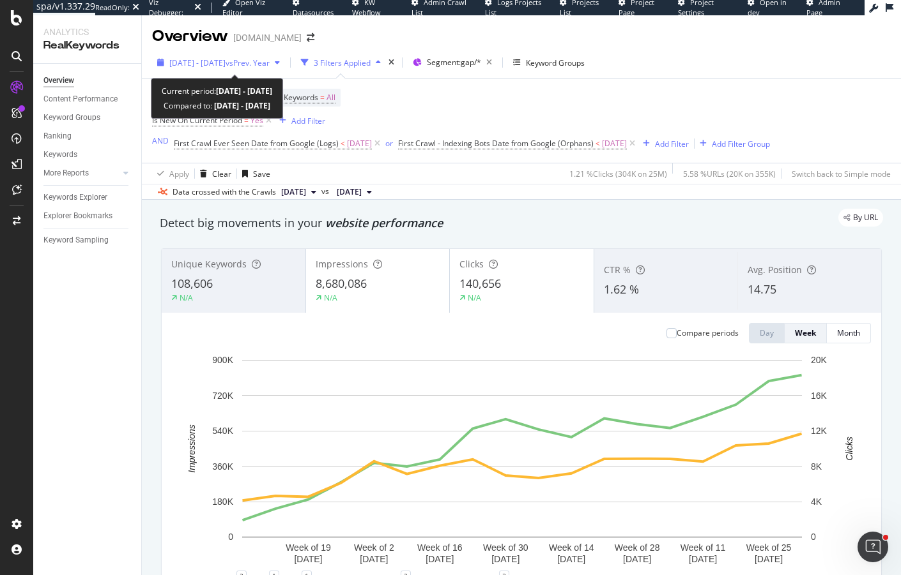
click at [215, 57] on span "[DATE] - [DATE]" at bounding box center [197, 62] width 56 height 11
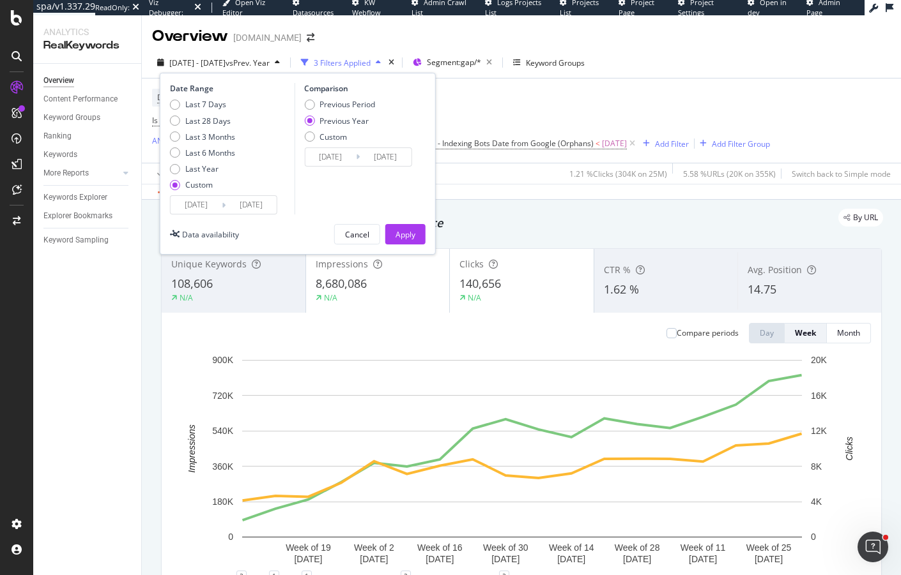
click at [203, 199] on input "2025/05/05" at bounding box center [196, 205] width 51 height 18
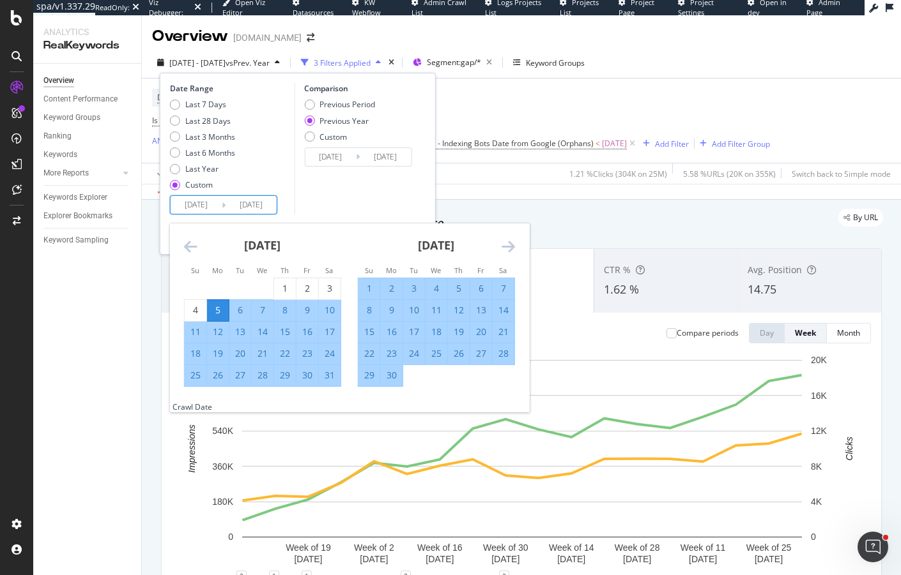
click at [510, 247] on icon "Move forward to switch to the next month." at bounding box center [507, 246] width 13 height 15
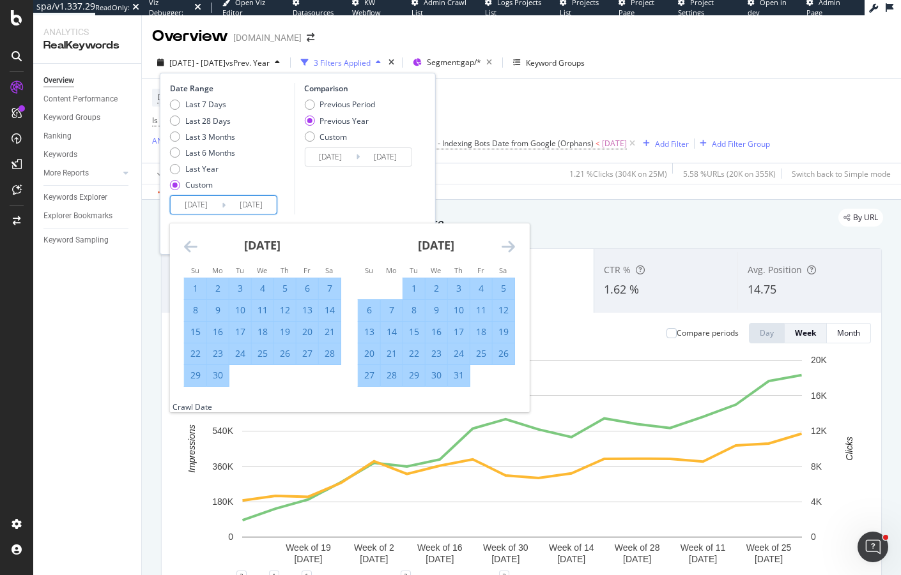
click at [184, 245] on icon "Move backward to switch to the previous month." at bounding box center [190, 246] width 13 height 15
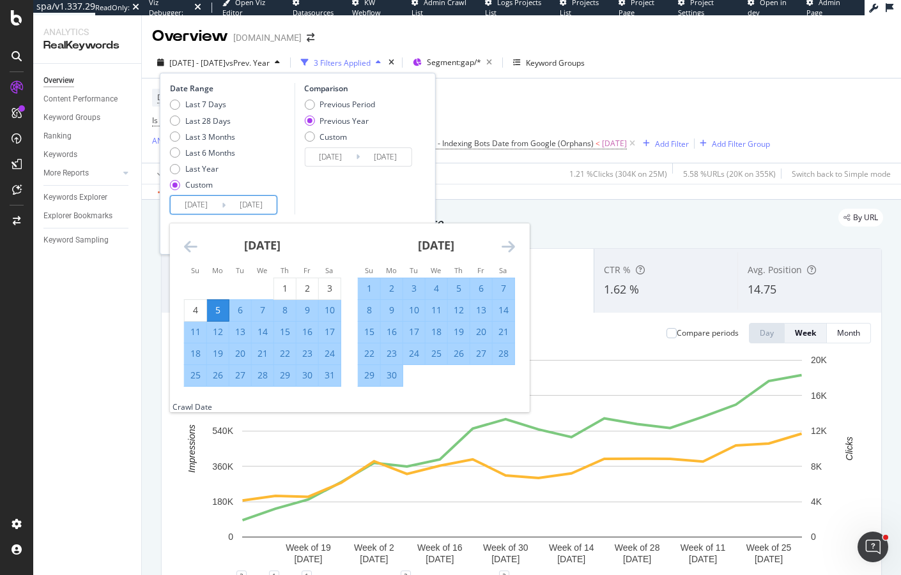
click at [330, 380] on div "31" at bounding box center [330, 375] width 22 height 13
type input "2025/05/31"
type input "2024/06/01"
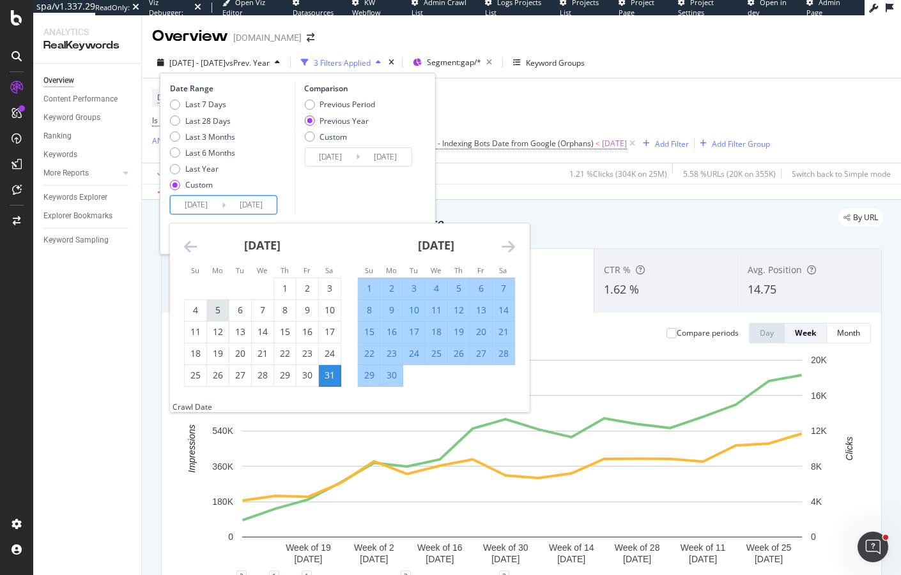
click at [215, 305] on div "5" at bounding box center [218, 310] width 22 height 13
type input "2025/05/05"
type input "2024/05/06"
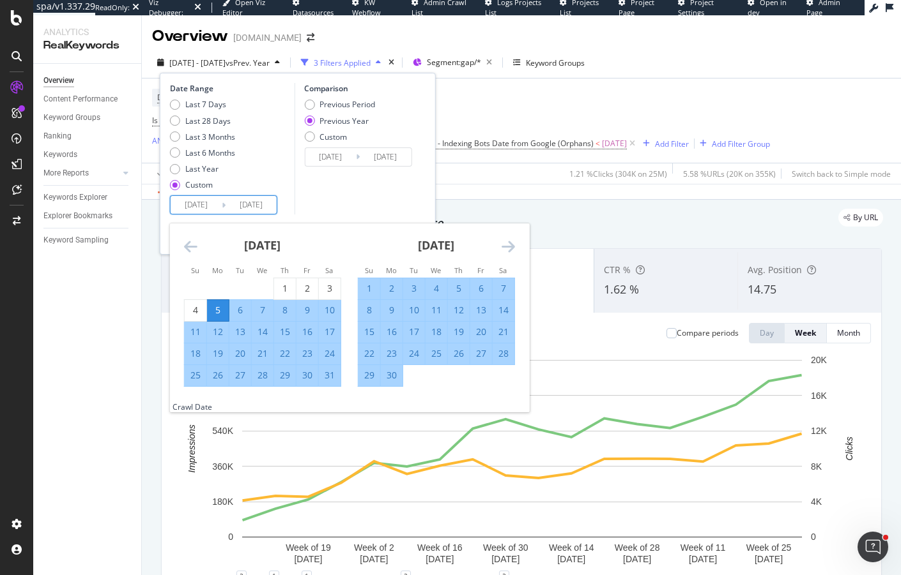
click at [333, 374] on div "31" at bounding box center [330, 375] width 22 height 13
type input "2025/05/31"
type input "2024/06/01"
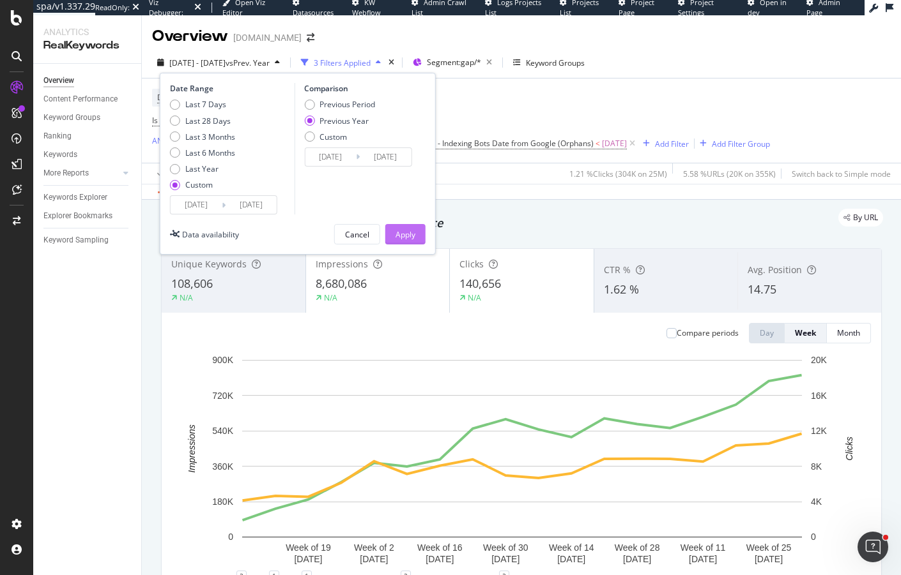
click at [396, 234] on div "Apply" at bounding box center [405, 234] width 20 height 11
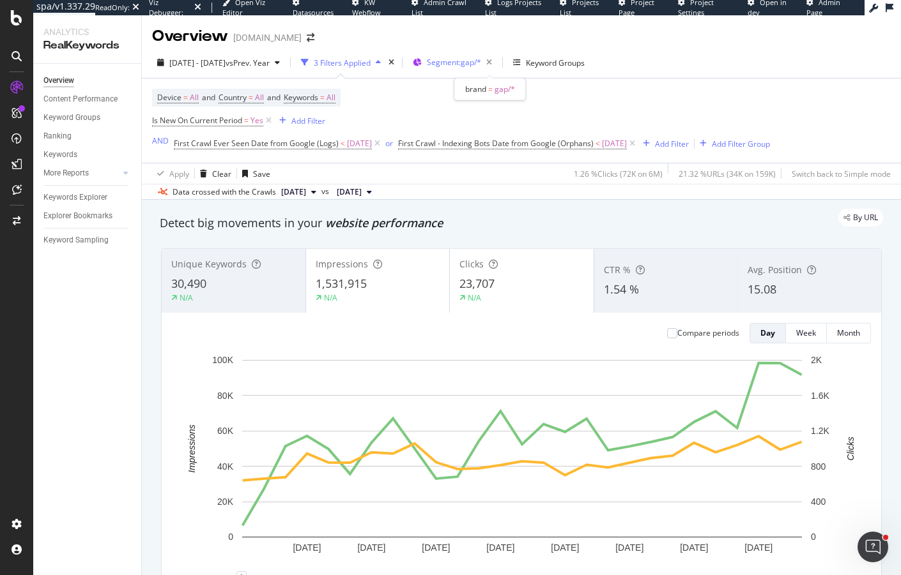
click at [464, 68] on div "Segment: gap/*" at bounding box center [462, 63] width 70 height 18
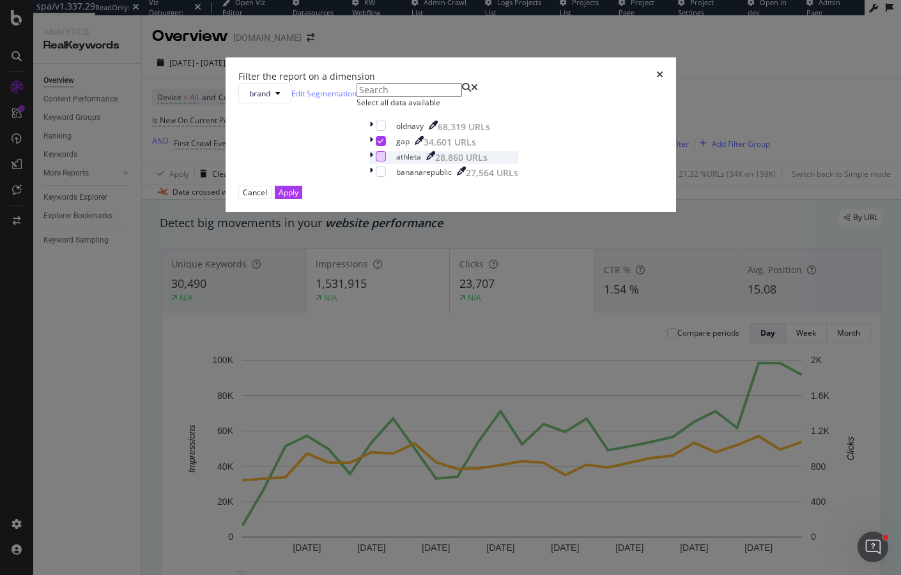
click at [376, 162] on div "modal" at bounding box center [381, 156] width 10 height 10
click at [377, 144] on icon "modal" at bounding box center [380, 141] width 6 height 6
click at [298, 198] on div "Apply" at bounding box center [288, 192] width 20 height 11
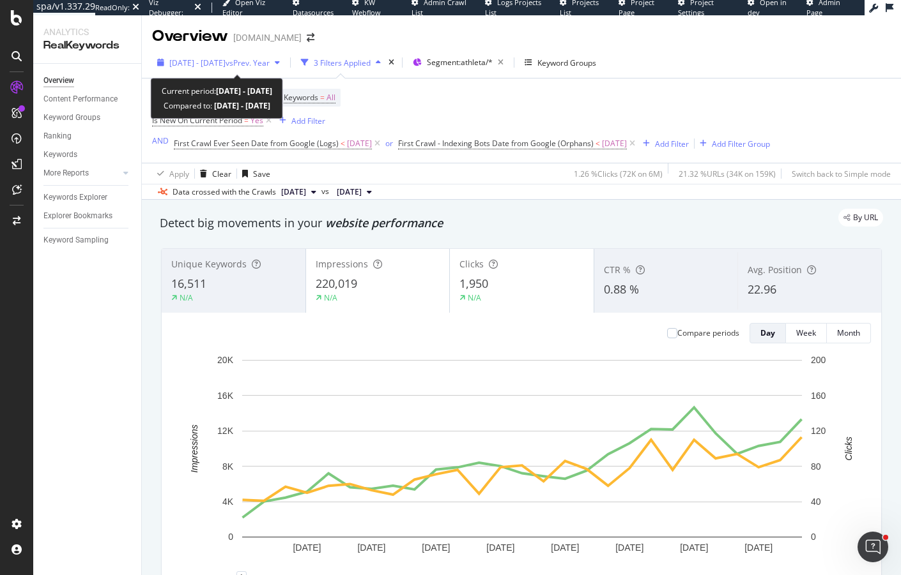
click at [201, 59] on span "2025 May. 5th - May. 31st" at bounding box center [197, 62] width 56 height 11
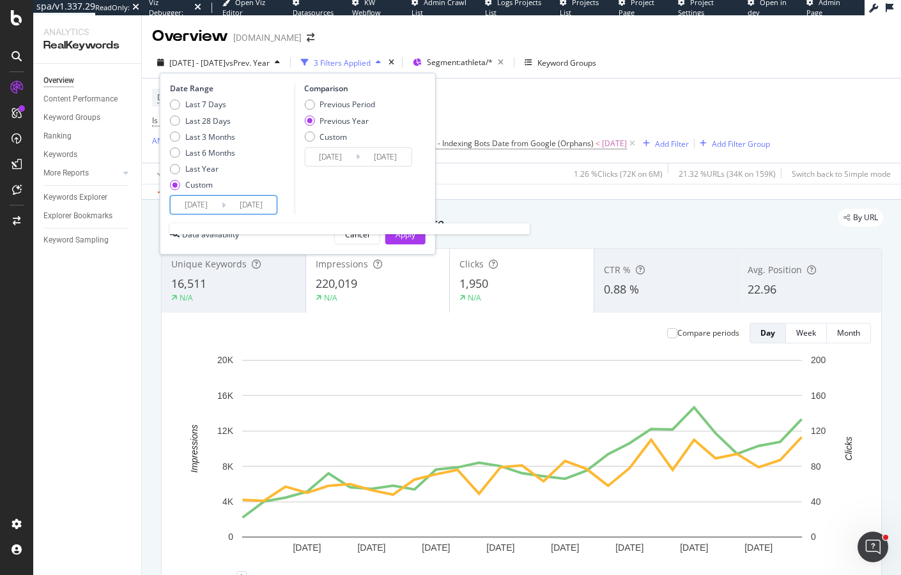
click at [208, 202] on input "[DATE]" at bounding box center [196, 205] width 51 height 18
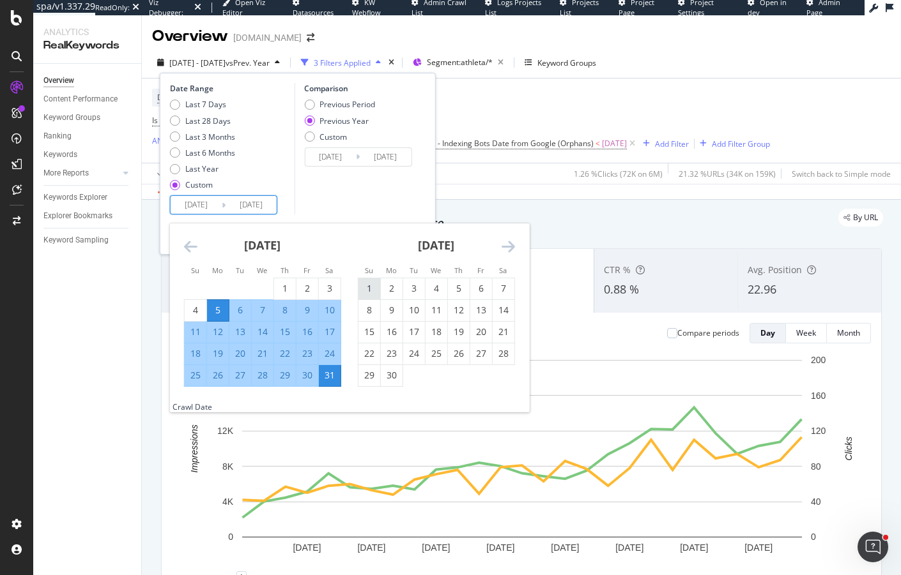
click at [374, 283] on div "1" at bounding box center [369, 288] width 22 height 13
type input "2025/06/01"
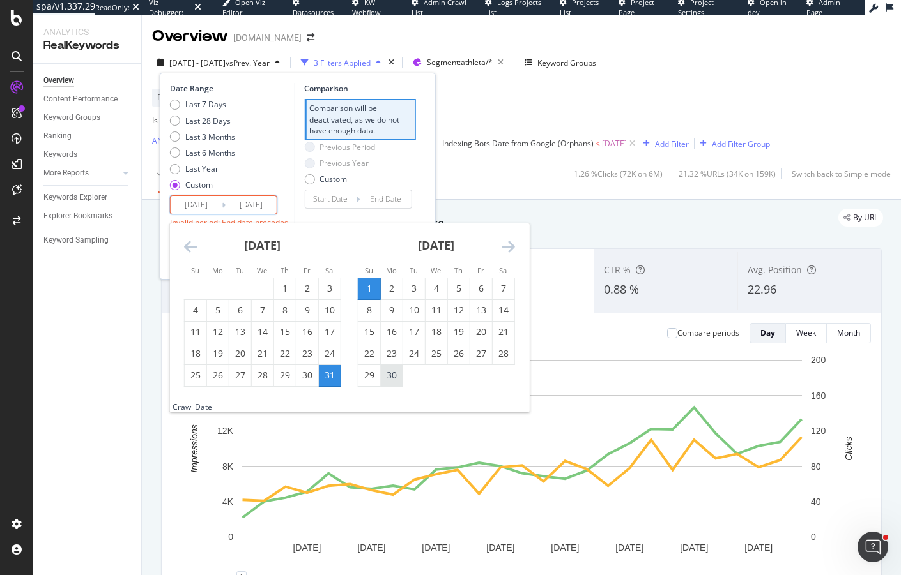
click at [392, 373] on div "30" at bounding box center [392, 375] width 22 height 13
type input "2025/06/30"
type input "2025/05/02"
type input "2025/05/31"
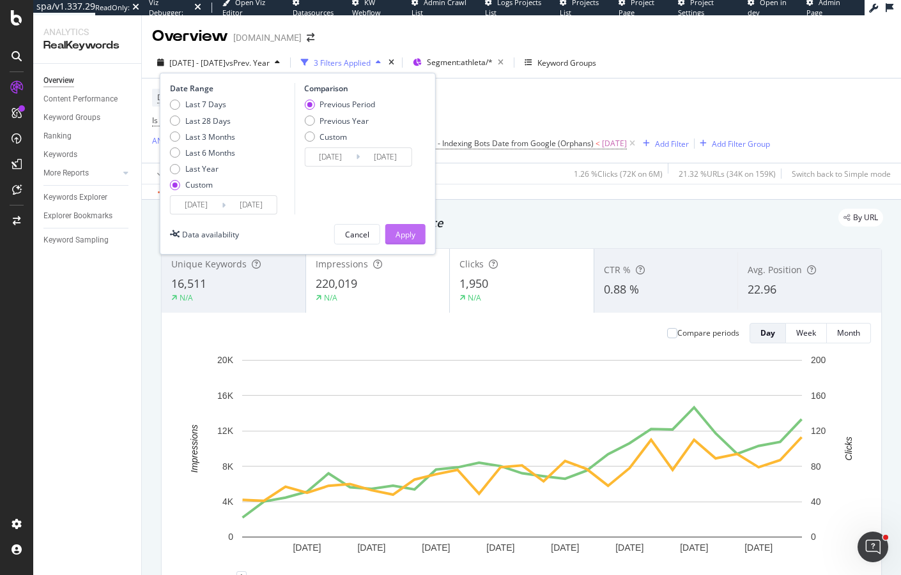
click at [395, 227] on div "Apply" at bounding box center [405, 234] width 20 height 19
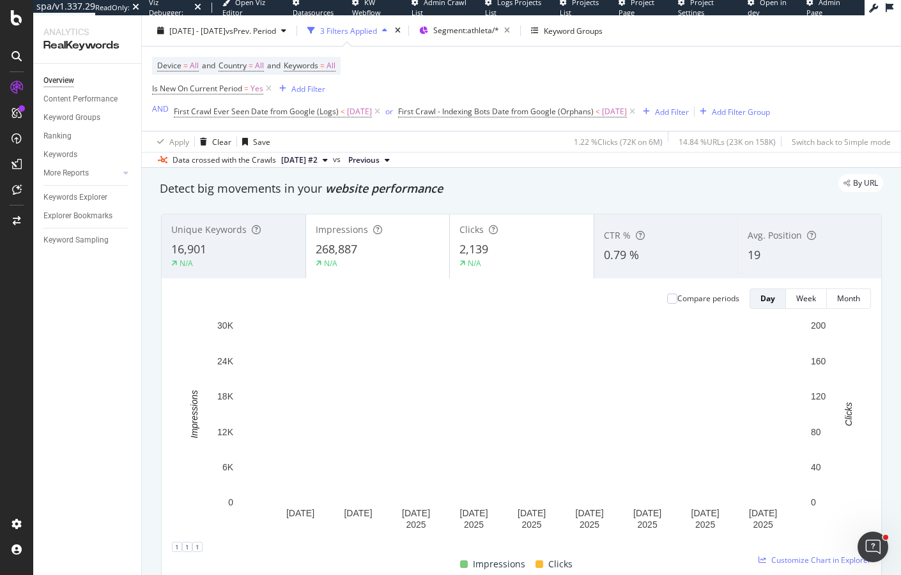
scroll to position [35, 0]
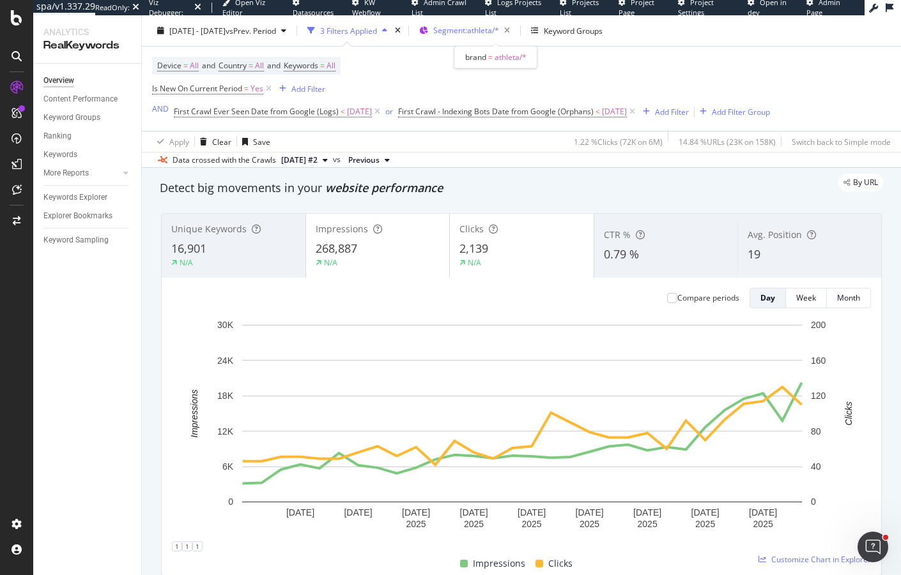
click at [475, 31] on span "Segment: athleta/*" at bounding box center [466, 30] width 66 height 11
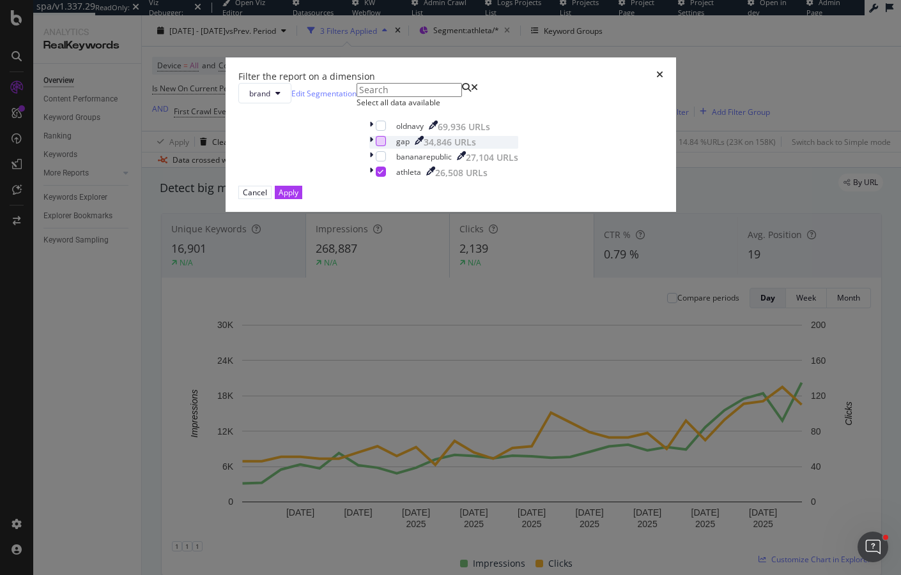
click at [376, 146] on div "modal" at bounding box center [381, 141] width 10 height 10
click at [377, 175] on icon "modal" at bounding box center [380, 172] width 6 height 6
drag, startPoint x: 568, startPoint y: 399, endPoint x: 546, endPoint y: 31, distance: 369.2
click at [302, 199] on button "Apply" at bounding box center [288, 192] width 27 height 13
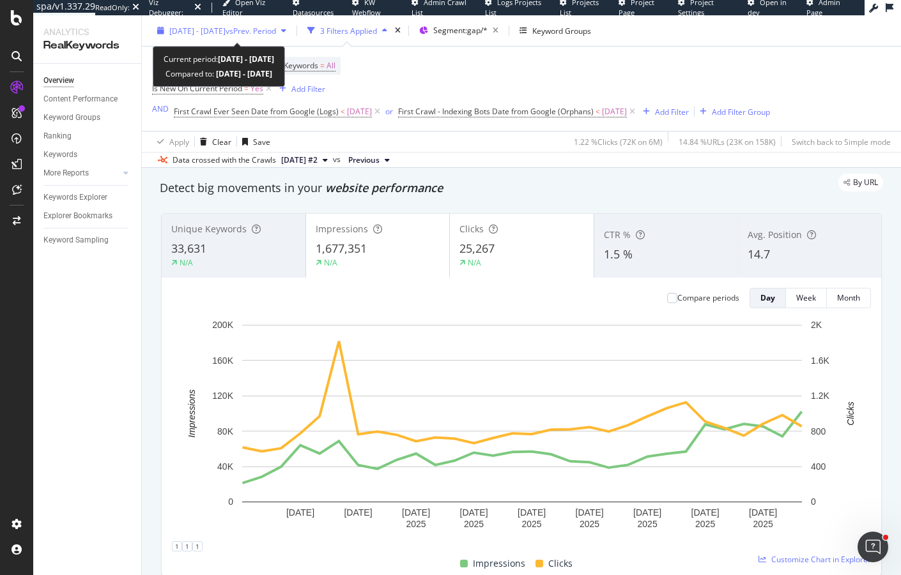
click at [197, 25] on span "2025 Jun. 1st - Jun. 30th" at bounding box center [197, 30] width 56 height 11
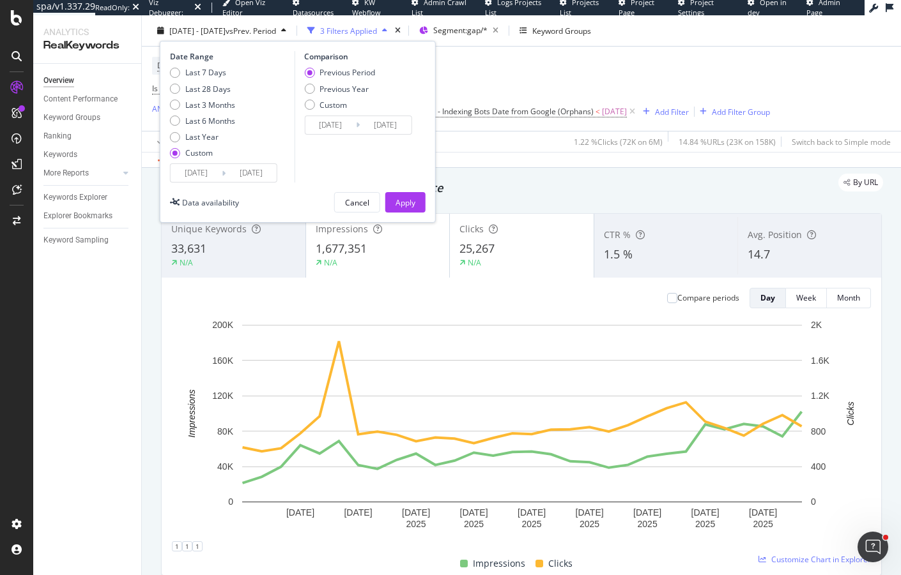
click at [197, 171] on input "2025/06/01" at bounding box center [196, 173] width 51 height 18
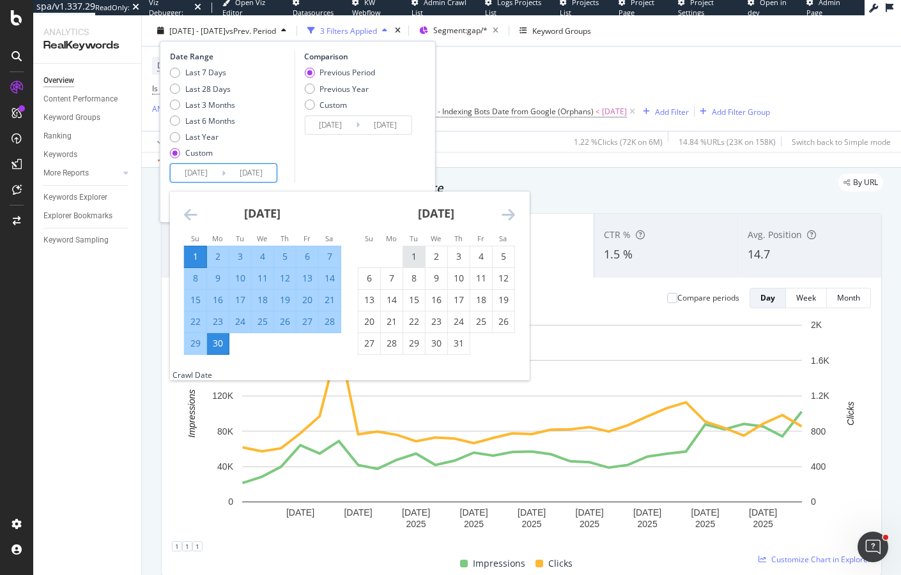
click at [410, 258] on div "1" at bounding box center [414, 256] width 22 height 13
type input "2025/07/01"
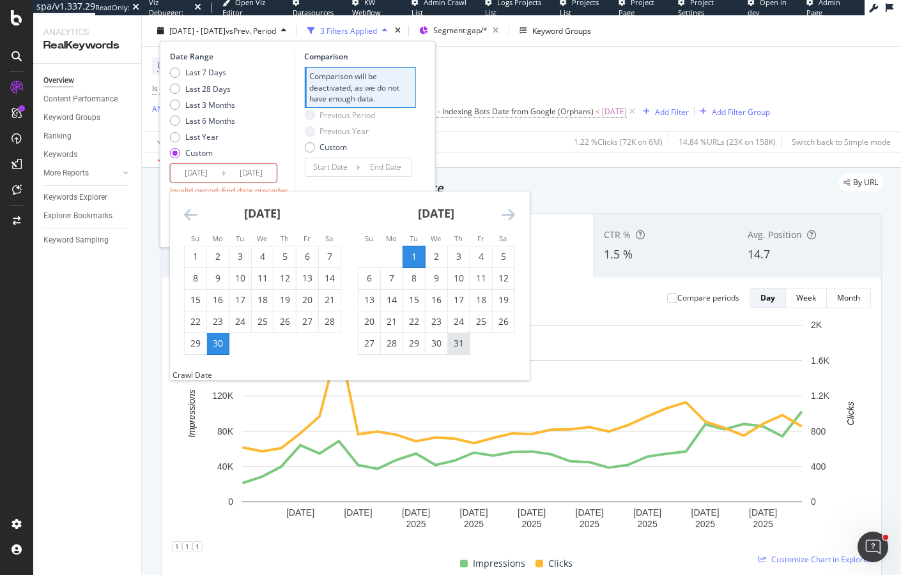
click at [462, 342] on div "31" at bounding box center [459, 343] width 22 height 13
type input "2025/07/31"
type input "2025/05/31"
type input "2025/06/30"
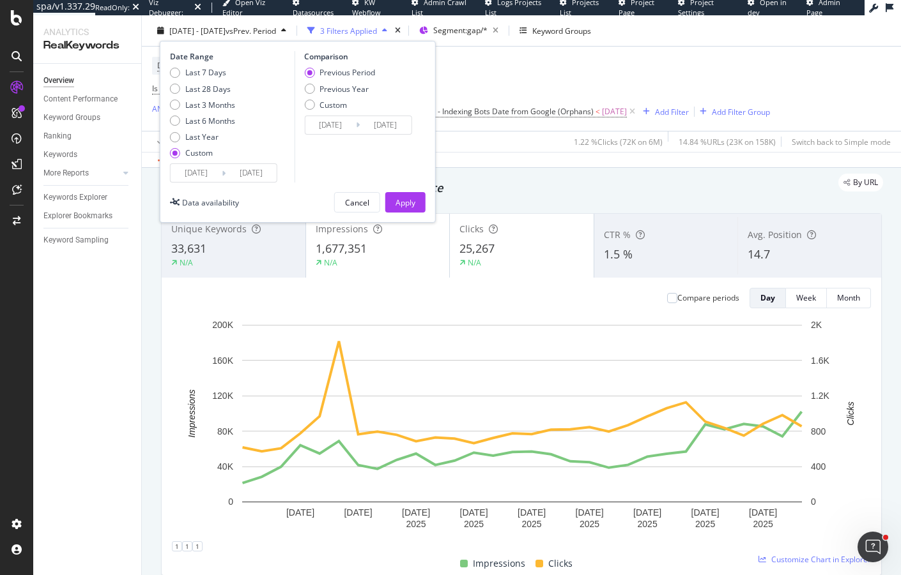
click at [399, 212] on div "Date Range Last 7 Days Last 28 Days Last 3 Months Last 6 Months Last Year Custo…" at bounding box center [298, 132] width 276 height 182
click at [397, 199] on div "Apply" at bounding box center [405, 202] width 20 height 11
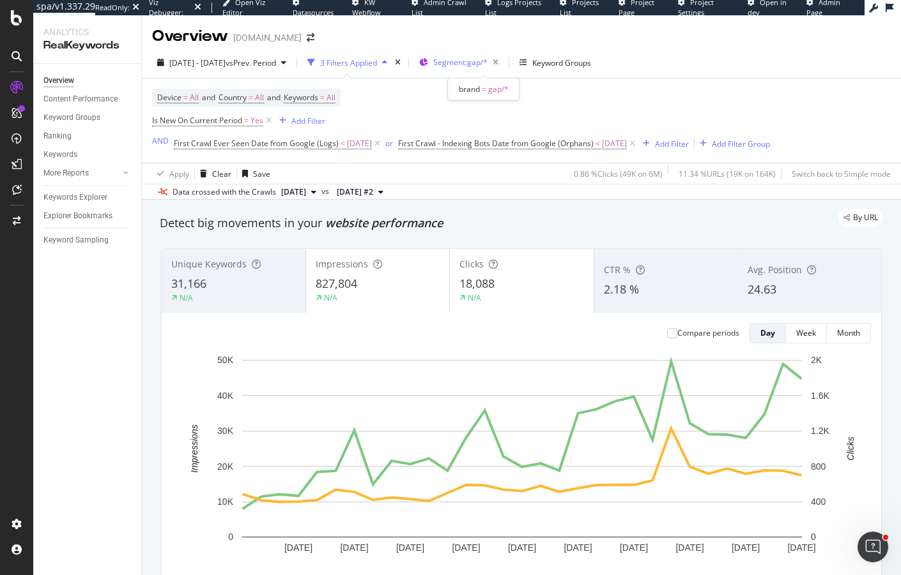
click at [449, 67] on div "Segment: gap/*" at bounding box center [461, 62] width 84 height 19
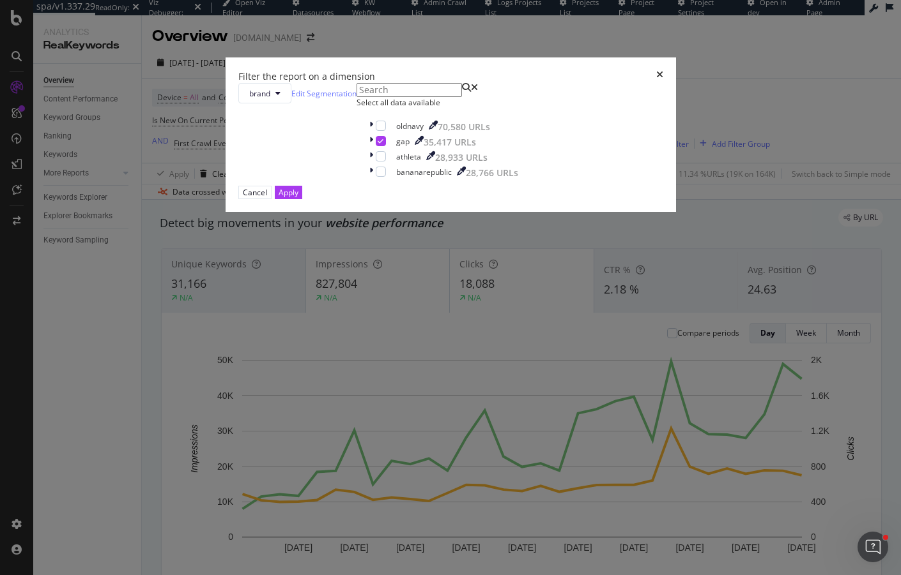
click at [369, 179] on div "oldnavy 70,580 URLs gap 35,417 URLs athleta 28,933 URLs bananarepublic 28,766 U…" at bounding box center [443, 150] width 149 height 59
click at [376, 162] on div "modal" at bounding box center [381, 156] width 10 height 10
click at [376, 146] on div "modal" at bounding box center [381, 141] width 10 height 10
drag, startPoint x: 558, startPoint y: 392, endPoint x: 475, endPoint y: 54, distance: 347.8
click at [298, 198] on div "Apply" at bounding box center [288, 192] width 20 height 11
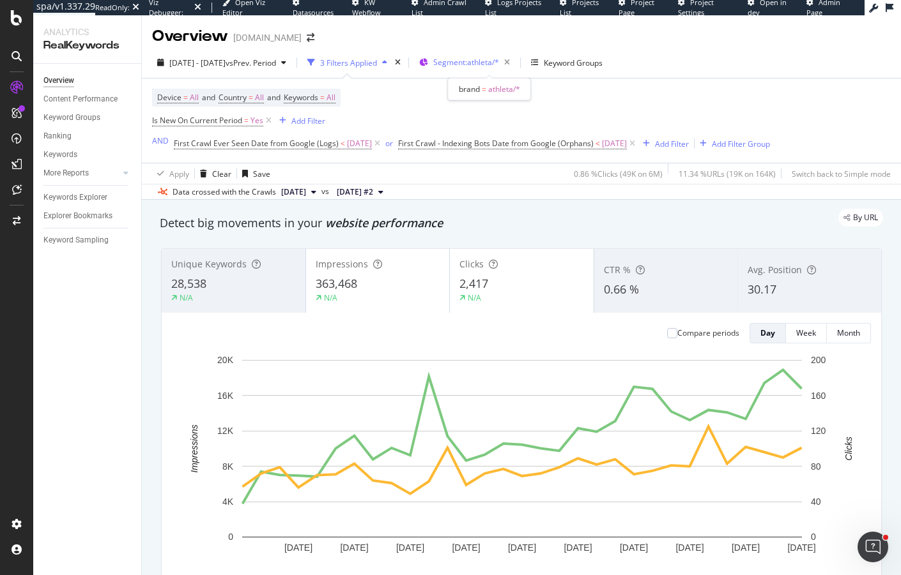
click at [484, 62] on span "Segment: athleta/*" at bounding box center [466, 62] width 66 height 11
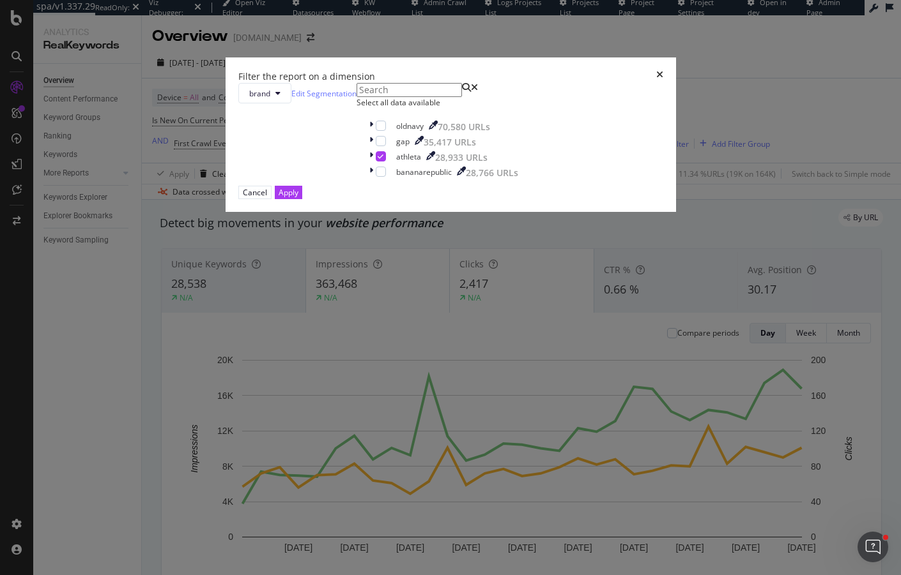
click at [421, 94] on div "Filter the report on a dimension brand Edit Segmentation Select all data availa…" at bounding box center [450, 287] width 901 height 575
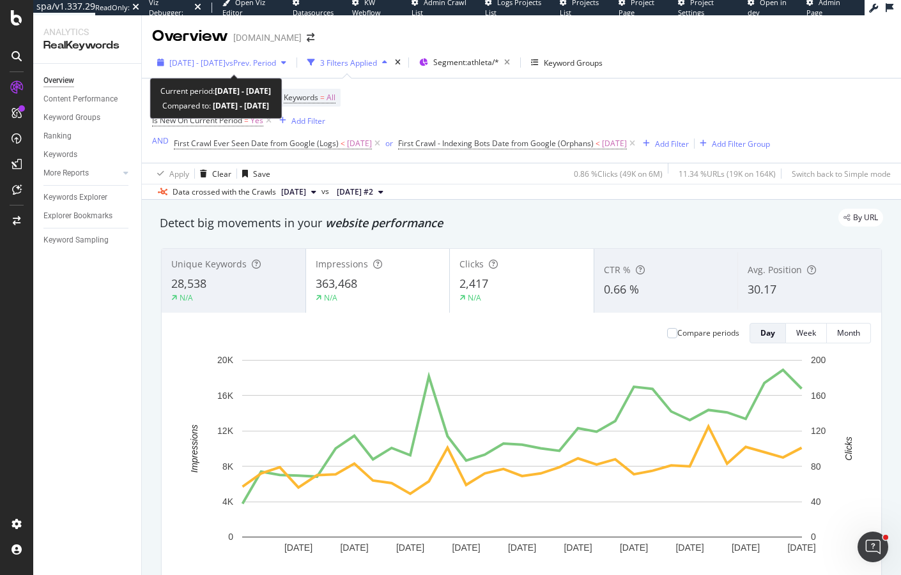
click at [170, 67] on span "2025 Jul. 1st - Jul. 31st" at bounding box center [197, 62] width 56 height 11
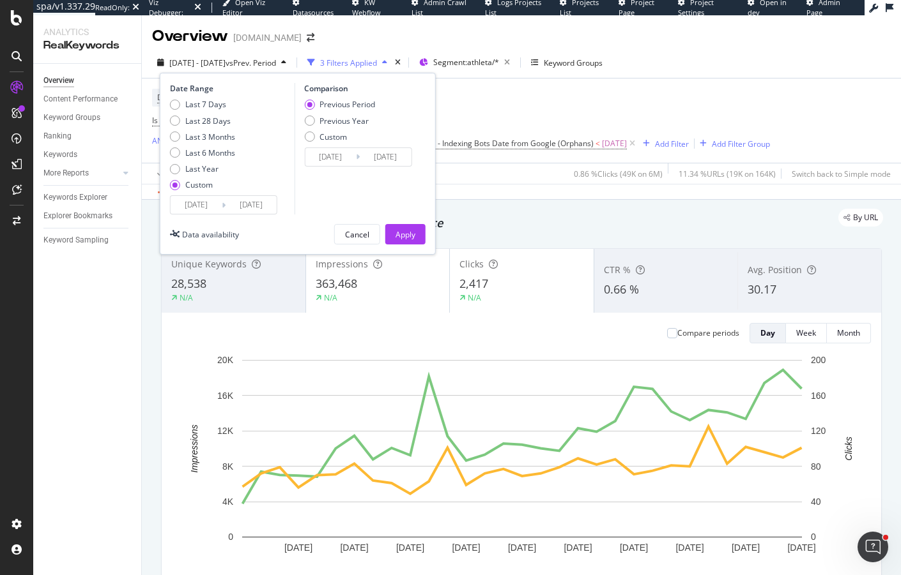
click at [202, 199] on input "2025/07/01" at bounding box center [196, 205] width 51 height 18
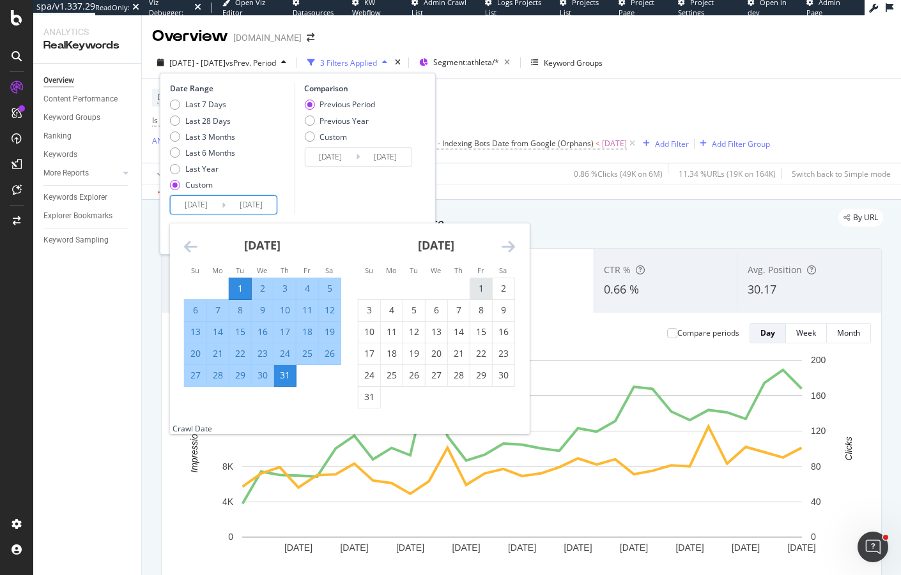
click at [482, 288] on div "1" at bounding box center [481, 288] width 22 height 13
type input "2025/08/01"
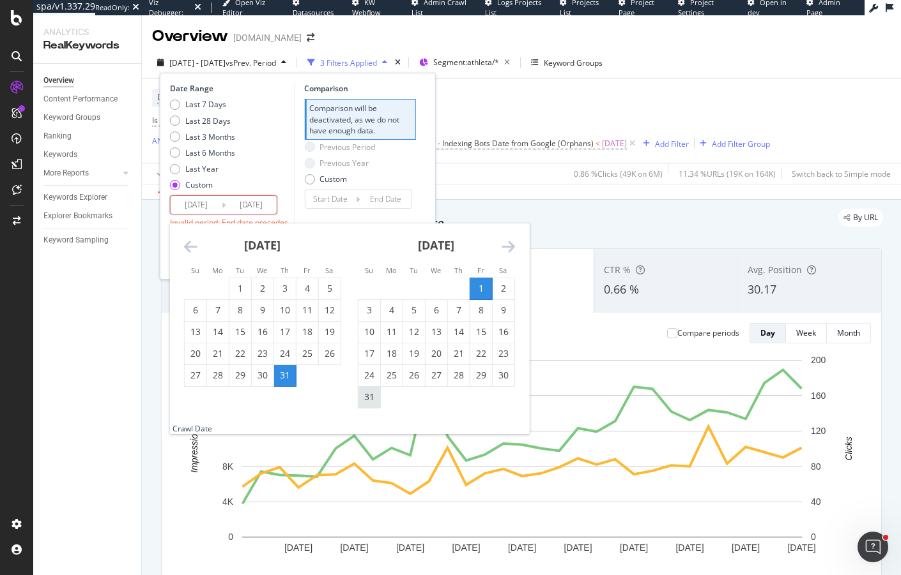
click at [371, 394] on div "31" at bounding box center [369, 397] width 22 height 13
type input "2025/08/31"
type input "2025/07/01"
type input "2025/07/31"
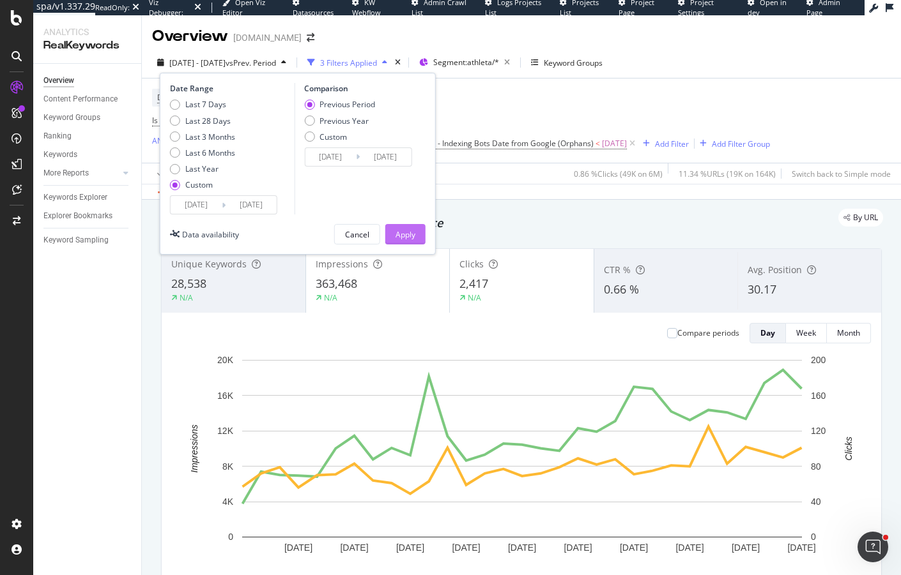
click at [408, 237] on div "Apply" at bounding box center [405, 234] width 20 height 11
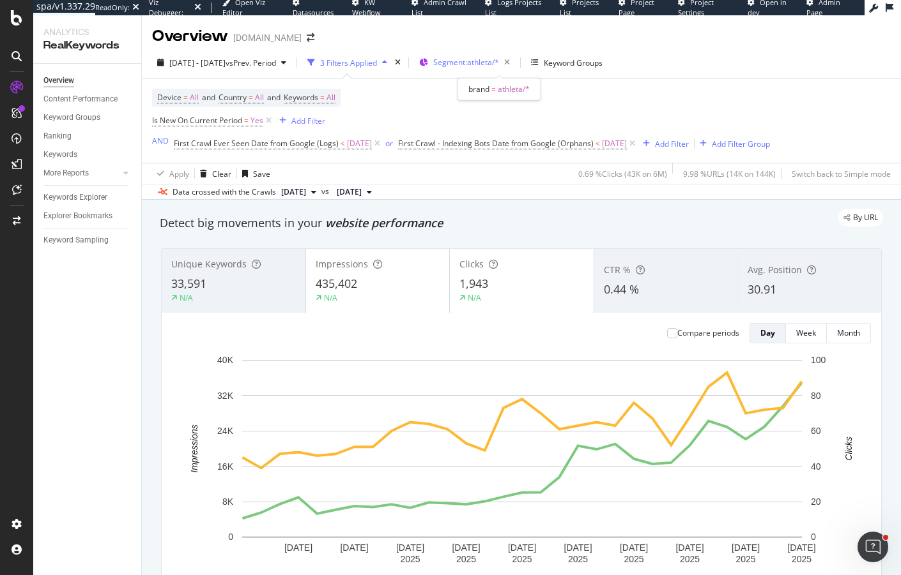
click at [468, 60] on span "Segment: athleta/*" at bounding box center [466, 62] width 66 height 11
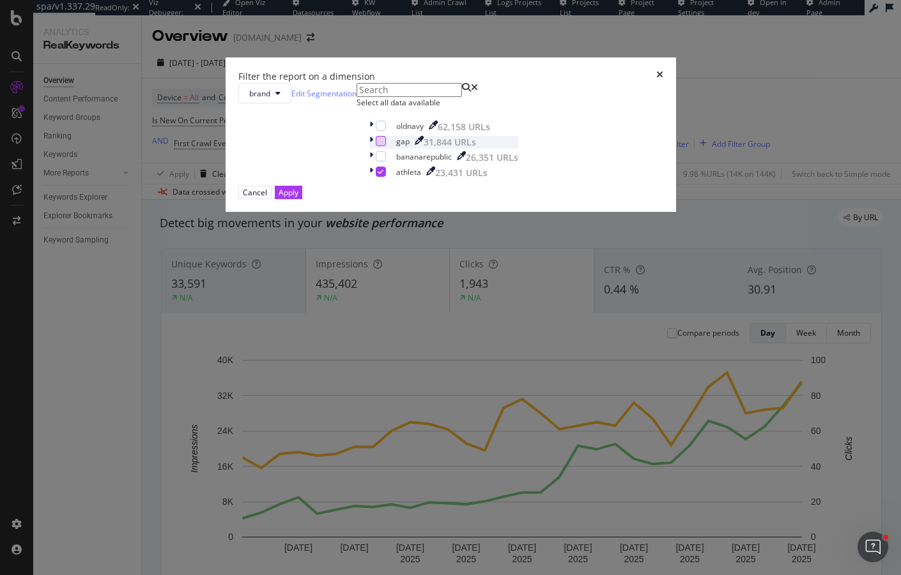
click at [376, 146] on div "modal" at bounding box center [381, 141] width 10 height 10
click at [376, 177] on div "modal" at bounding box center [381, 172] width 10 height 10
click at [302, 199] on button "Apply" at bounding box center [288, 192] width 27 height 13
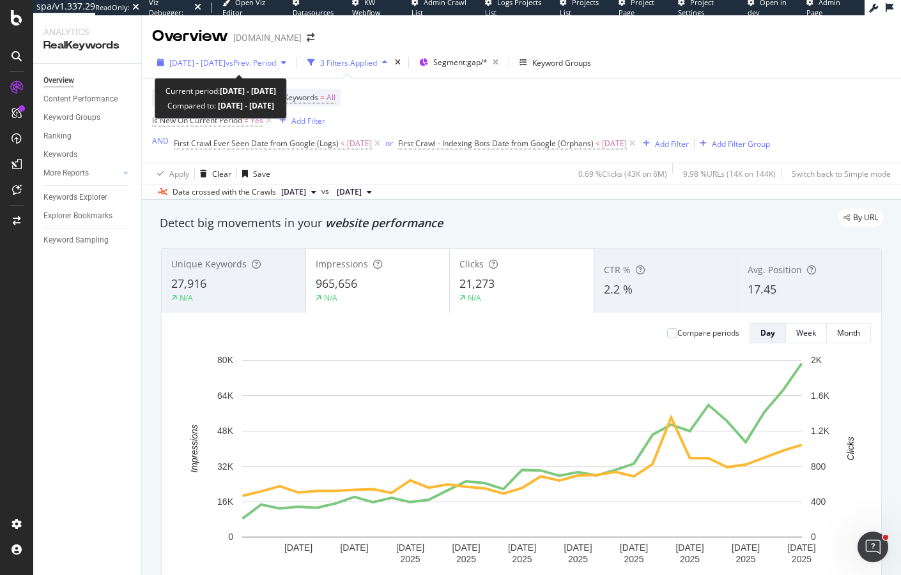
click at [224, 54] on div "2025 Aug. 1st - Aug. 31st vs Prev. Period" at bounding box center [221, 62] width 139 height 19
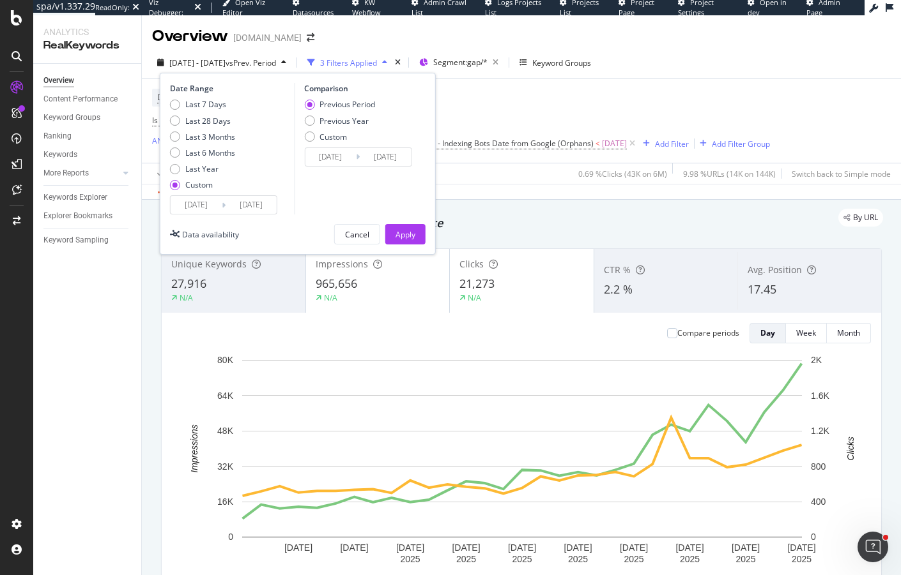
click at [198, 205] on input "2025/08/01" at bounding box center [196, 205] width 51 height 18
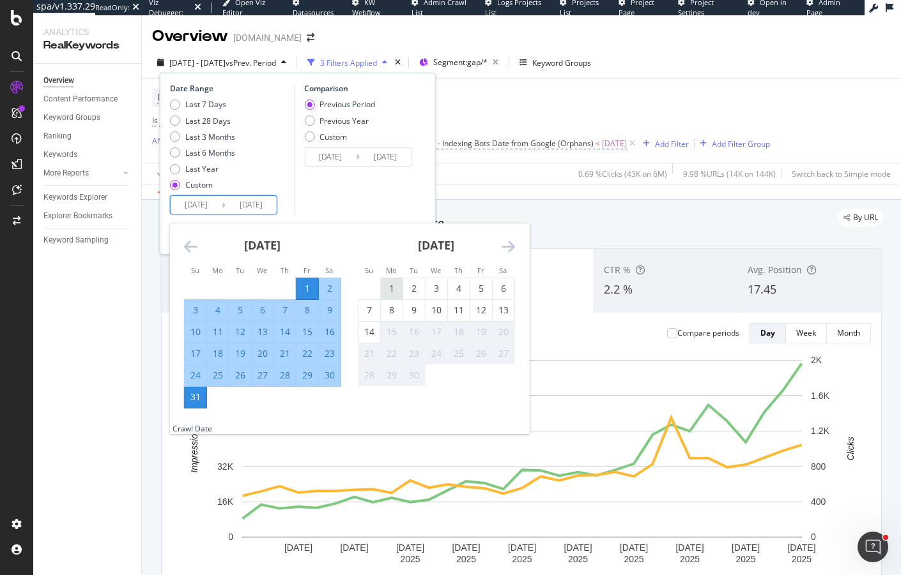
click at [392, 287] on div "1" at bounding box center [392, 288] width 22 height 13
type input "2025/09/01"
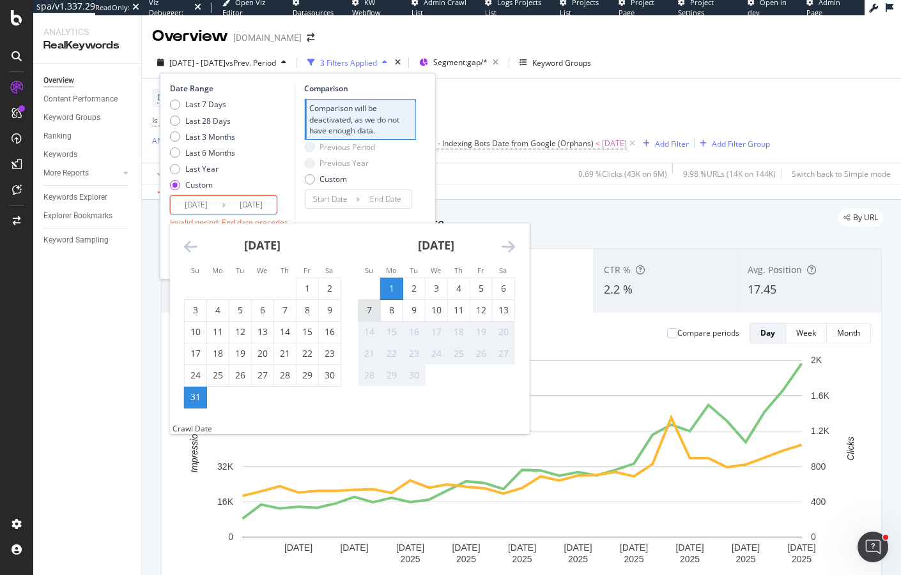
click at [374, 312] on div "7" at bounding box center [369, 310] width 22 height 13
type input "[DATE]"
type input "2025/08/25"
type input "2025/08/31"
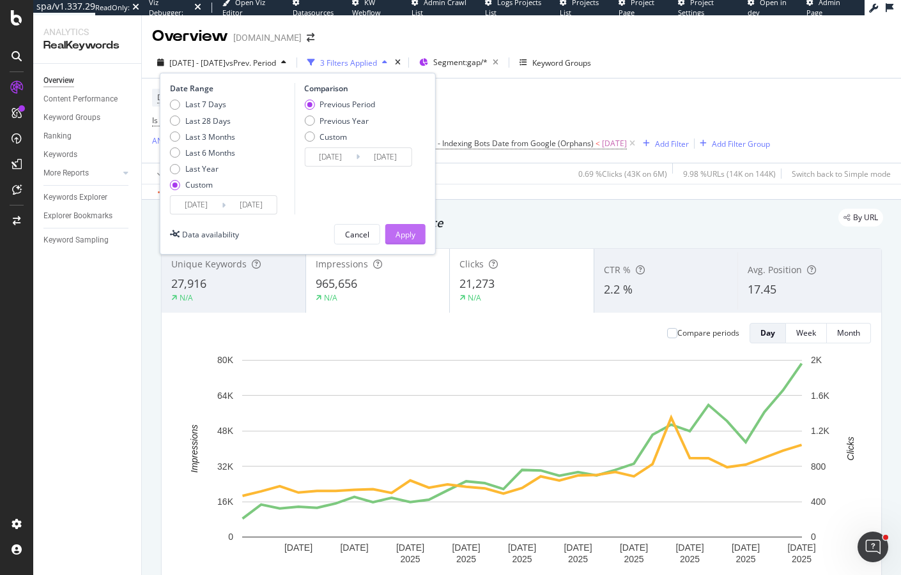
click at [404, 230] on div "Apply" at bounding box center [405, 234] width 20 height 11
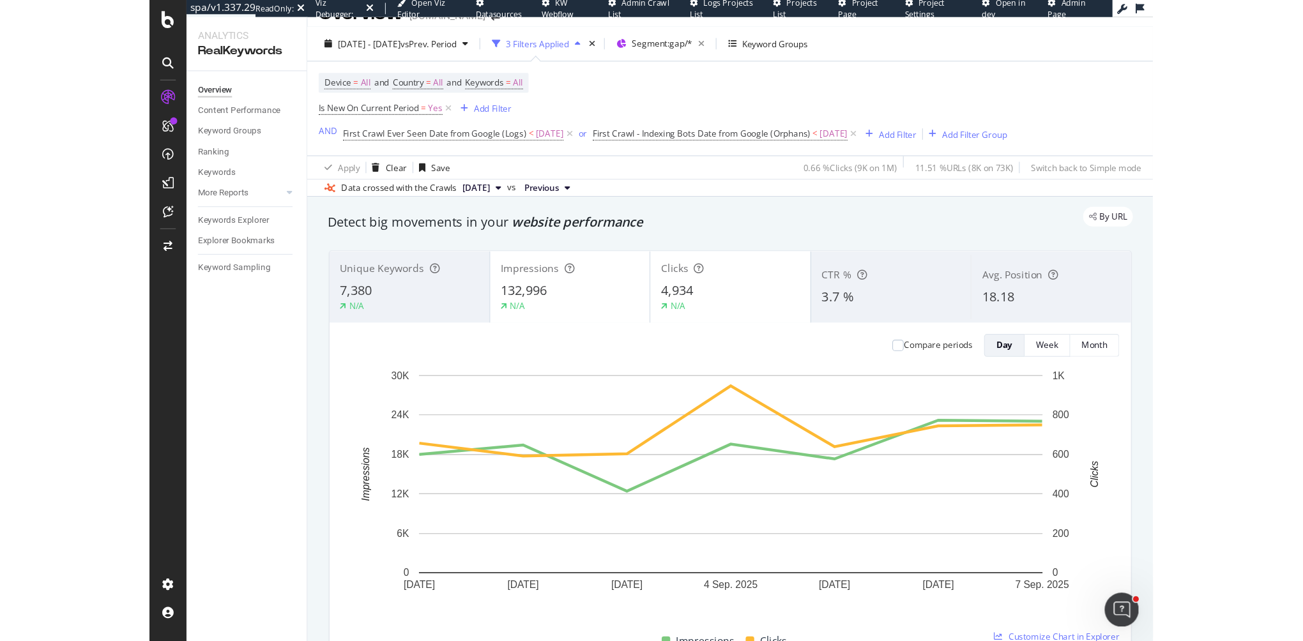
scroll to position [24, 0]
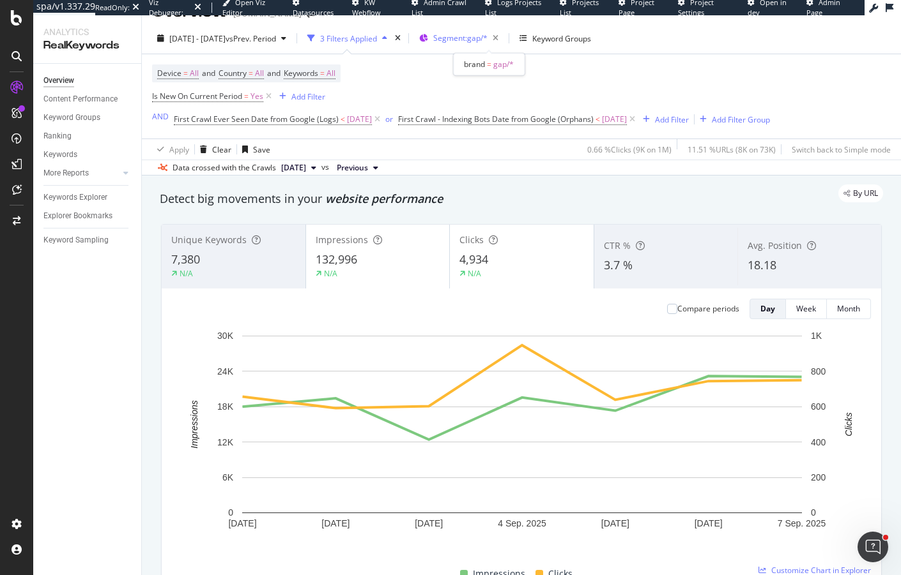
click at [465, 33] on span "Segment: gap/*" at bounding box center [460, 38] width 54 height 11
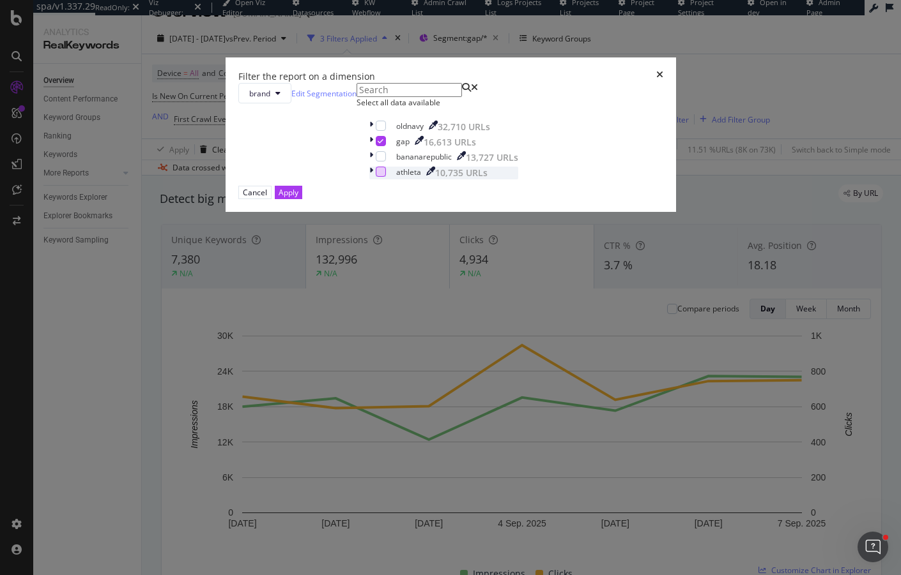
click at [376, 177] on div "modal" at bounding box center [381, 172] width 10 height 10
click at [377, 144] on icon "modal" at bounding box center [380, 141] width 6 height 6
click at [302, 199] on button "Apply" at bounding box center [288, 192] width 27 height 13
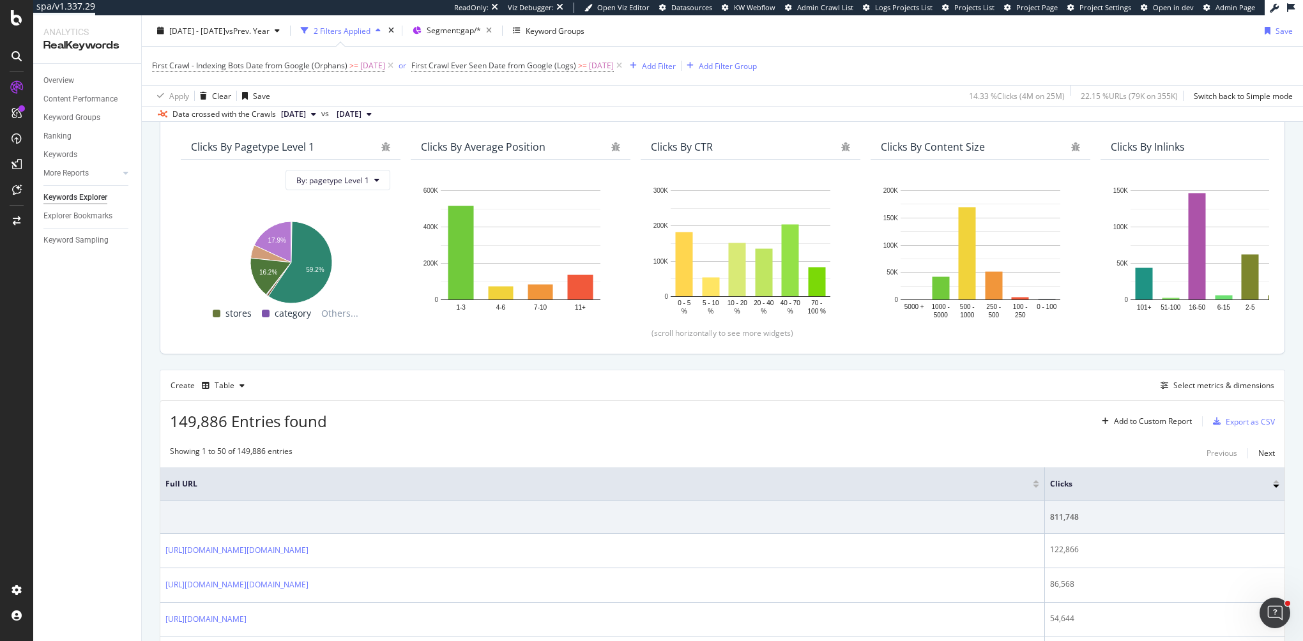
scroll to position [106, 0]
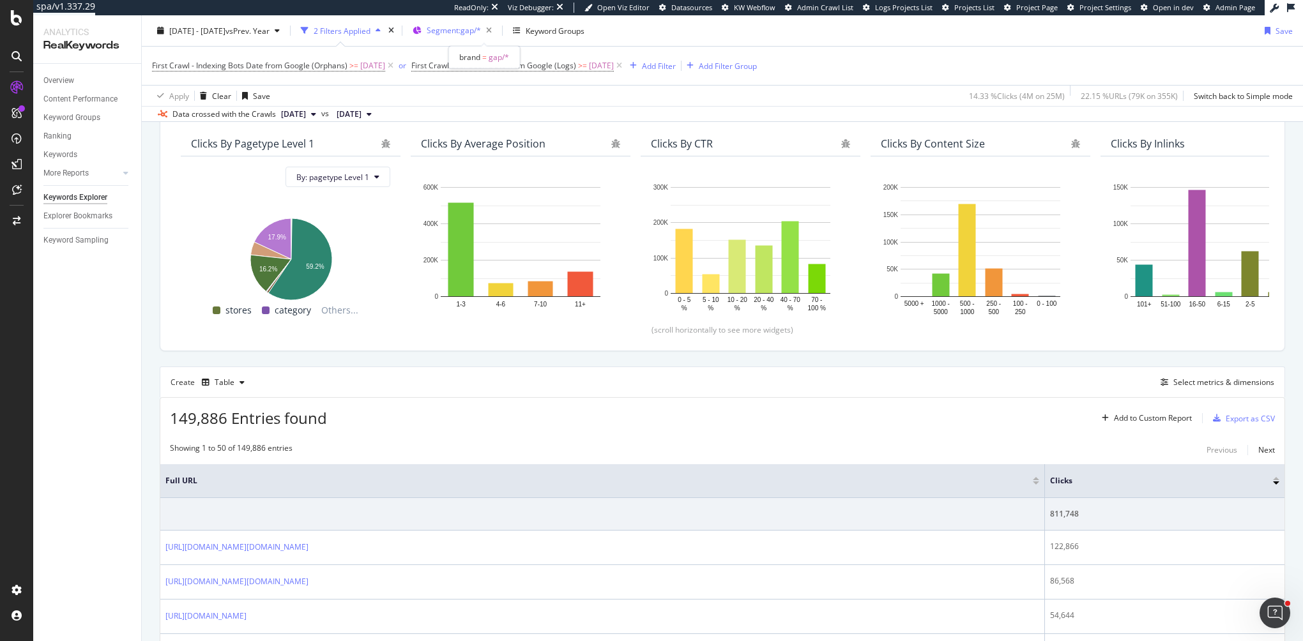
click at [460, 30] on span "Segment: gap/*" at bounding box center [454, 30] width 54 height 11
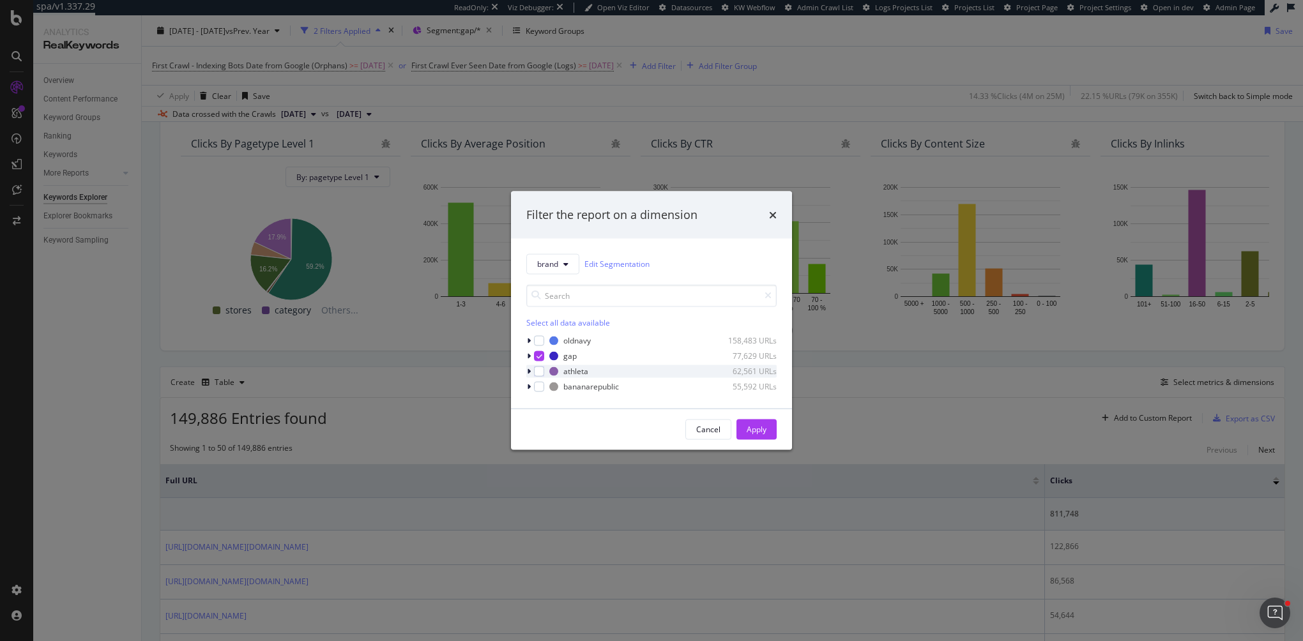
click at [541, 376] on div "athleta 62,561 URLs" at bounding box center [651, 371] width 250 height 13
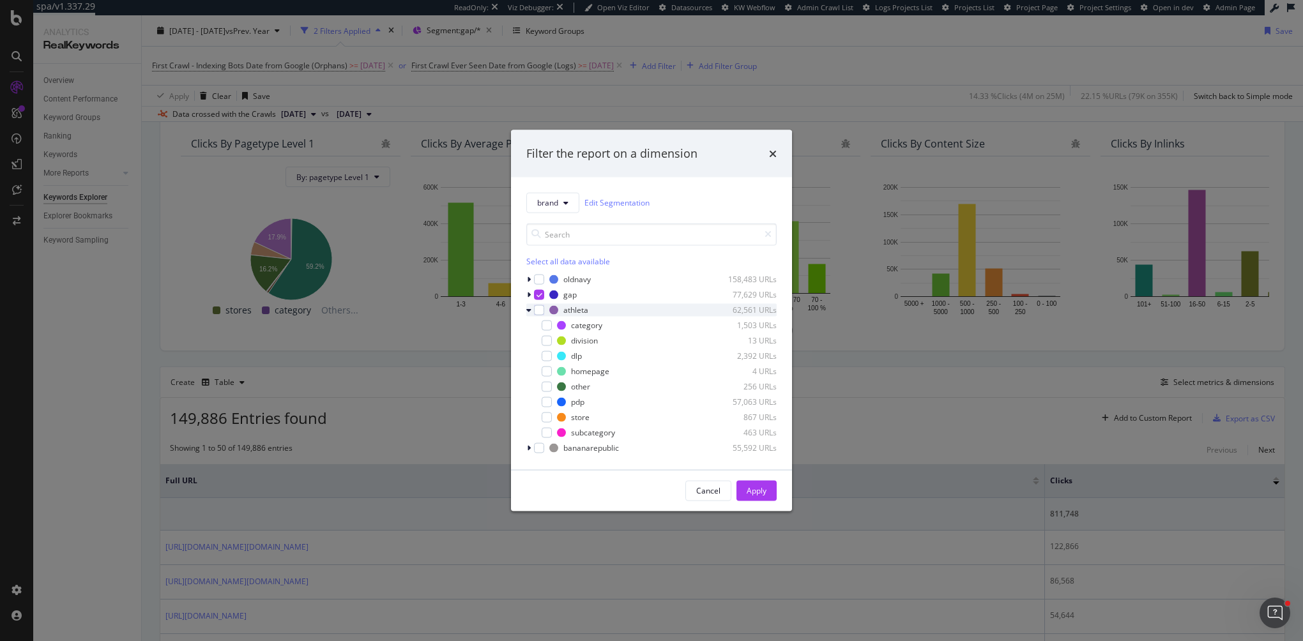
click at [531, 307] on div "modal" at bounding box center [530, 309] width 8 height 13
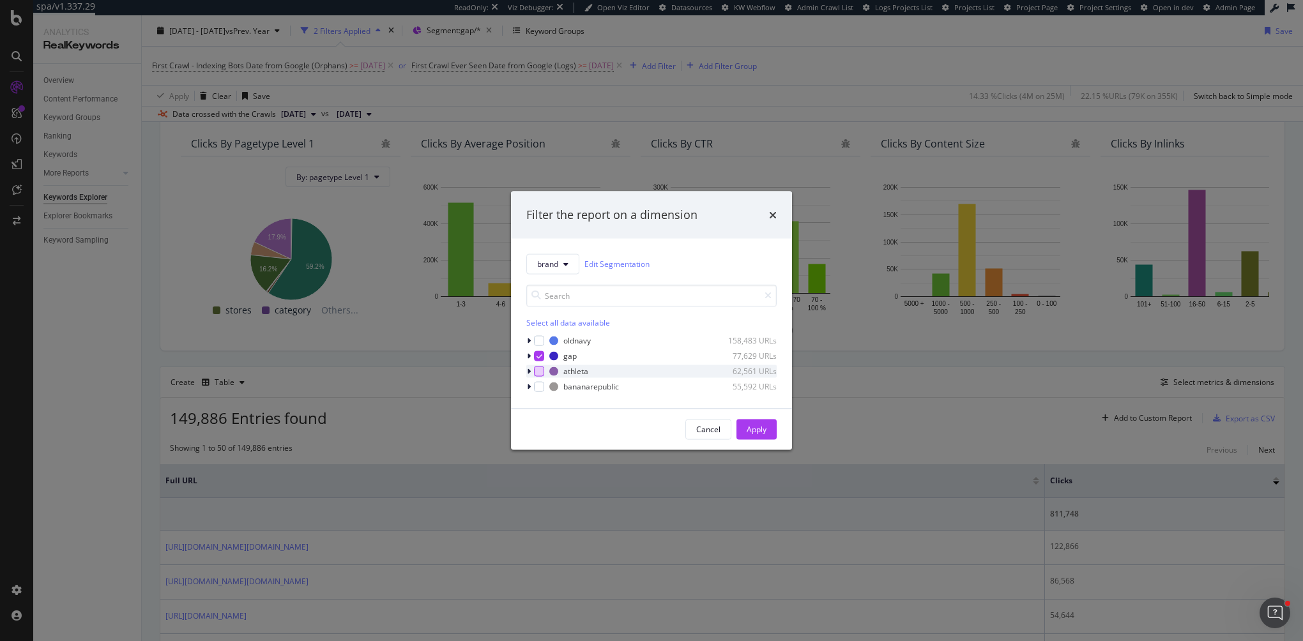
click at [538, 374] on div "modal" at bounding box center [539, 371] width 10 height 10
click at [538, 357] on icon "modal" at bounding box center [540, 356] width 6 height 6
click at [744, 429] on button "Apply" at bounding box center [756, 429] width 40 height 20
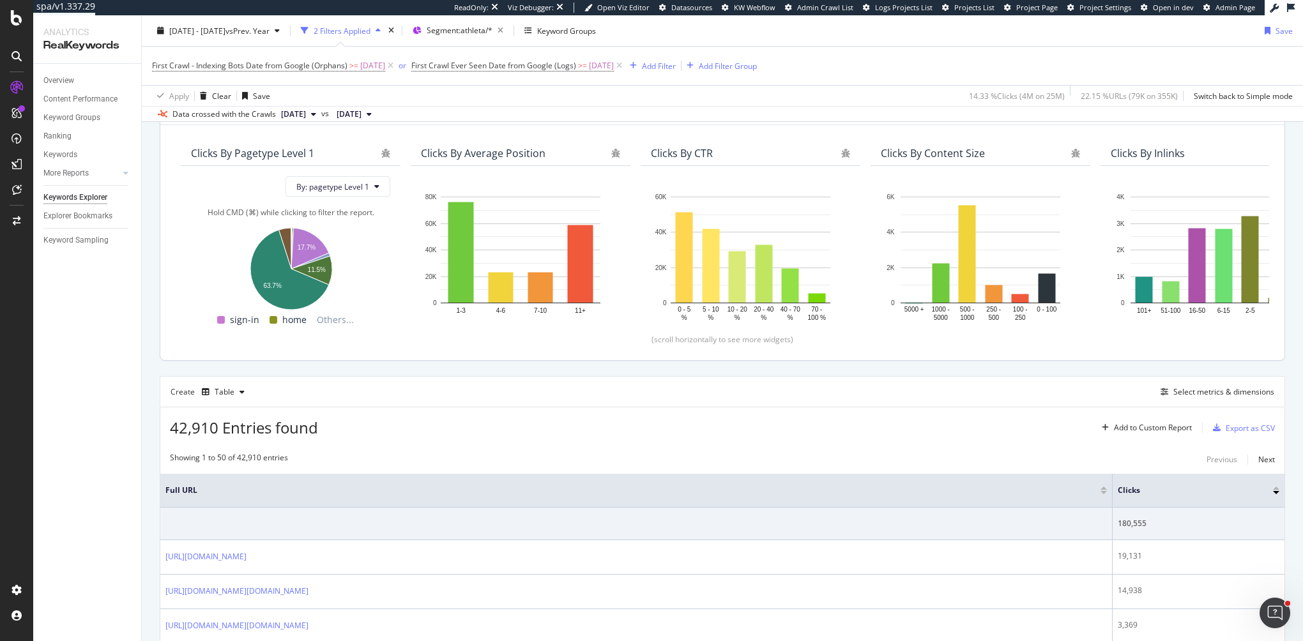
scroll to position [91, 0]
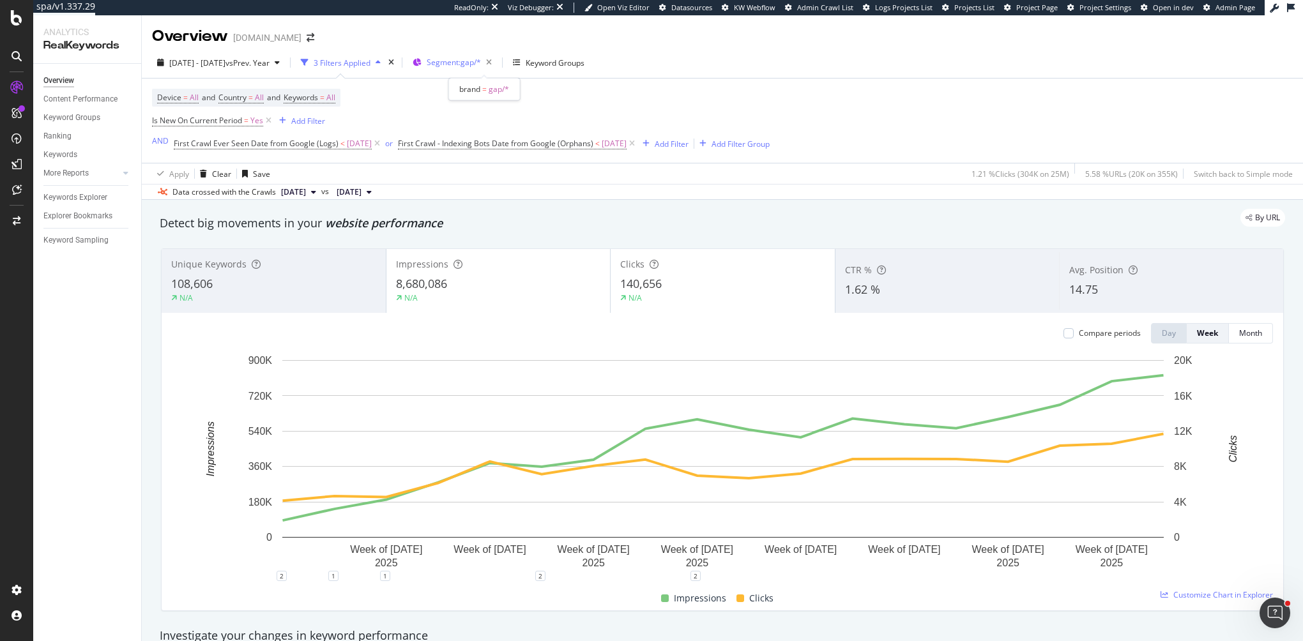
click at [475, 62] on span "Segment: gap/*" at bounding box center [454, 62] width 54 height 11
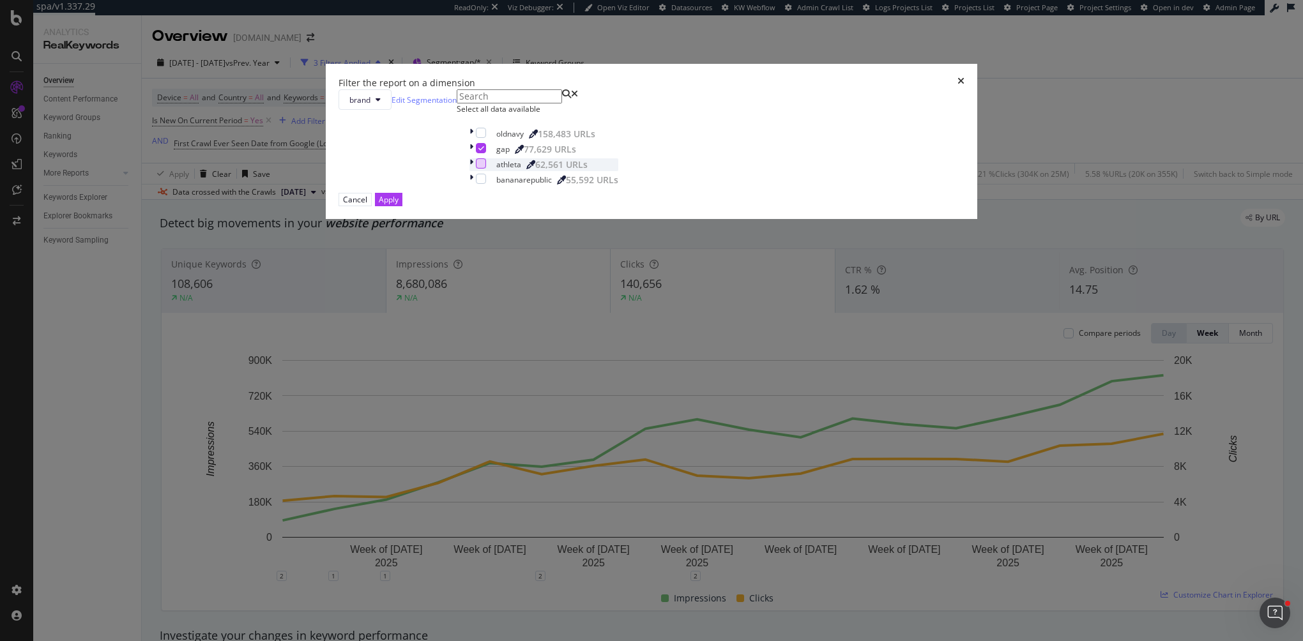
click at [486, 169] on div "modal" at bounding box center [481, 163] width 10 height 10
click at [486, 153] on div "modal" at bounding box center [481, 148] width 10 height 10
click at [402, 206] on button "Apply" at bounding box center [388, 199] width 27 height 13
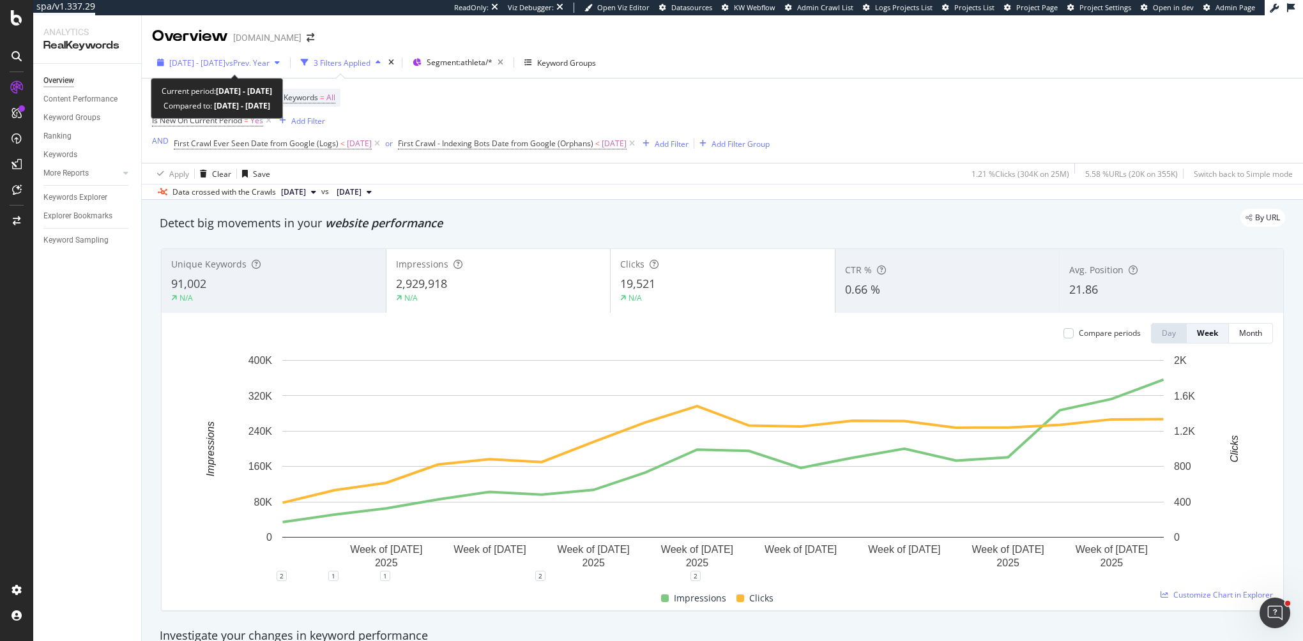
click at [206, 69] on div "[DATE] - [DATE] vs Prev. Year" at bounding box center [218, 62] width 133 height 19
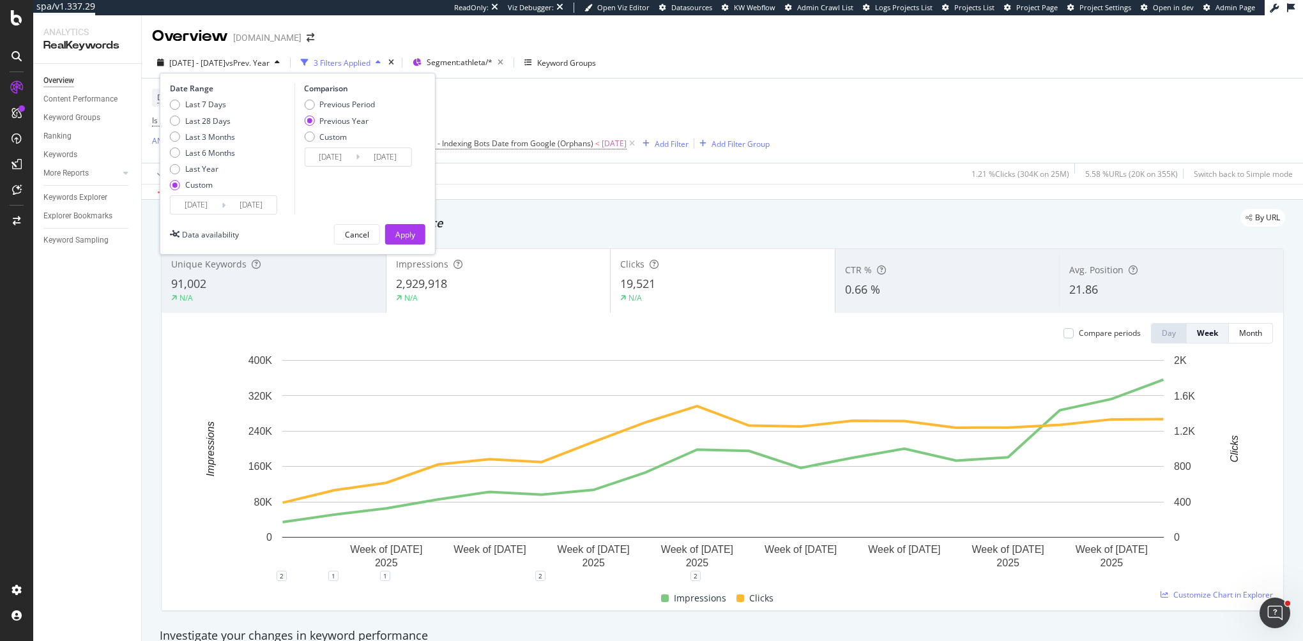
click at [402, 17] on div "Overview [DOMAIN_NAME]" at bounding box center [722, 31] width 1161 height 32
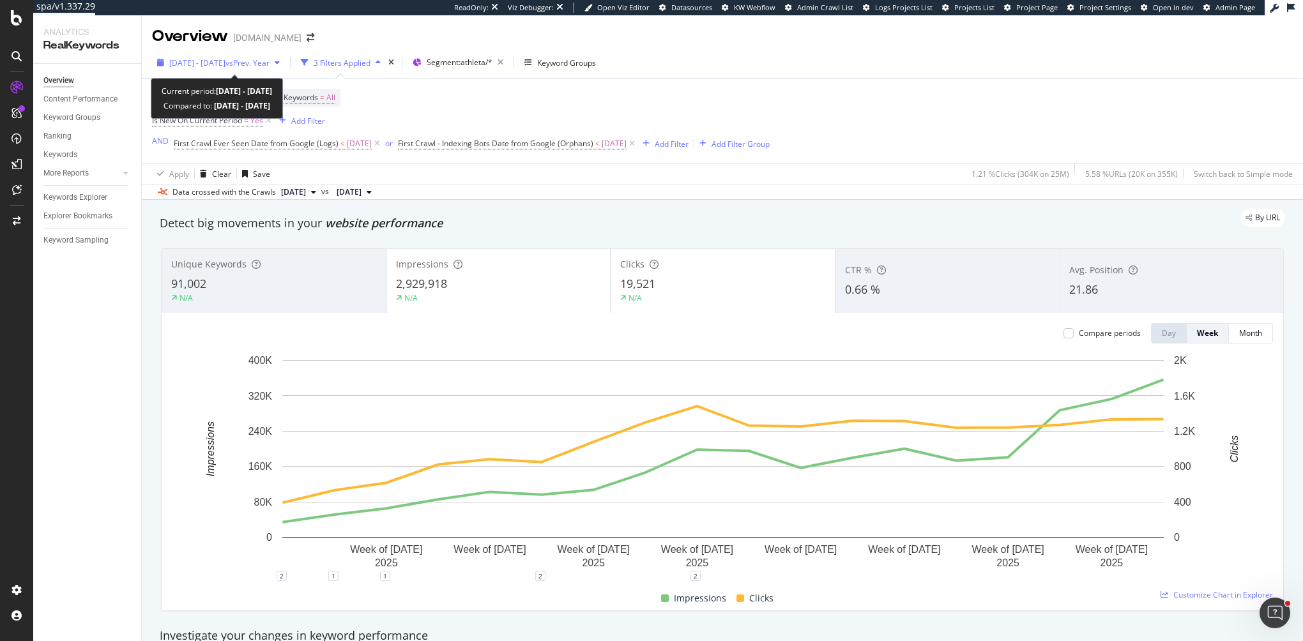
click at [225, 66] on span "[DATE] - [DATE]" at bounding box center [197, 62] width 56 height 11
